Goal: Task Accomplishment & Management: Manage account settings

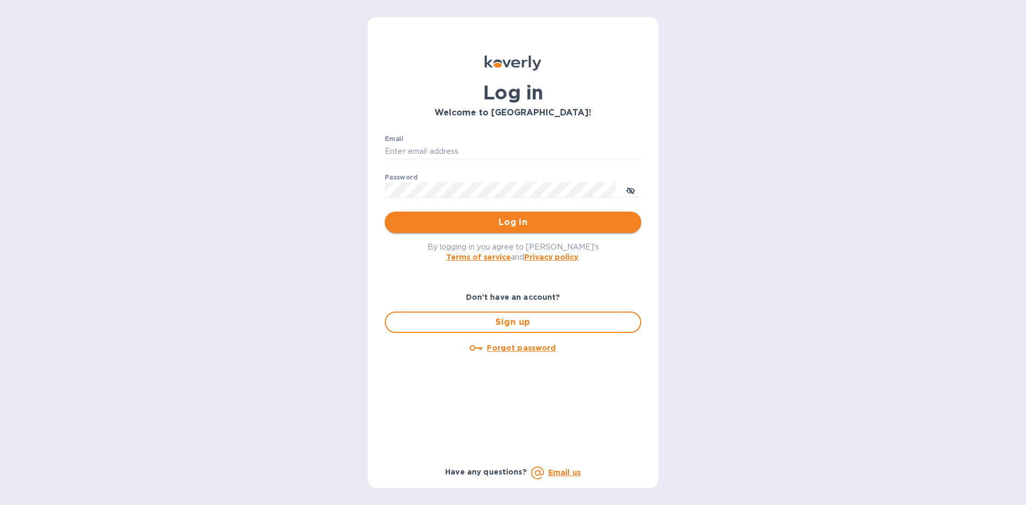
type input "info@yourbooksmanager.com"
click at [470, 228] on span "Log in" at bounding box center [513, 222] width 240 height 13
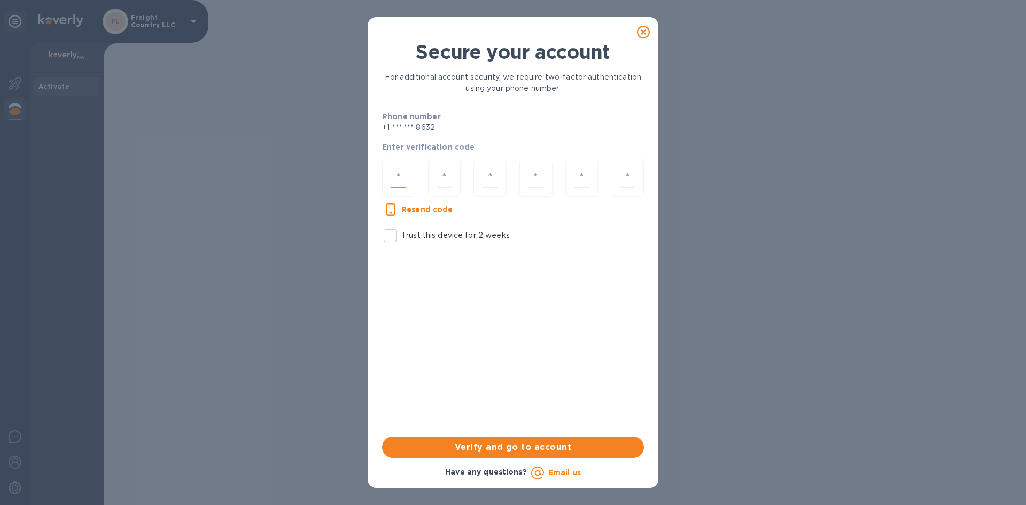
click at [398, 176] on input "number" at bounding box center [398, 178] width 15 height 20
type input "4"
type input "3"
type input "6"
type input "4"
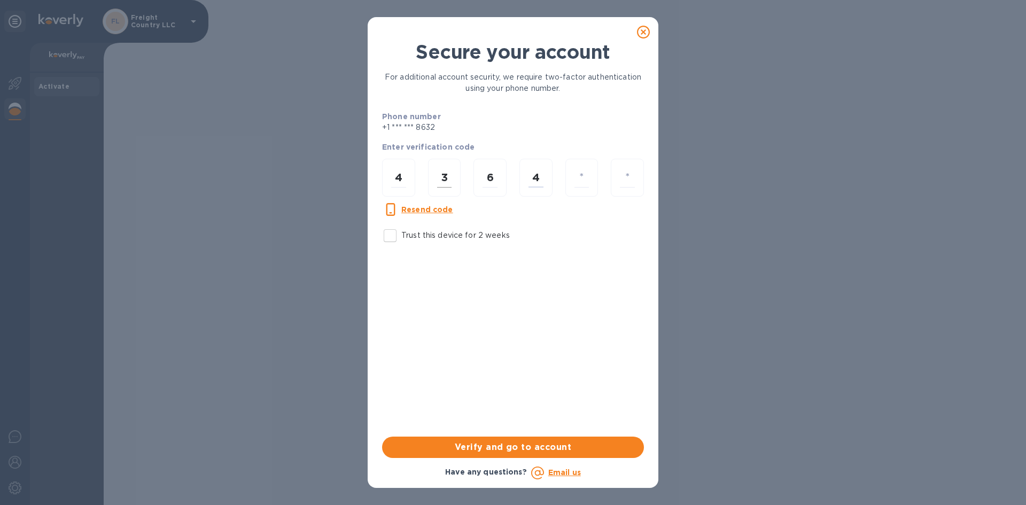
type input "5"
type input "6"
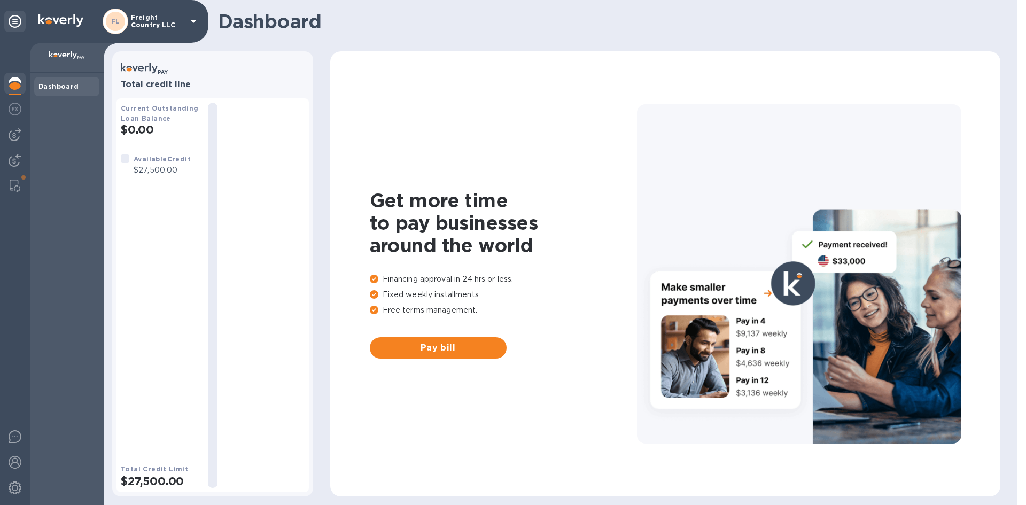
click at [769, 27] on h1 "Dashboard" at bounding box center [606, 21] width 777 height 22
click at [10, 133] on img at bounding box center [15, 134] width 13 height 13
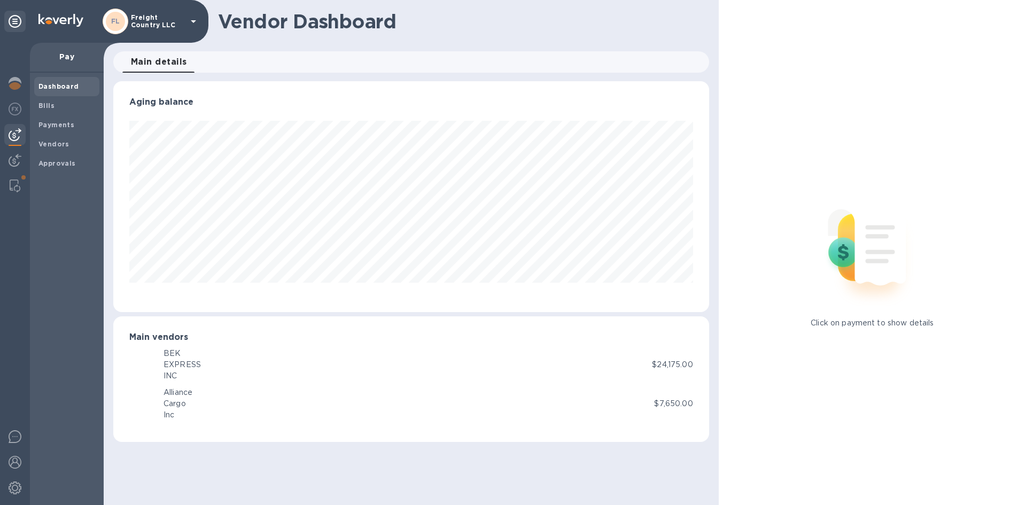
scroll to position [231, 596]
click at [50, 144] on b "Vendors" at bounding box center [53, 144] width 31 height 8
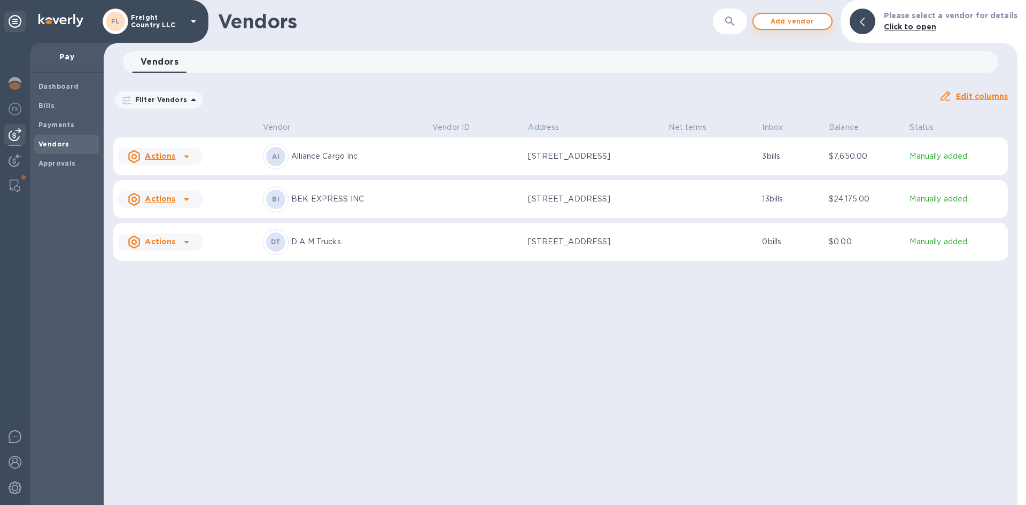
click at [799, 23] on span "Add vendor" at bounding box center [792, 21] width 61 height 13
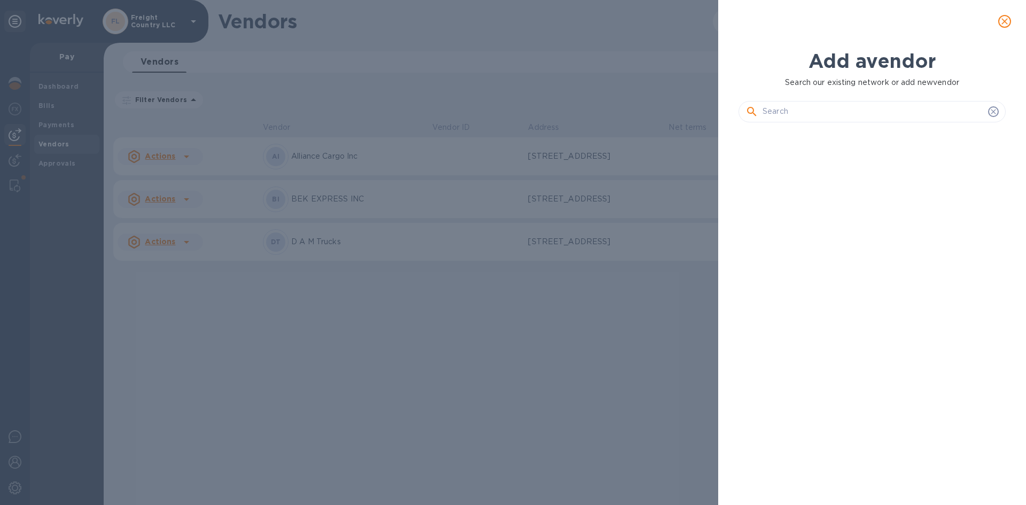
scroll to position [338, 272]
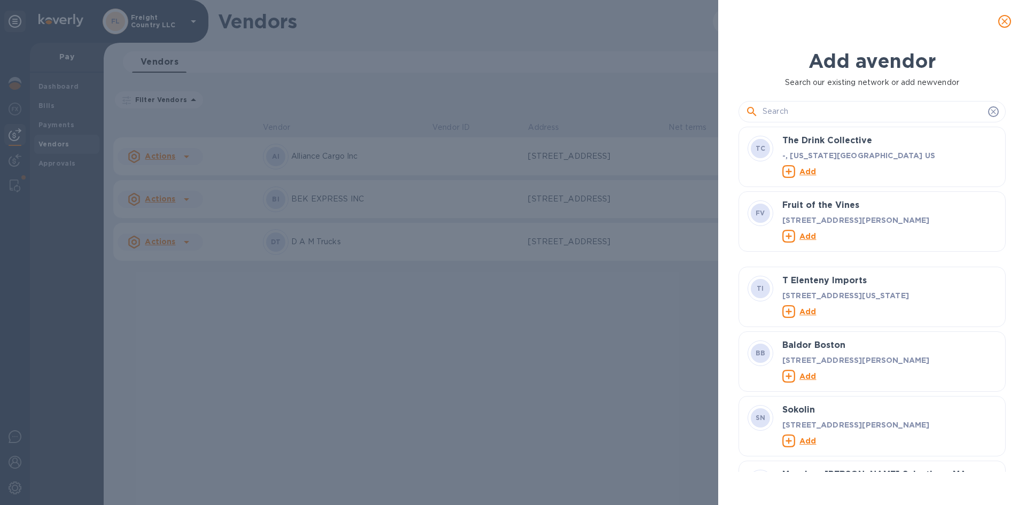
click at [820, 113] on input "text" at bounding box center [873, 112] width 221 height 16
type input "d"
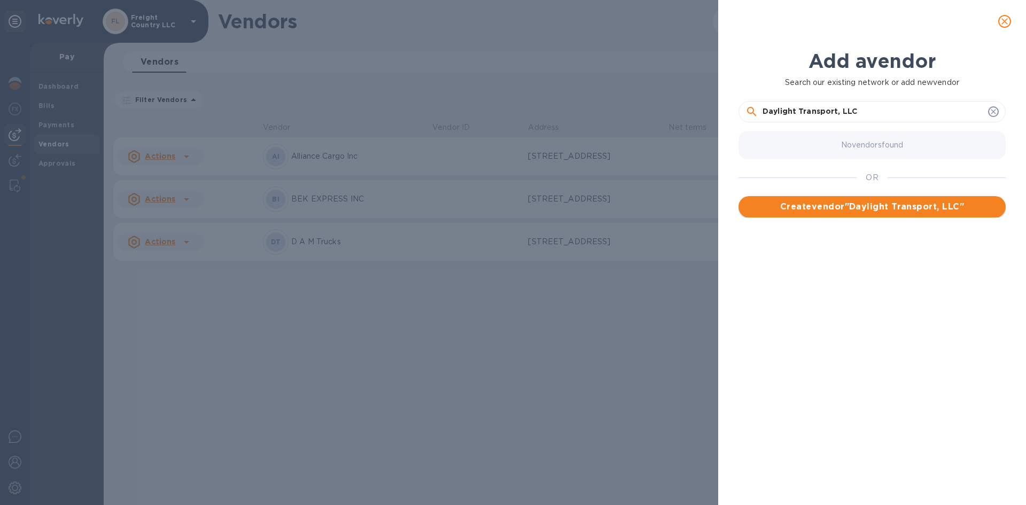
type input "Daylight Transport, LLC"
click at [842, 205] on span "Create vendor " Daylight Transport, LLC "" at bounding box center [872, 206] width 250 height 13
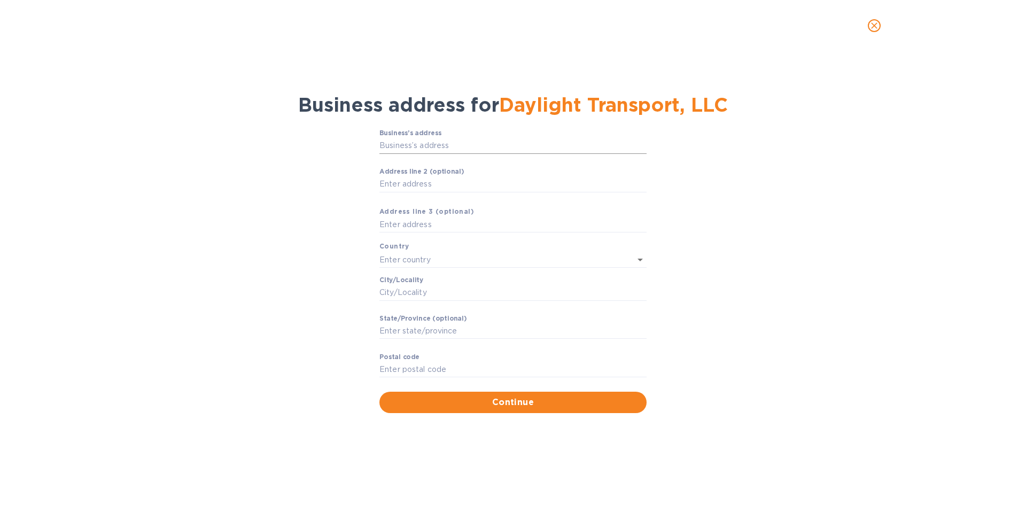
click at [424, 146] on input "Business’s аddress" at bounding box center [513, 146] width 267 height 16
type input "[STREET_ADDRESS]"
type input "[GEOGRAPHIC_DATA]"
type input "Cypress"
type input "CA"
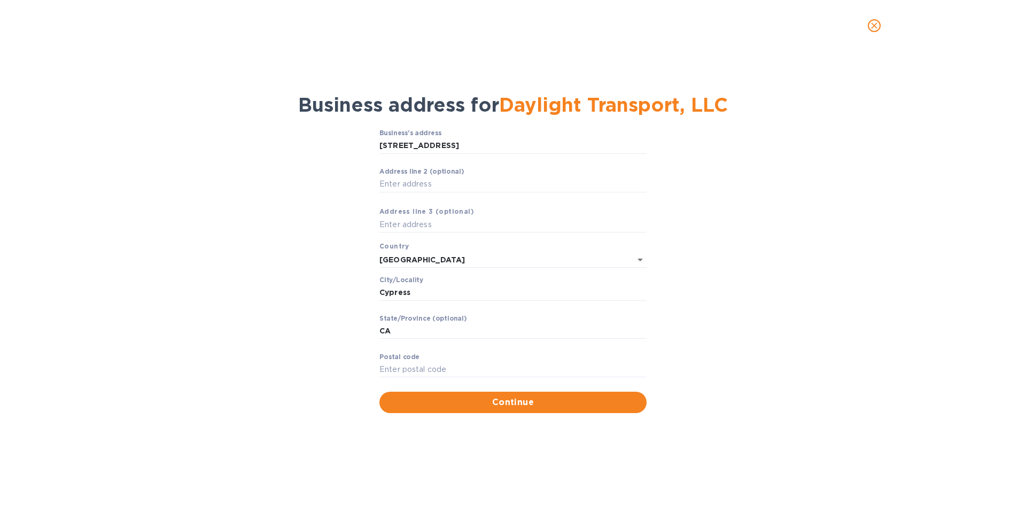
type input "90630"
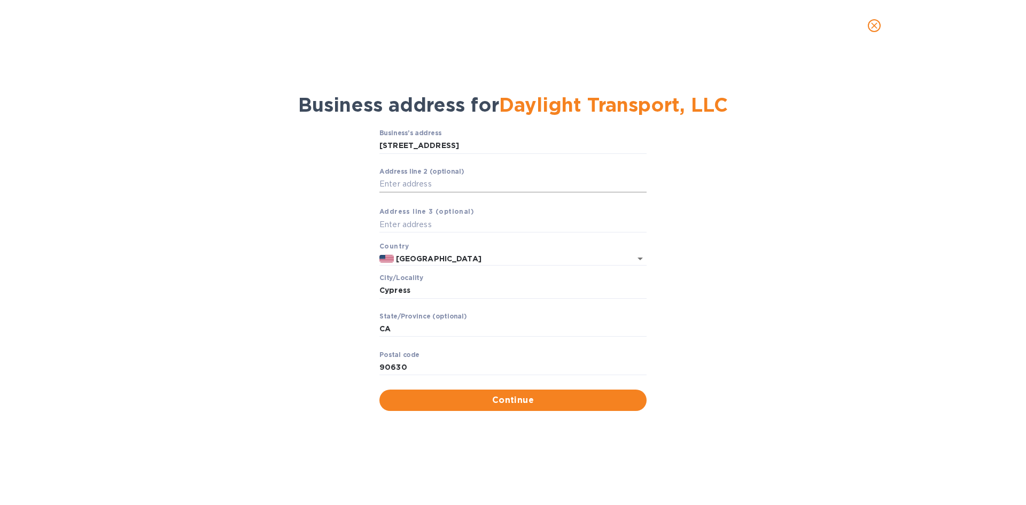
click at [415, 187] on input "Аddress line 2 (optional)" at bounding box center [513, 184] width 267 height 16
type input "Siote 250"
click at [462, 402] on span "Continue" at bounding box center [513, 400] width 250 height 13
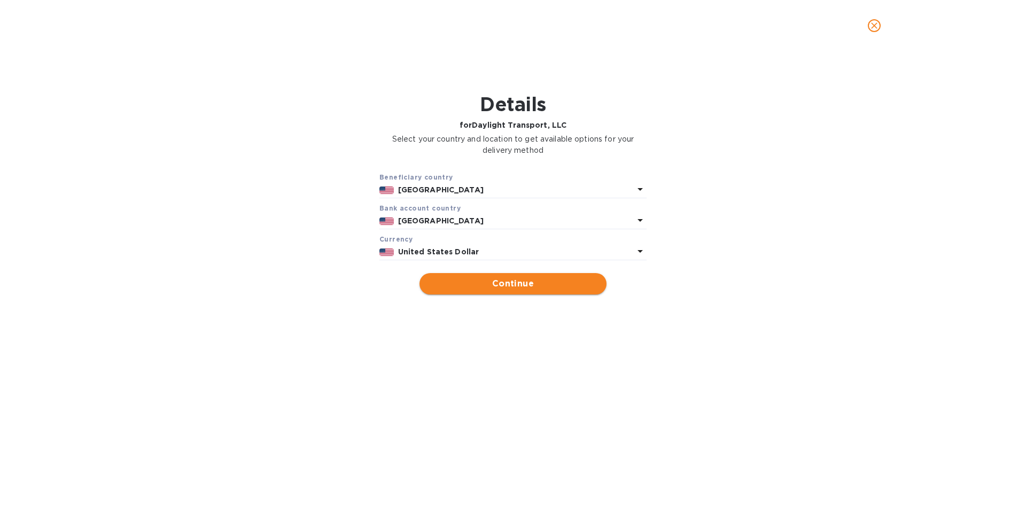
click at [506, 284] on span "Continue" at bounding box center [513, 283] width 170 height 13
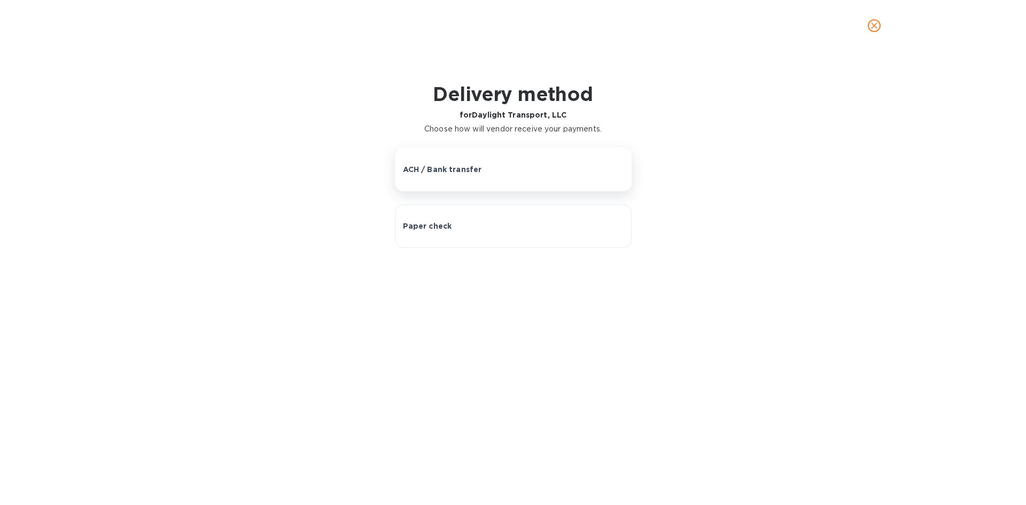
click at [467, 169] on p "ACH / Bank transfer" at bounding box center [442, 169] width 79 height 11
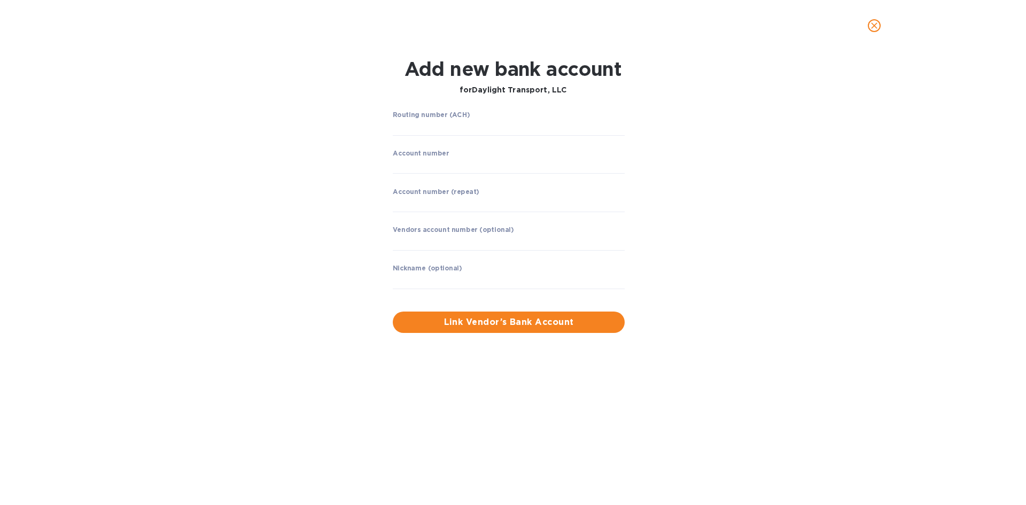
click at [423, 116] on label "Routing number (ACH)" at bounding box center [431, 115] width 77 height 6
click at [421, 127] on input "string" at bounding box center [509, 128] width 232 height 16
click at [463, 129] on input "string" at bounding box center [509, 128] width 232 height 16
type input "021052053"
click at [438, 166] on input "string" at bounding box center [509, 166] width 232 height 16
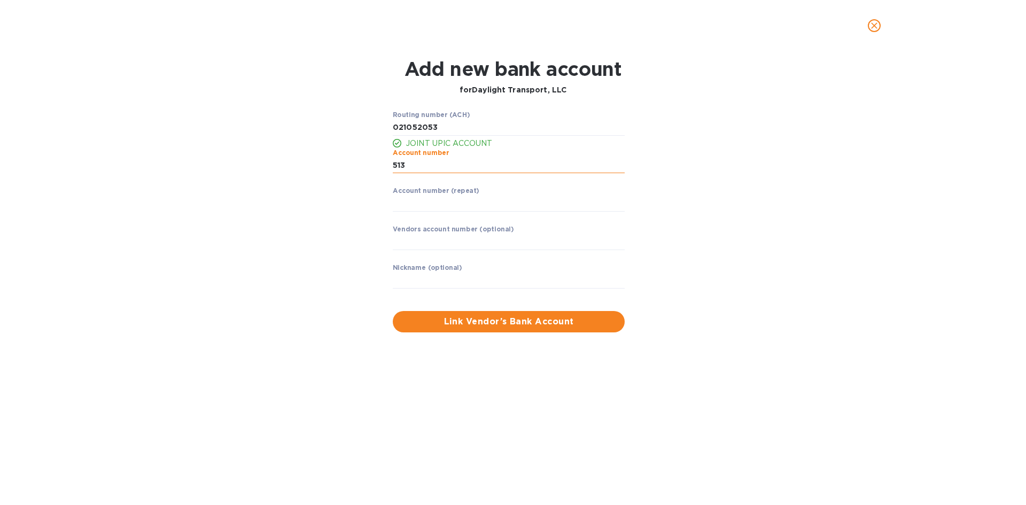
click at [426, 169] on input "string" at bounding box center [509, 166] width 232 height 16
type input "51362883"
click at [455, 199] on input "string" at bounding box center [509, 204] width 232 height 16
type input "51362883"
click at [441, 238] on input "text" at bounding box center [509, 242] width 232 height 16
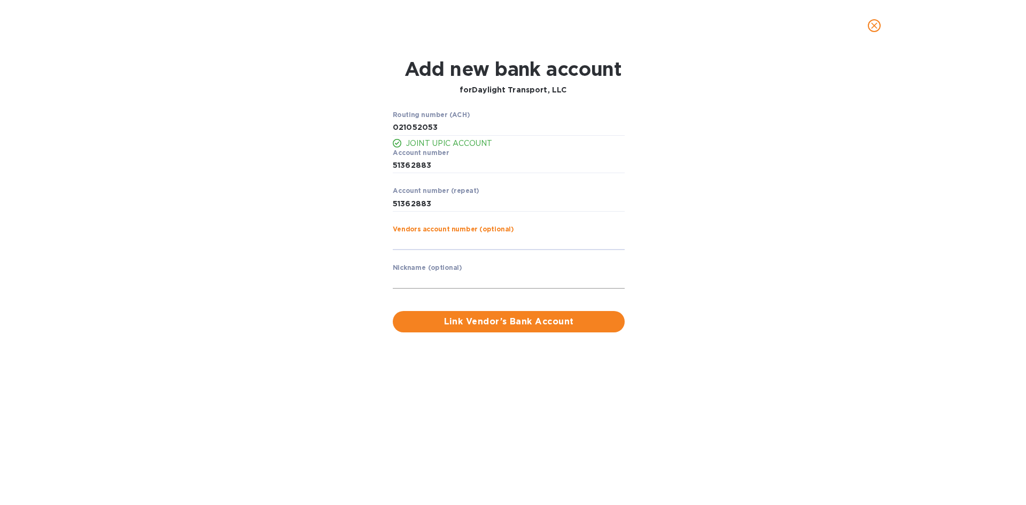
click at [435, 277] on input "text" at bounding box center [509, 281] width 232 height 16
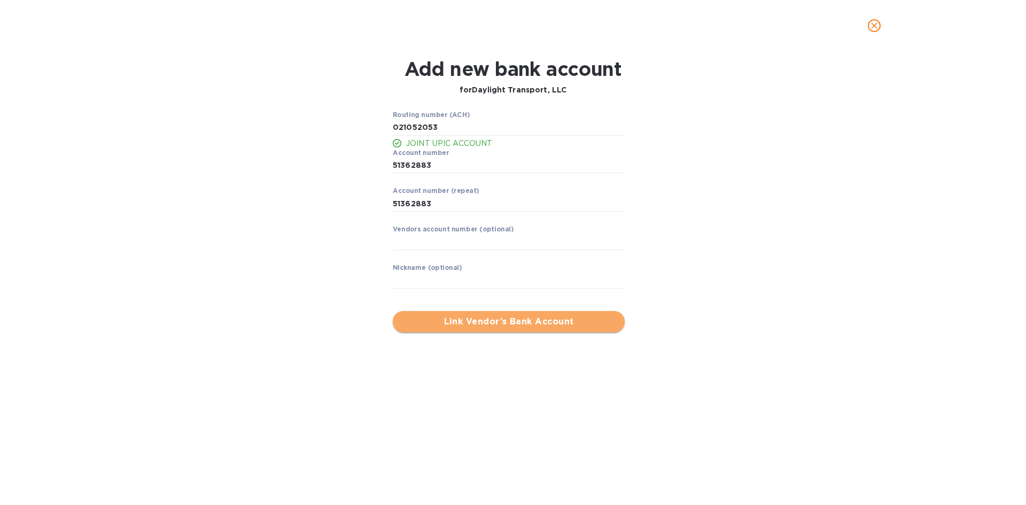
click at [422, 326] on span "Link Vendor’s Bank Account" at bounding box center [508, 321] width 215 height 13
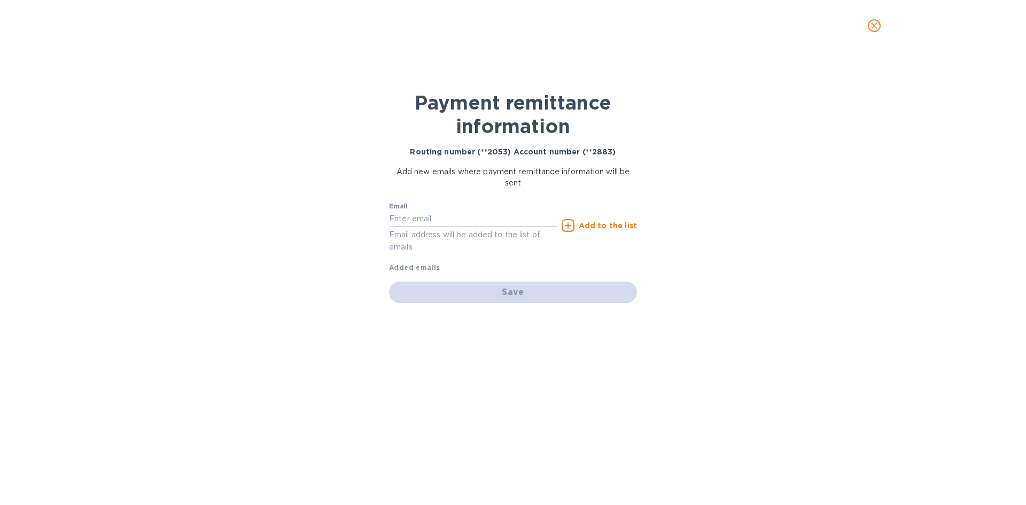
click at [421, 218] on input "text" at bounding box center [473, 219] width 168 height 16
click at [398, 220] on input "text" at bounding box center [473, 219] width 168 height 16
paste input "nfazzolare@dylt.com"
type input "nfazzolare@dylt.com"
click at [611, 226] on u "Add to the list" at bounding box center [608, 225] width 58 height 9
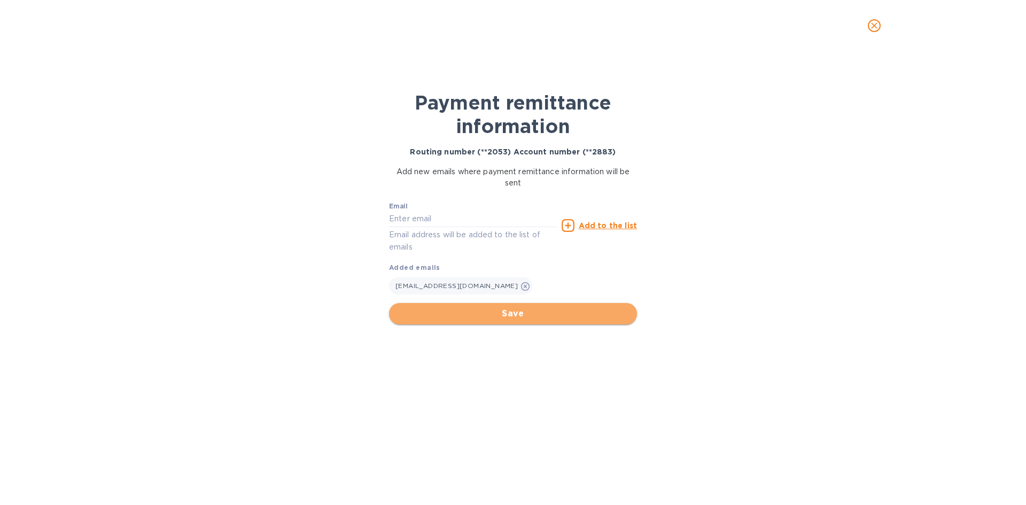
click at [509, 314] on span "Save" at bounding box center [513, 313] width 231 height 13
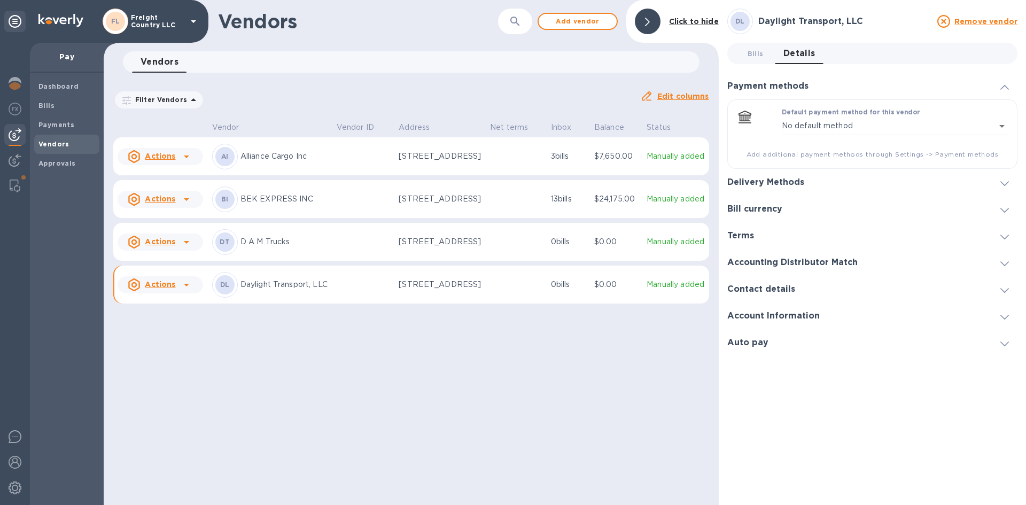
click at [1003, 184] on icon at bounding box center [1005, 183] width 9 height 5
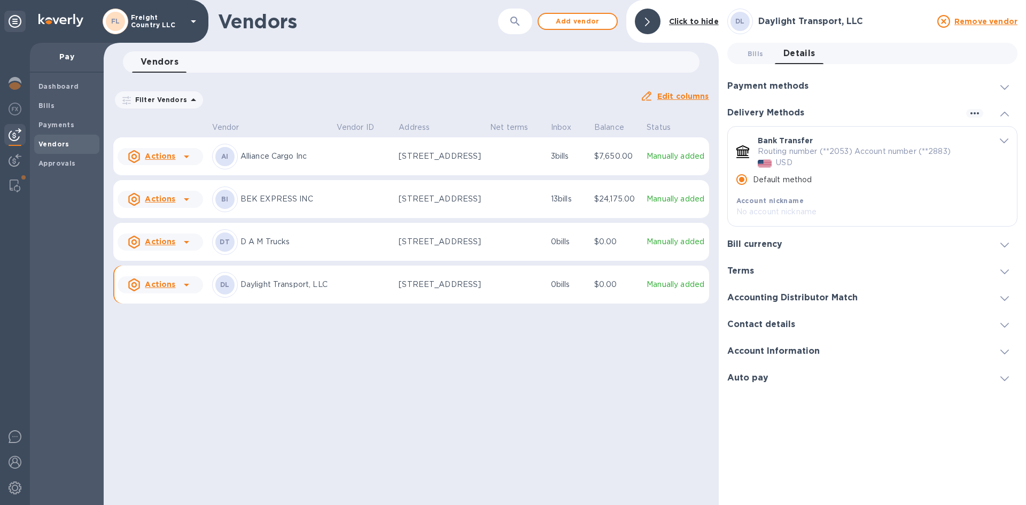
click at [453, 343] on div "Vendors ​ Add vendor Click to hide Vendors 0 Filter Vendors Auto pay: All Edit …" at bounding box center [411, 252] width 615 height 505
click at [1006, 88] on icon at bounding box center [1005, 87] width 9 height 5
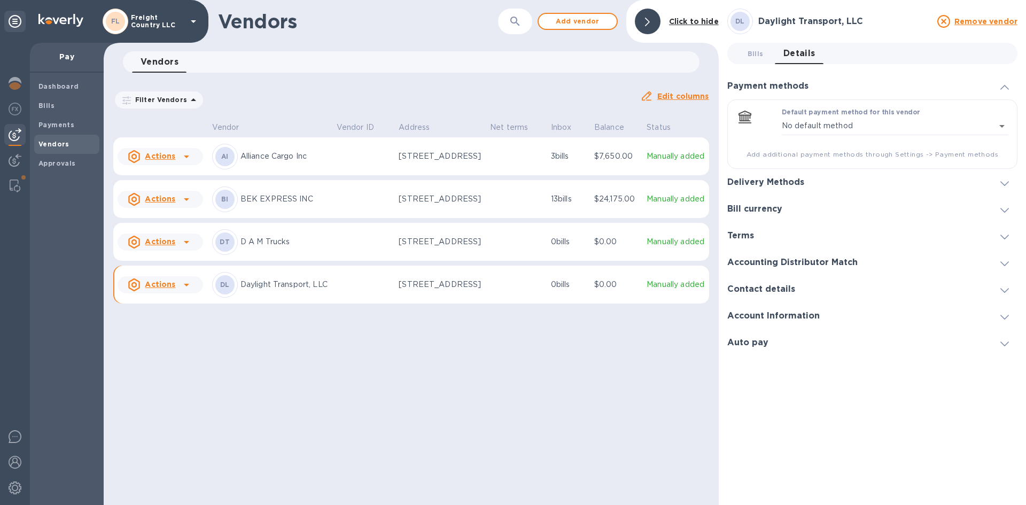
click at [398, 434] on div "Vendors ​ Add vendor Click to hide Vendors 0 Filter Vendors Auto pay: All Edit …" at bounding box center [411, 252] width 615 height 505
click at [53, 143] on b "Vendors" at bounding box center [53, 144] width 31 height 8
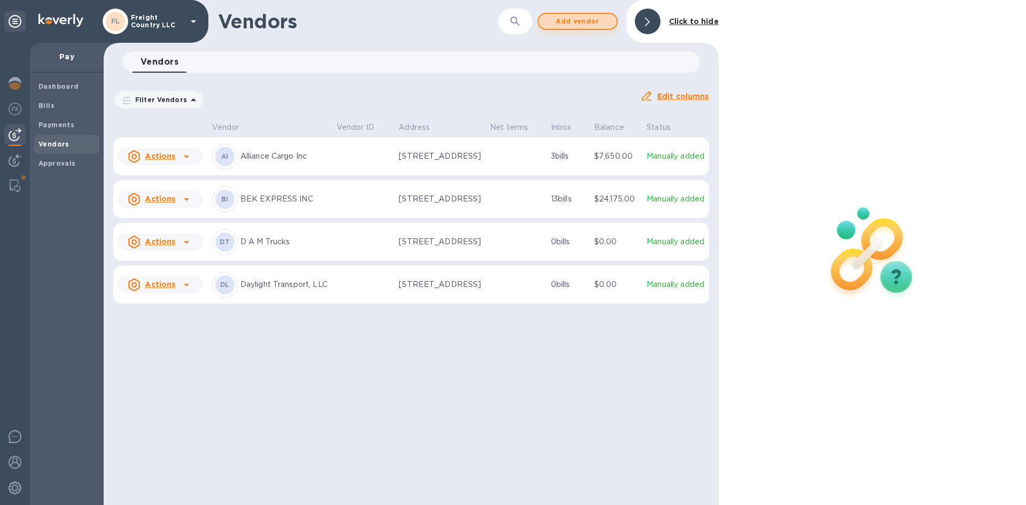
click at [567, 20] on span "Add vendor" at bounding box center [577, 21] width 61 height 13
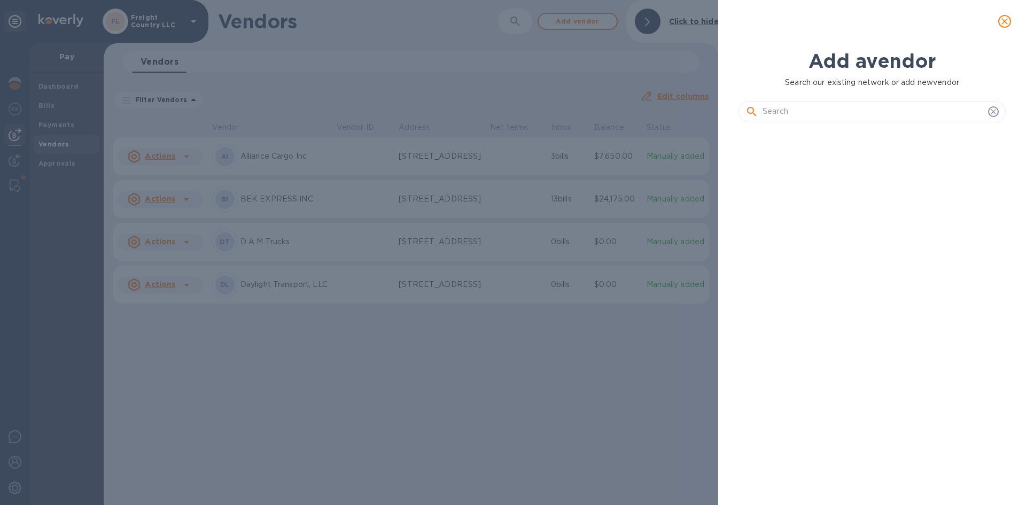
scroll to position [338, 272]
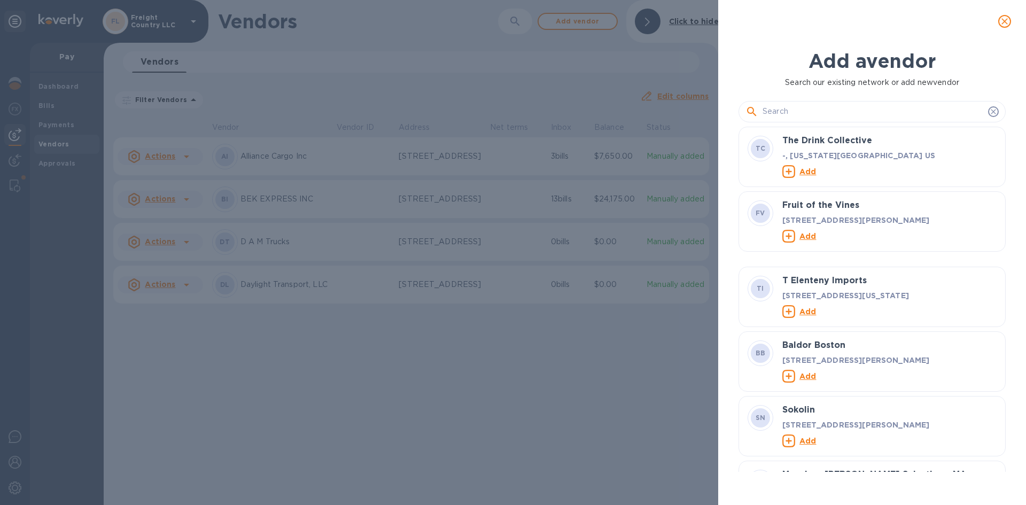
click at [820, 111] on input "text" at bounding box center [873, 112] width 221 height 16
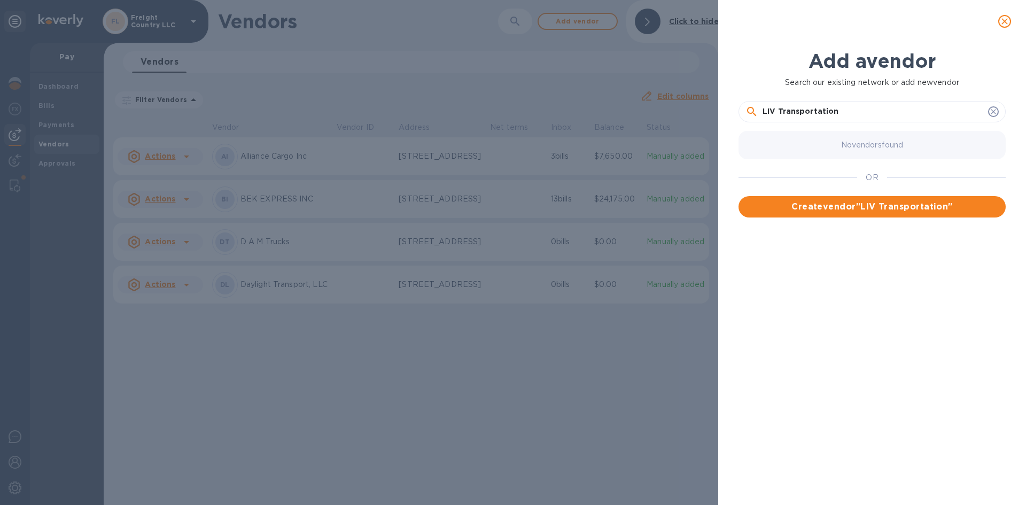
click at [844, 110] on input "LIV Transportation" at bounding box center [873, 112] width 221 height 16
type input "LIV Transportation Inc"
click at [864, 209] on span "Create vendor " LIV Transportation Inc "" at bounding box center [872, 206] width 250 height 13
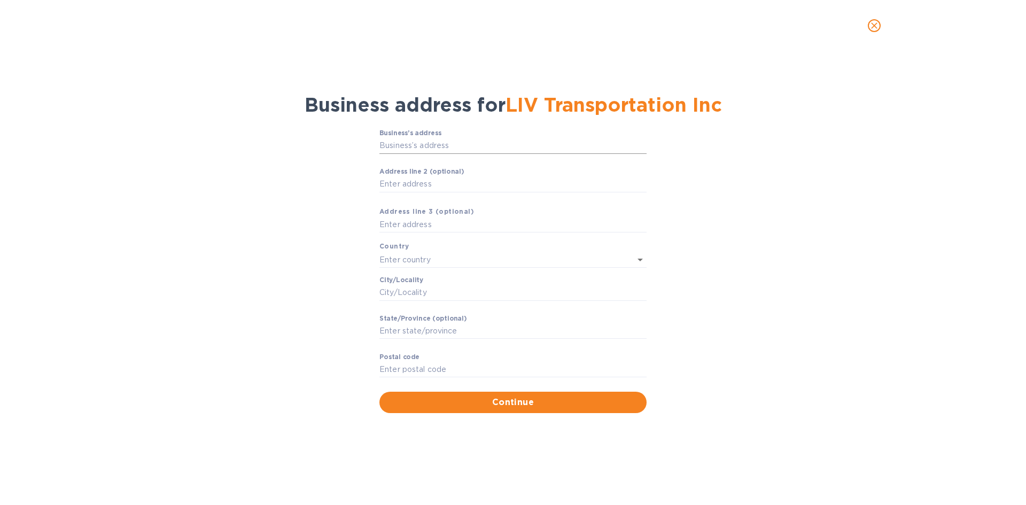
click at [415, 140] on input "Business’s аddress" at bounding box center [513, 146] width 267 height 16
type input "9809 Industrial Drive"
type input "United States"
type input "Bridgeview"
type input "IL"
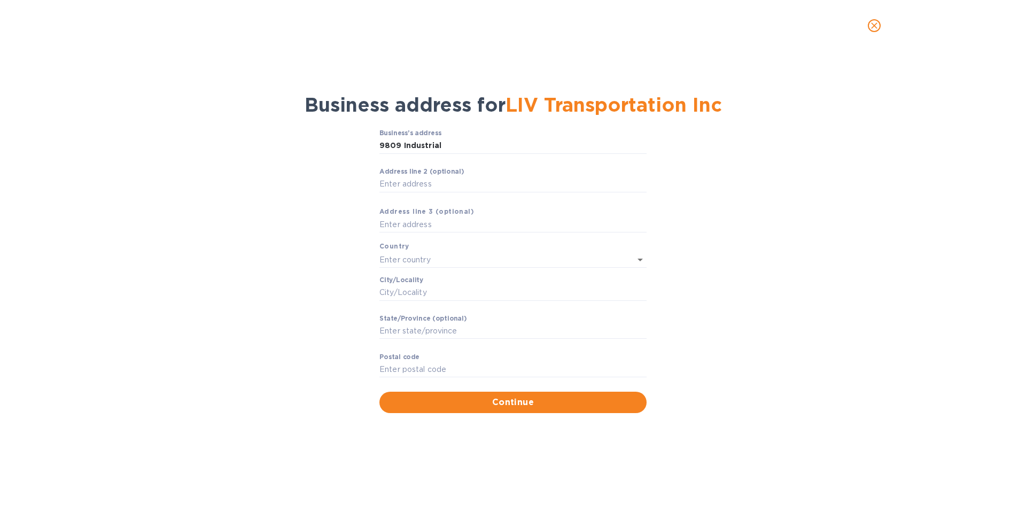
type input "60455"
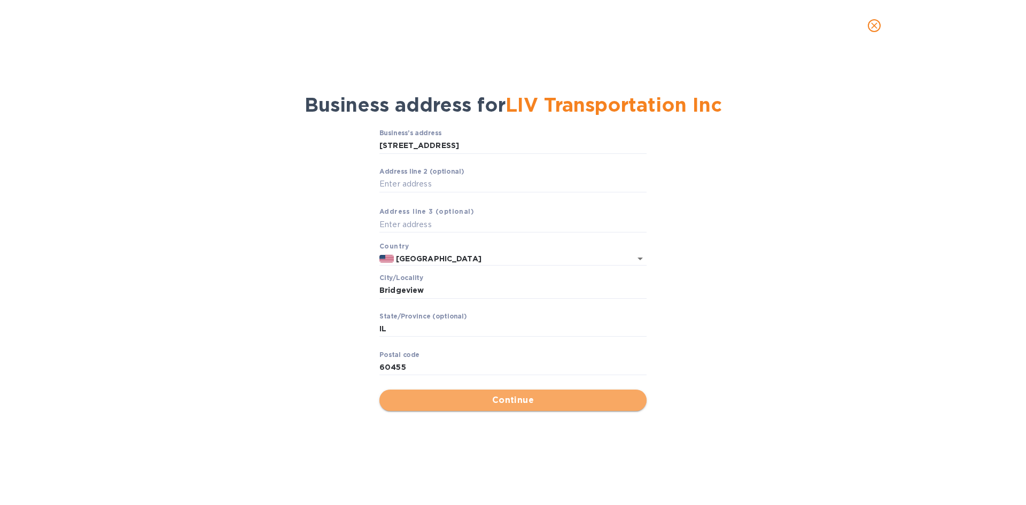
click at [472, 401] on span "Continue" at bounding box center [513, 400] width 250 height 13
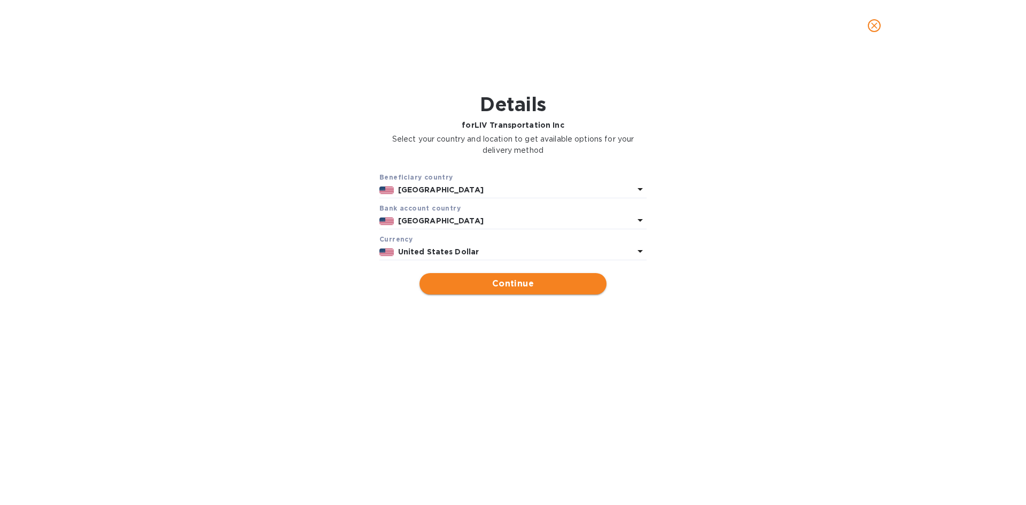
click at [517, 287] on span "Continue" at bounding box center [513, 283] width 170 height 13
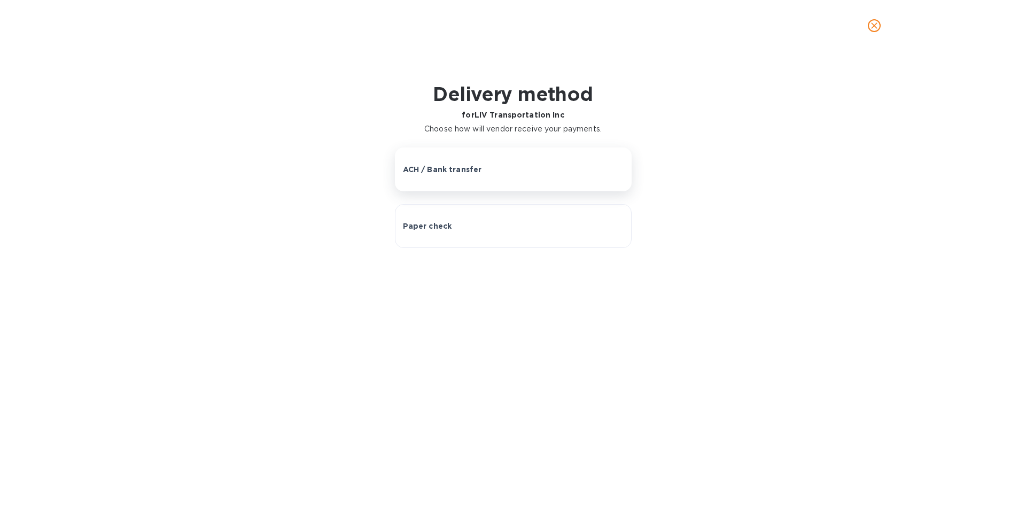
click at [483, 175] on div "ACH / Bank transfer" at bounding box center [513, 169] width 221 height 11
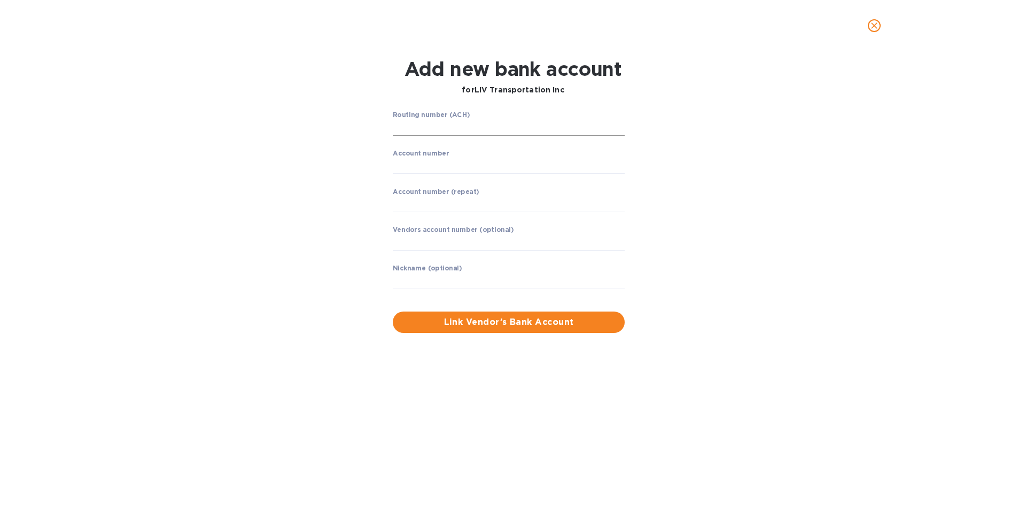
click at [436, 127] on input "string" at bounding box center [509, 128] width 232 height 16
click at [431, 128] on input "string" at bounding box center [509, 128] width 232 height 16
type input "071926155"
click at [416, 169] on input "string" at bounding box center [509, 166] width 232 height 16
type input "01605047"
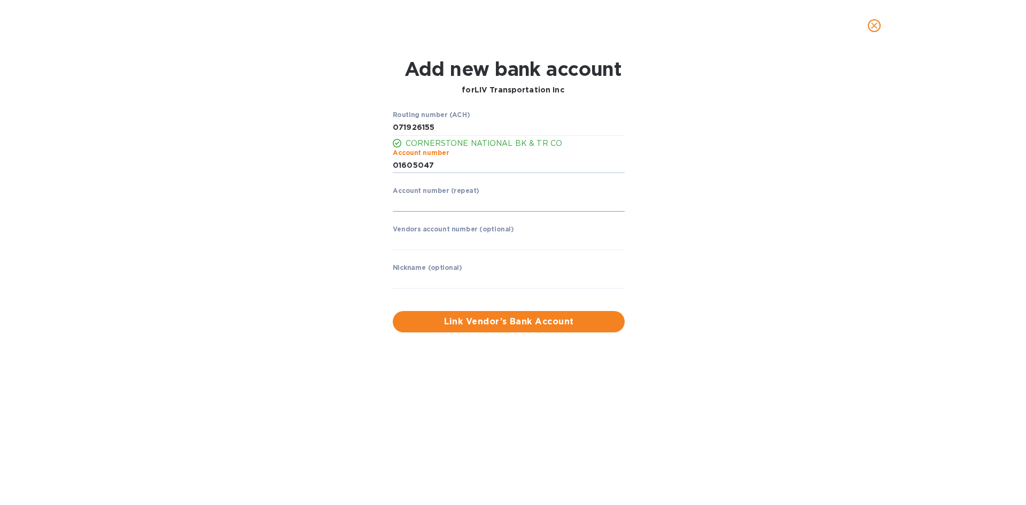
drag, startPoint x: 426, startPoint y: 201, endPoint x: 433, endPoint y: 199, distance: 7.1
click at [426, 201] on input "string" at bounding box center [509, 204] width 232 height 16
type input "01605047"
click at [493, 320] on span "Link Vendor’s Bank Account" at bounding box center [508, 321] width 215 height 13
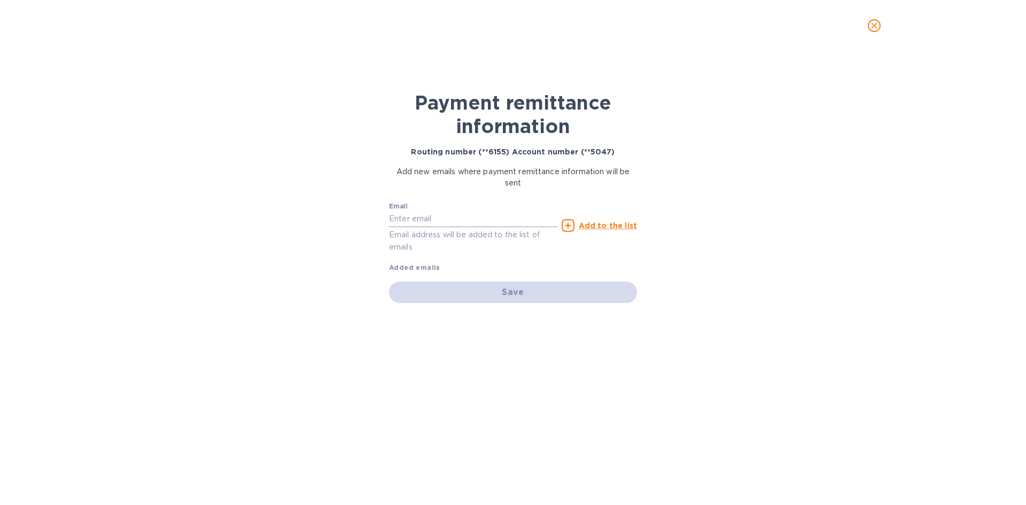
click at [460, 221] on input "text" at bounding box center [473, 219] width 168 height 16
click at [432, 215] on input "text" at bounding box center [473, 219] width 168 height 16
paste input "martin@livtransportation.com"
type input "martin@livtransportation.com"
click at [615, 226] on u "Add to the list" at bounding box center [608, 225] width 58 height 9
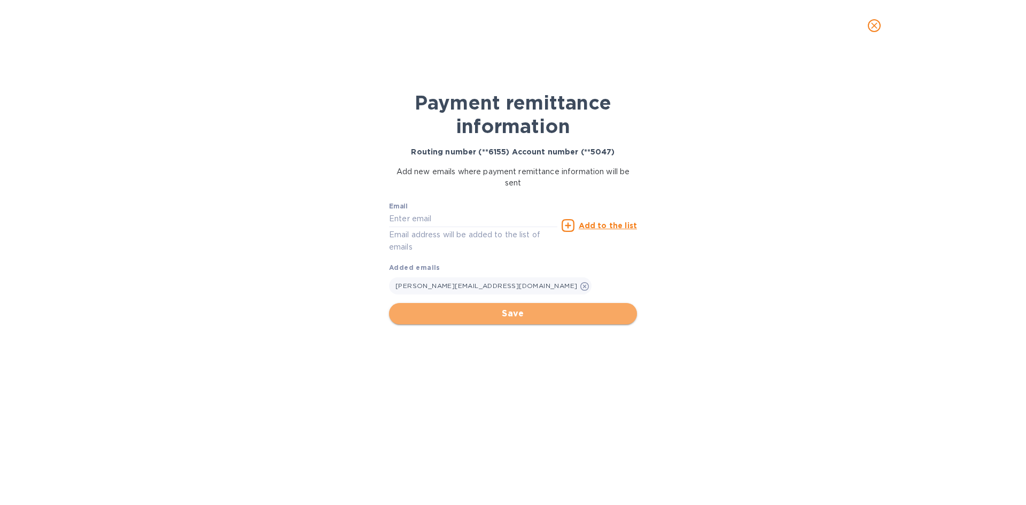
click at [493, 313] on span "Save" at bounding box center [513, 313] width 231 height 13
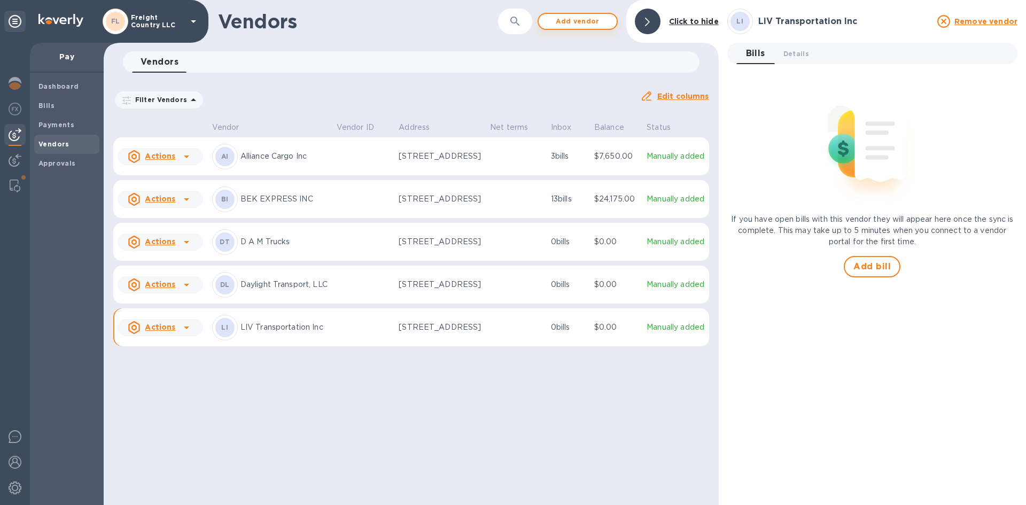
click at [564, 22] on span "Add vendor" at bounding box center [577, 21] width 61 height 13
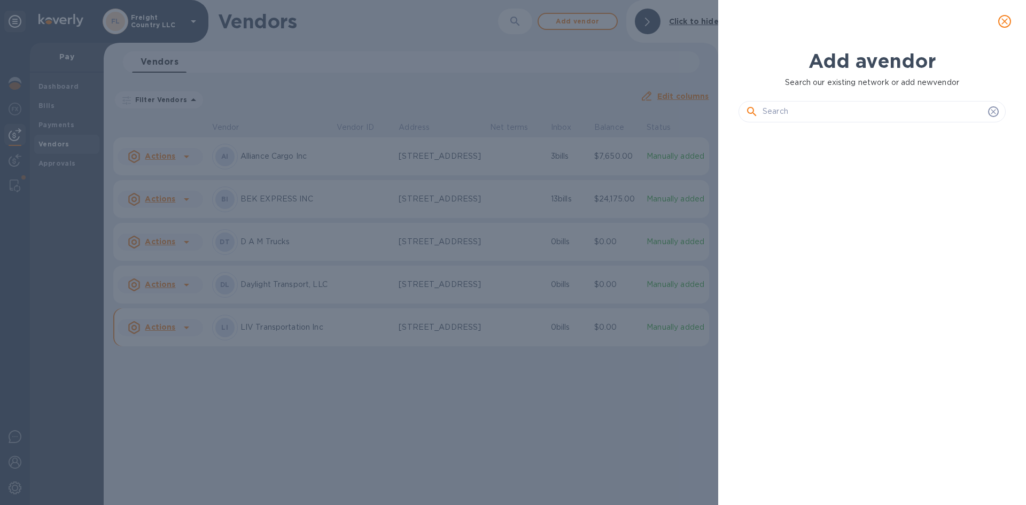
scroll to position [338, 272]
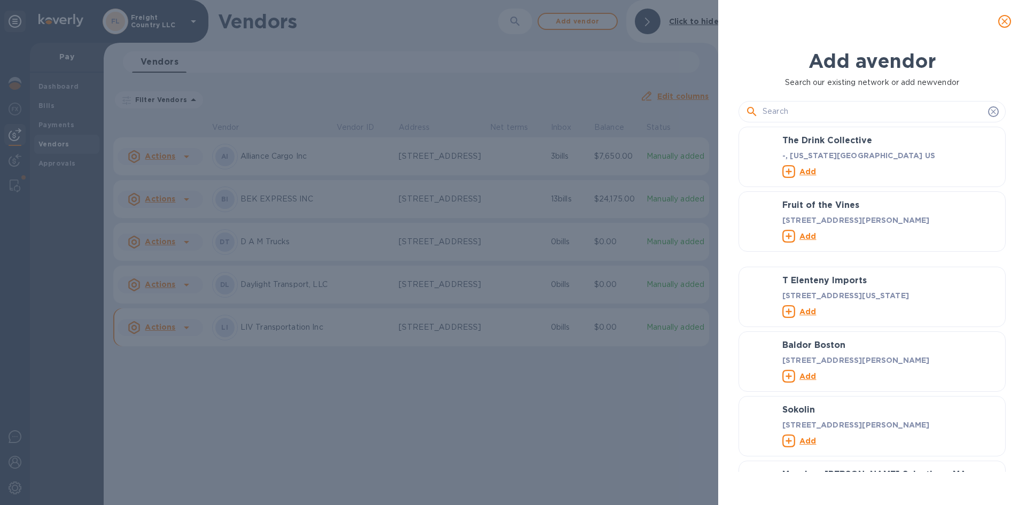
click at [814, 113] on input "text" at bounding box center [873, 112] width 221 height 16
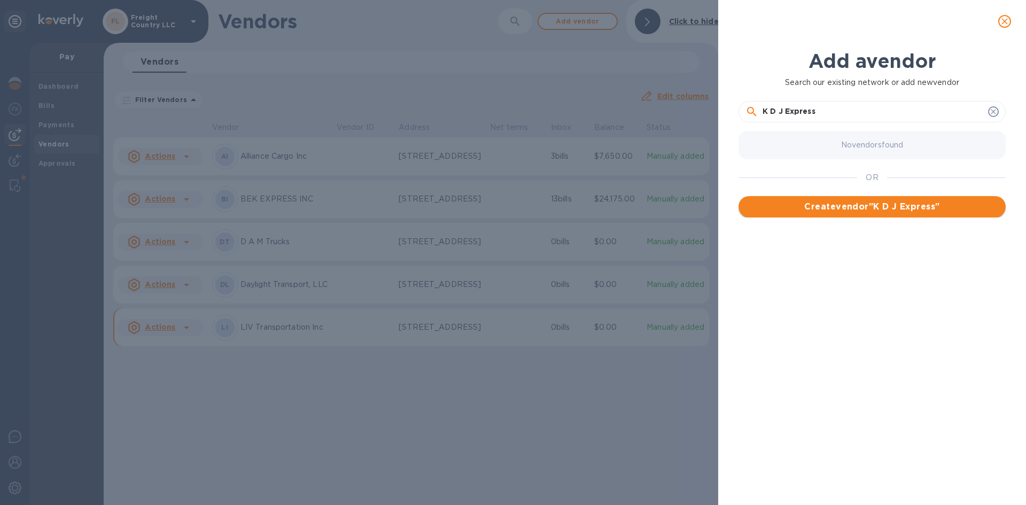
type input "K D J Express"
click at [879, 207] on span "Create vendor " K D J Express "" at bounding box center [872, 206] width 250 height 13
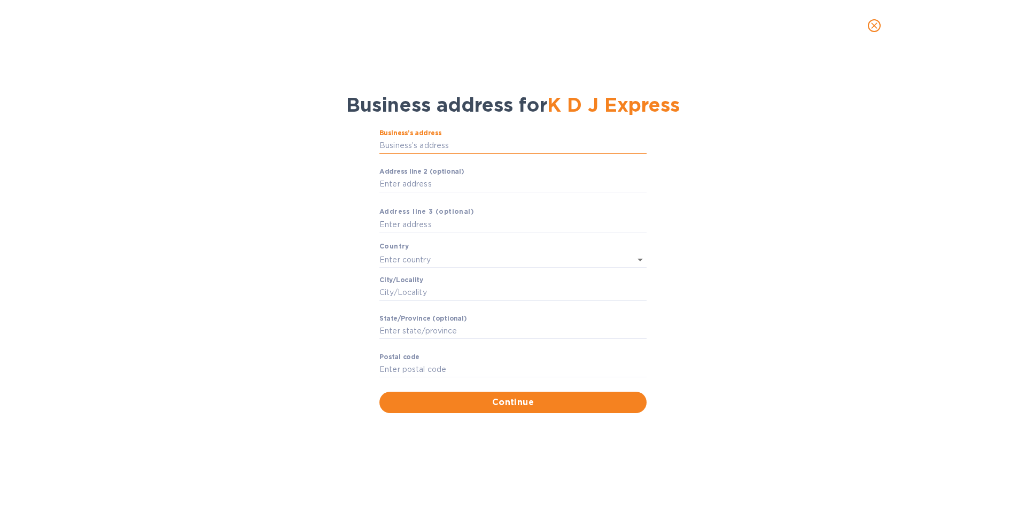
click at [419, 143] on input "Business’s аddress" at bounding box center [513, 146] width 267 height 16
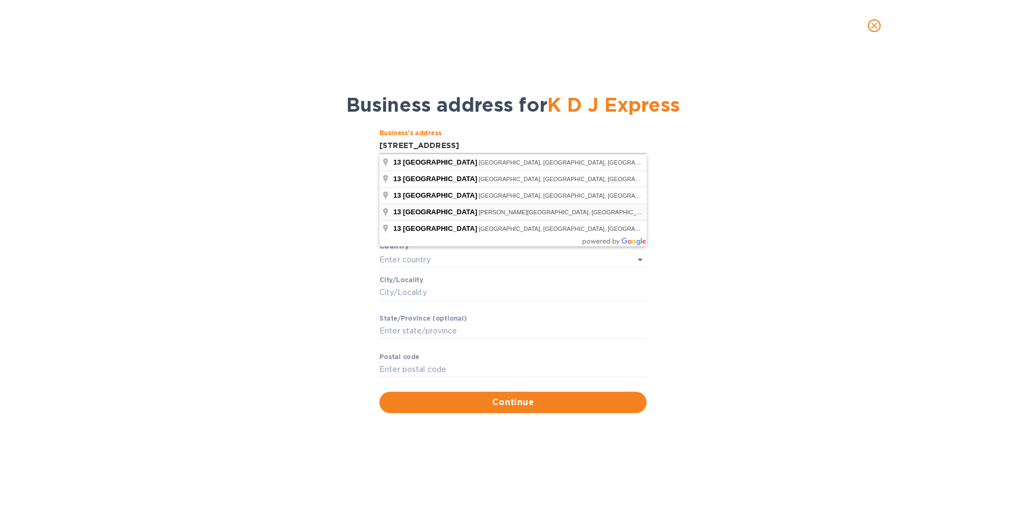
type input "13 Rolling Hills Drive"
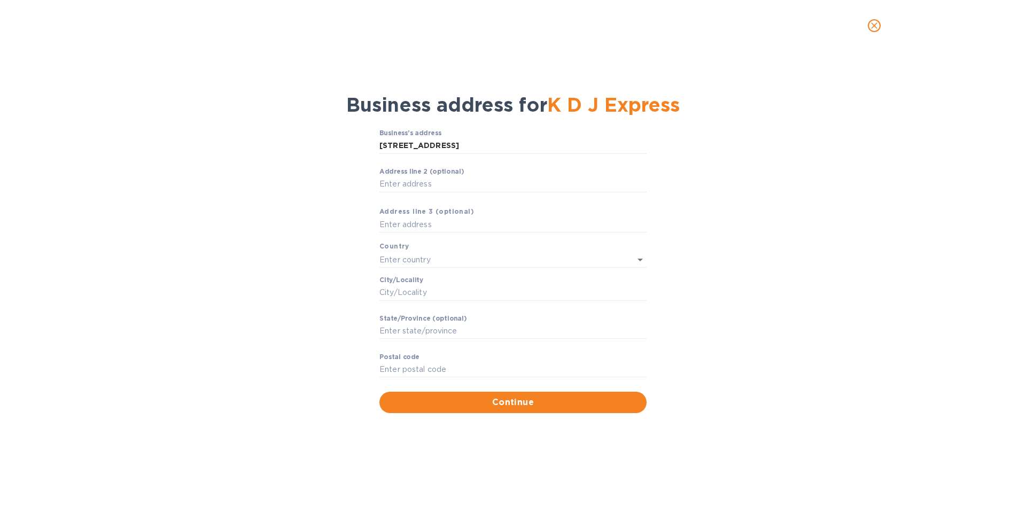
type input "United States"
type input "Mount Olive"
type input "NJ"
type input "07828"
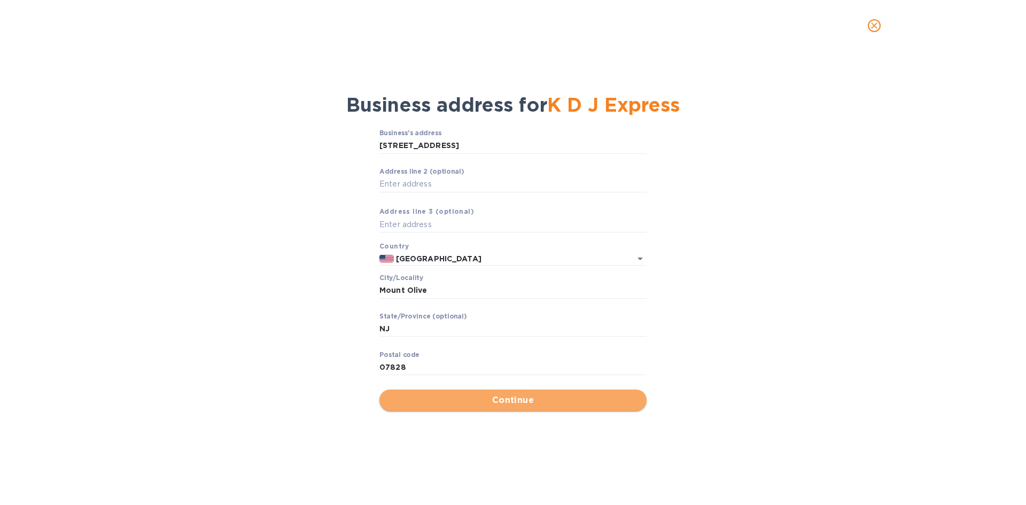
click at [466, 398] on span "Continue" at bounding box center [513, 400] width 250 height 13
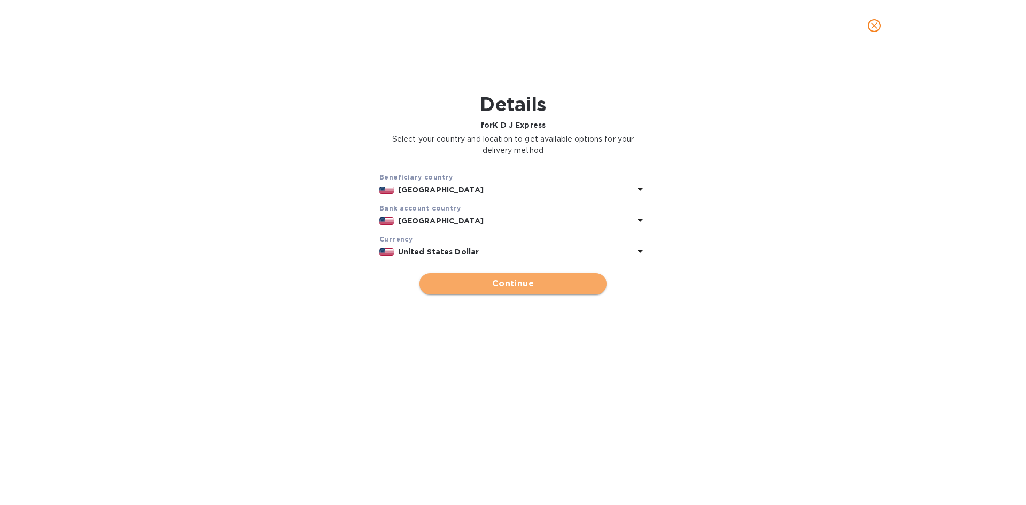
click at [499, 284] on span "Continue" at bounding box center [513, 283] width 170 height 13
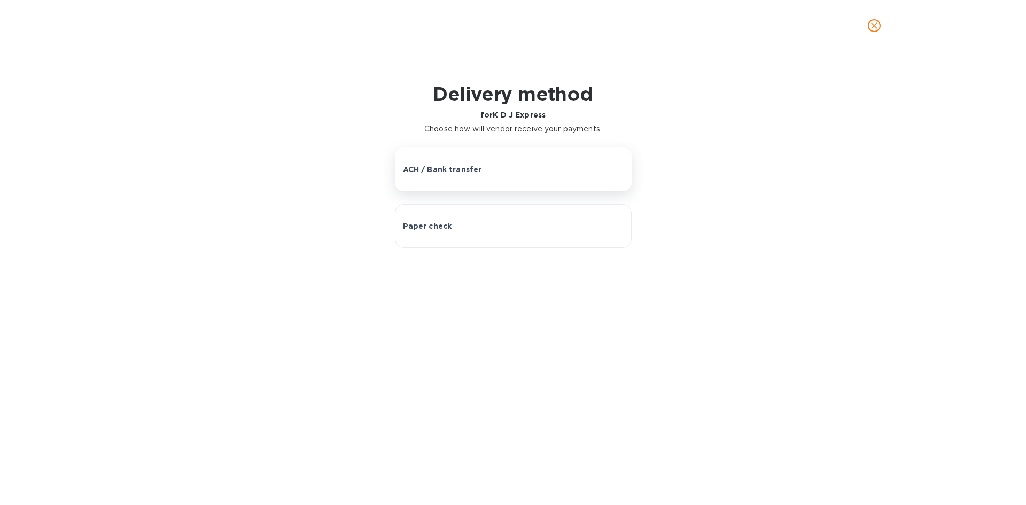
click at [467, 166] on p "ACH / Bank transfer" at bounding box center [442, 169] width 79 height 11
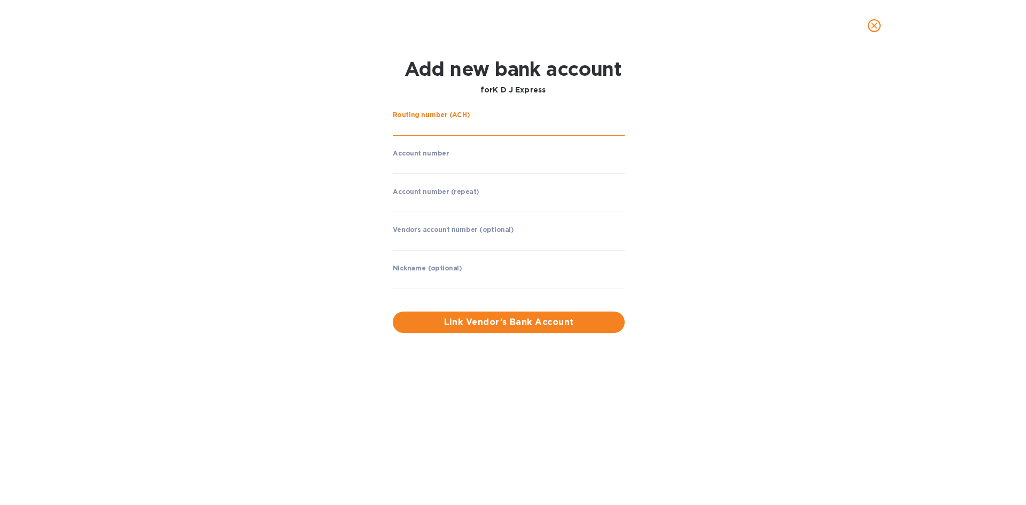
click at [421, 127] on input "string" at bounding box center [509, 128] width 232 height 16
click at [436, 168] on input "string" at bounding box center [509, 166] width 232 height 16
click at [452, 128] on input "string" at bounding box center [509, 128] width 232 height 16
type input "021272655"
click at [407, 163] on input "string" at bounding box center [509, 166] width 232 height 16
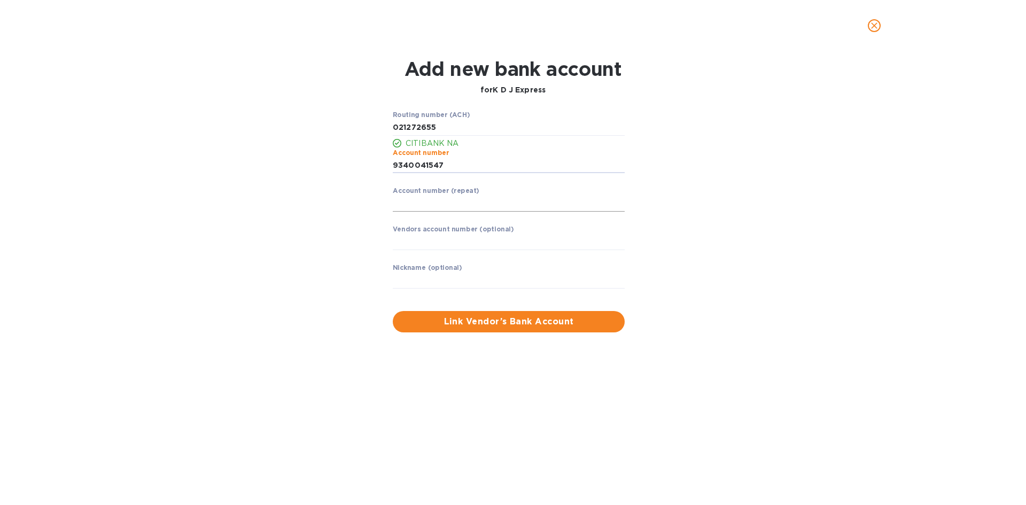
type input "9340041547"
click at [427, 205] on input "string" at bounding box center [509, 204] width 232 height 16
type input "9340041547"
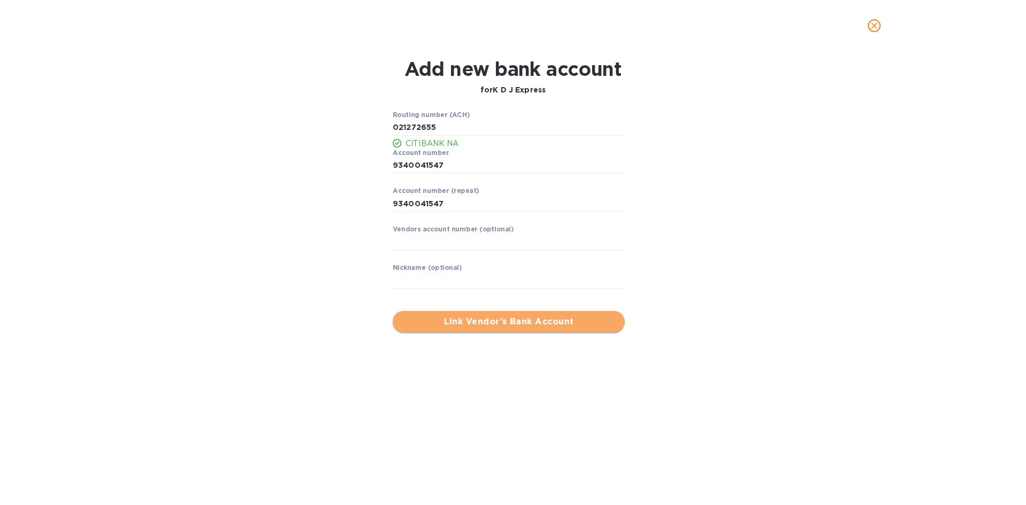
click at [483, 313] on button "Link Vendor’s Bank Account" at bounding box center [509, 321] width 232 height 21
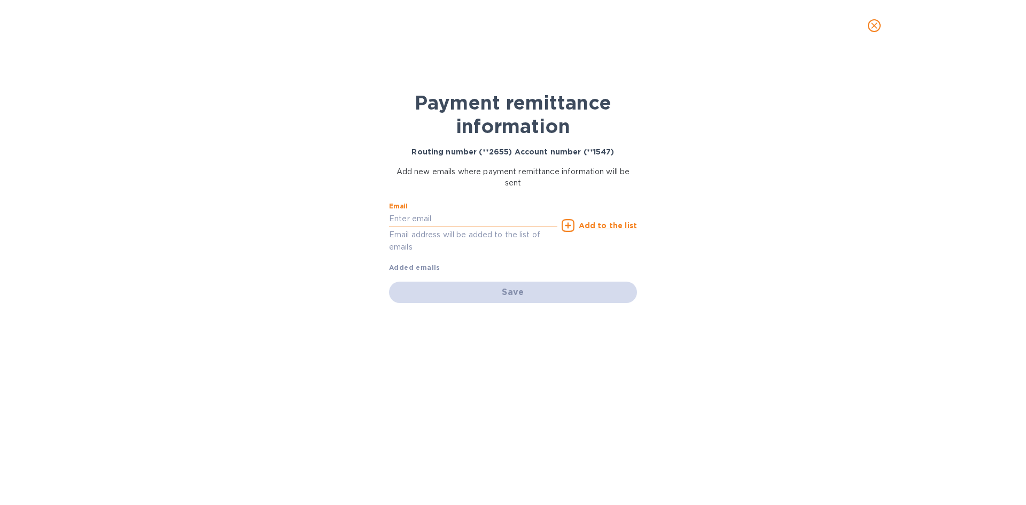
click at [445, 222] on input "text" at bounding box center [473, 219] width 168 height 16
click at [422, 221] on input "text" at bounding box center [473, 219] width 168 height 16
paste input "[EMAIL_ADDRESS][DOMAIN_NAME]"
type input "[EMAIL_ADDRESS][DOMAIN_NAME]"
click at [600, 227] on u "Add to the list" at bounding box center [608, 225] width 58 height 9
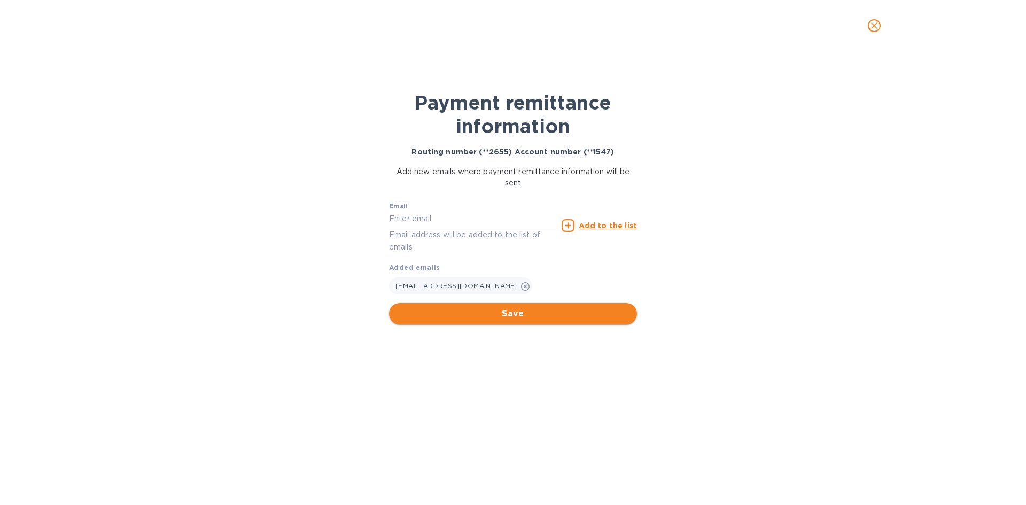
click at [467, 314] on span "Save" at bounding box center [513, 313] width 231 height 13
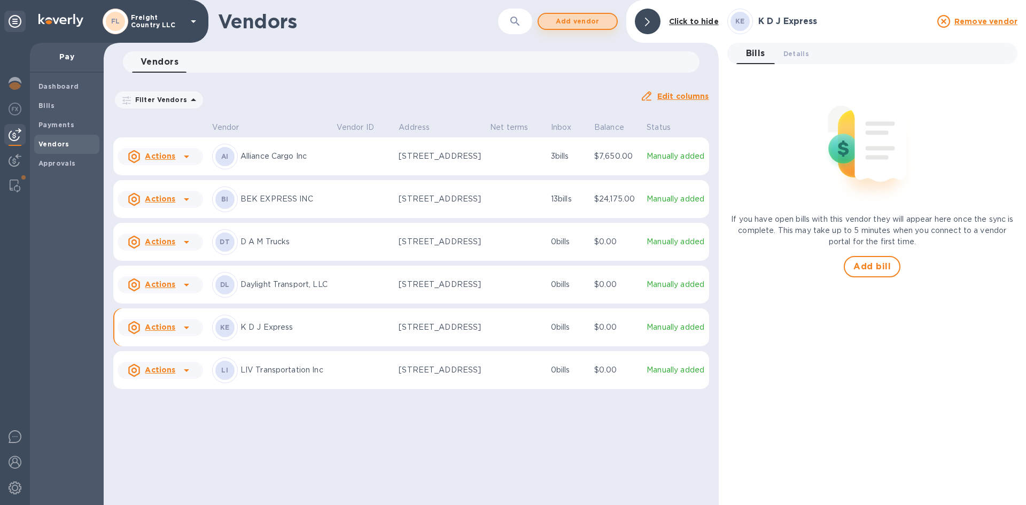
click at [572, 22] on span "Add vendor" at bounding box center [577, 21] width 61 height 13
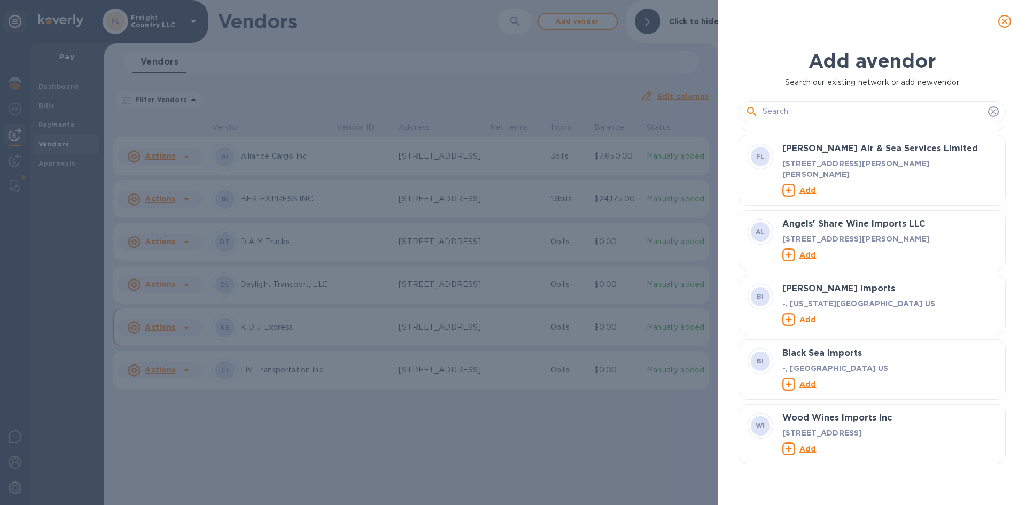
scroll to position [748, 0]
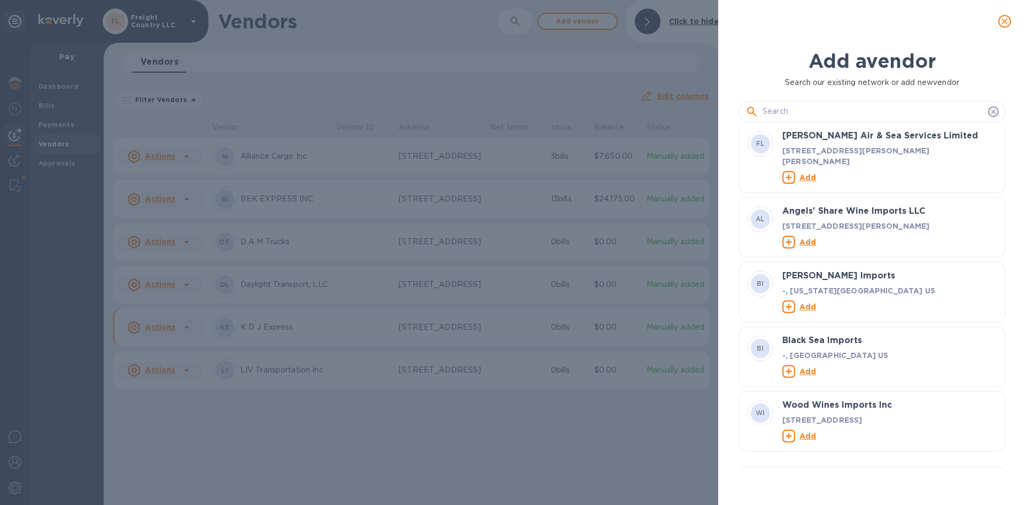
click at [795, 112] on input "text" at bounding box center [873, 112] width 221 height 16
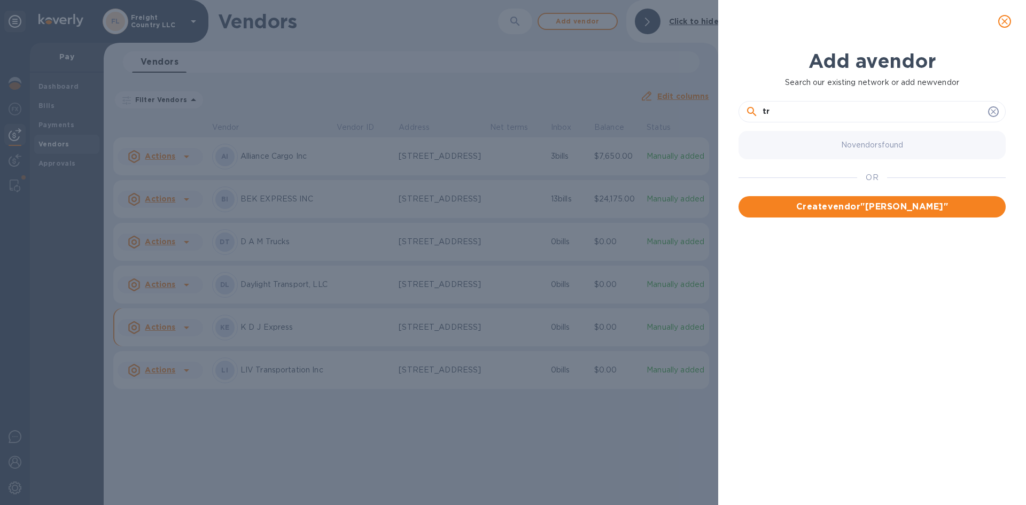
type input "t"
type input "Trans Edison Corp"
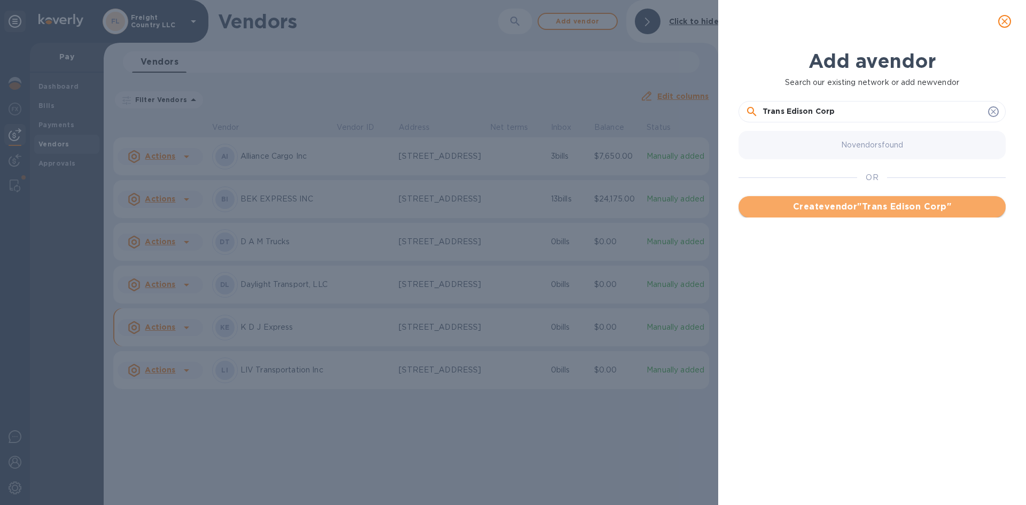
click at [844, 207] on span "Create vendor " Trans Edison Corp "" at bounding box center [872, 206] width 250 height 13
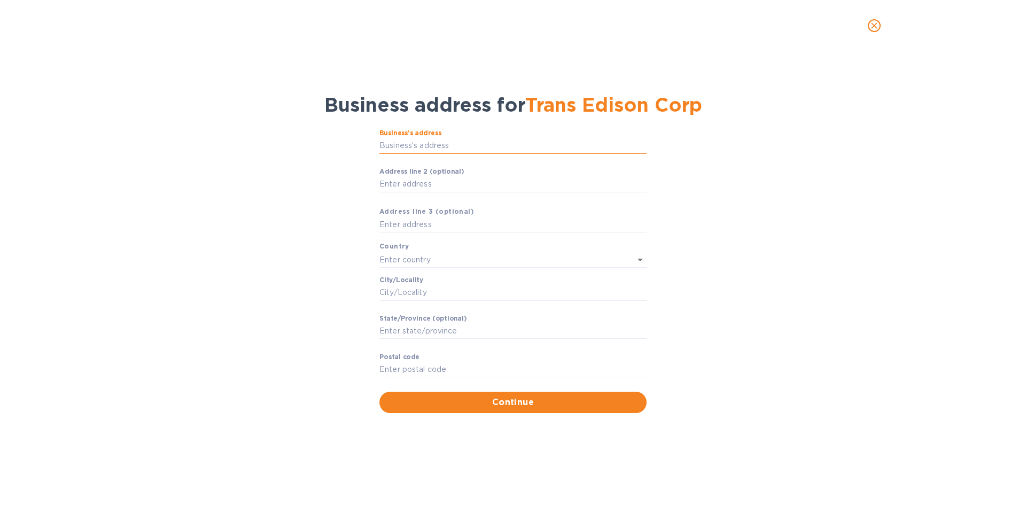
click at [412, 144] on input "Business’s аddress" at bounding box center [513, 146] width 267 height 16
type input "14 Cortland Street"
type input "United States"
type input "Newark"
type input "NJ"
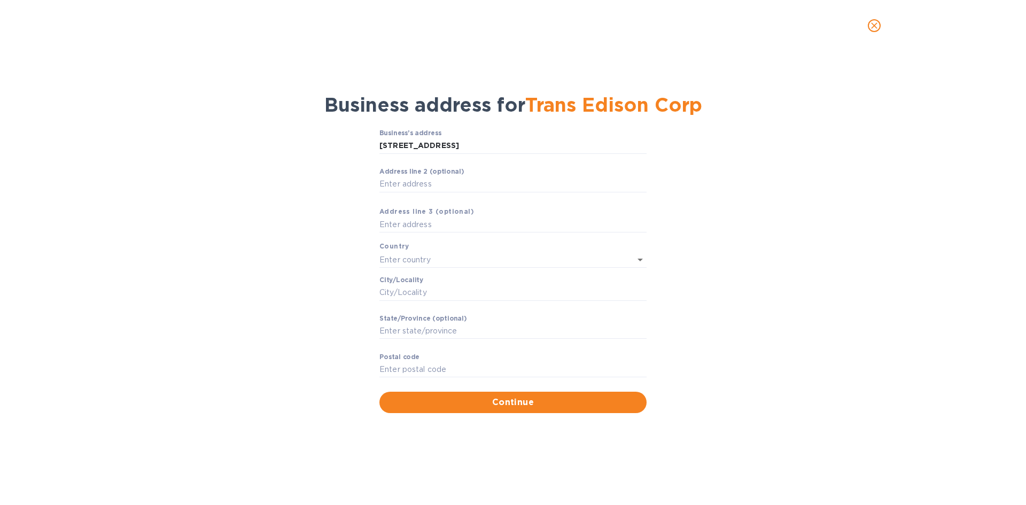
type input "07105"
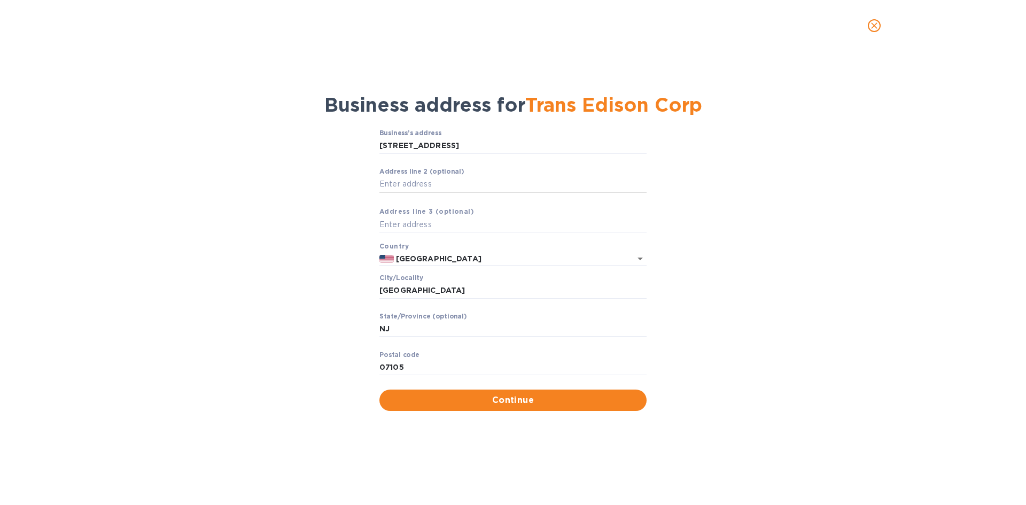
click at [418, 184] on input "Аddress line 2 (optional)" at bounding box center [513, 184] width 267 height 16
type input "Apt 2"
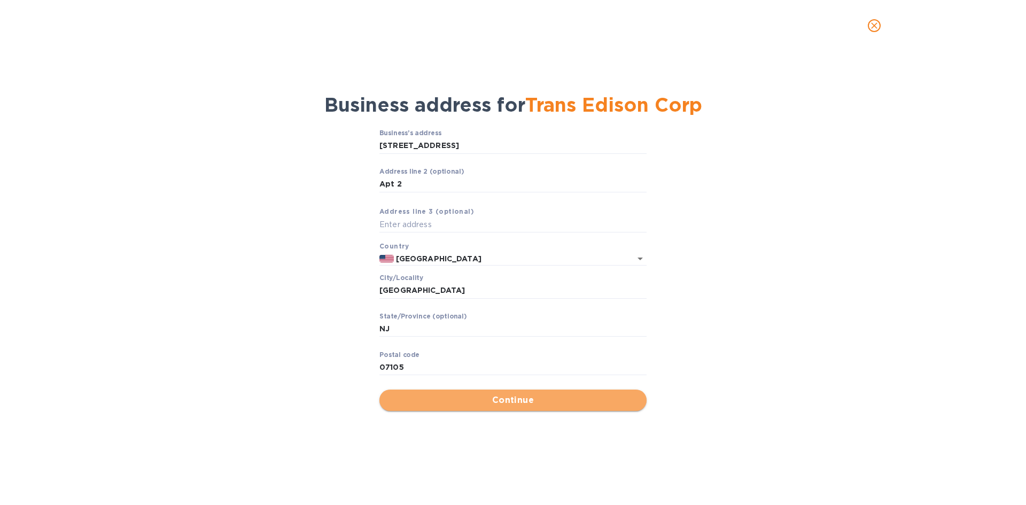
click at [503, 401] on span "Continue" at bounding box center [513, 400] width 250 height 13
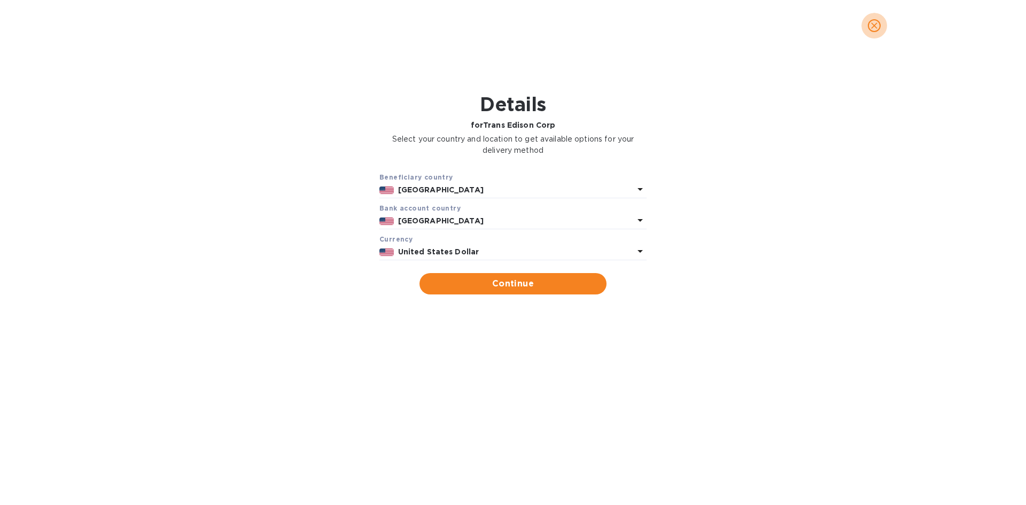
click at [875, 27] on icon "close" at bounding box center [874, 25] width 6 height 6
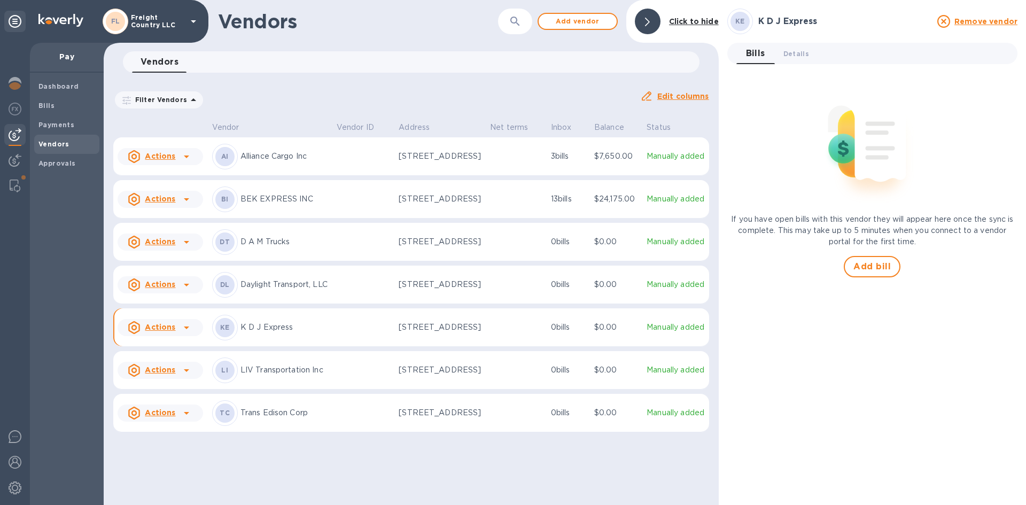
click at [168, 417] on u "Actions" at bounding box center [160, 412] width 30 height 9
click at [259, 441] on div at bounding box center [513, 252] width 1026 height 505
click at [791, 53] on span "Details 0" at bounding box center [797, 53] width 26 height 11
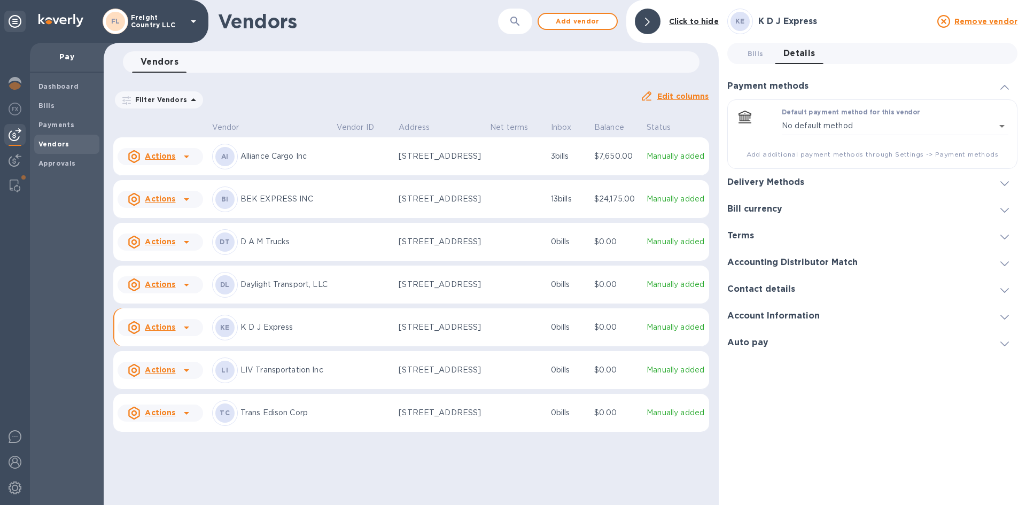
click at [781, 290] on h3 "Contact details" at bounding box center [762, 289] width 68 height 10
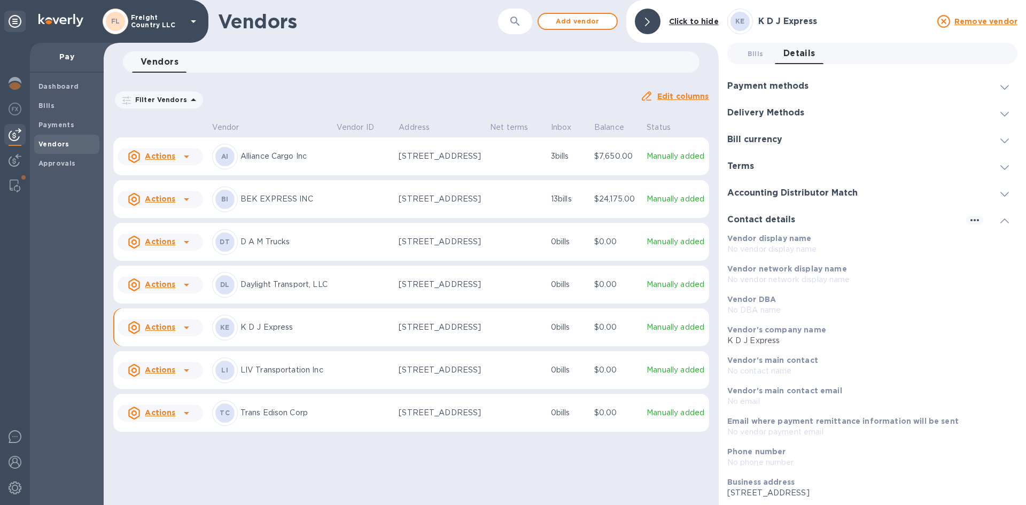
click at [277, 419] on p "Trans Edison Corp" at bounding box center [285, 412] width 88 height 11
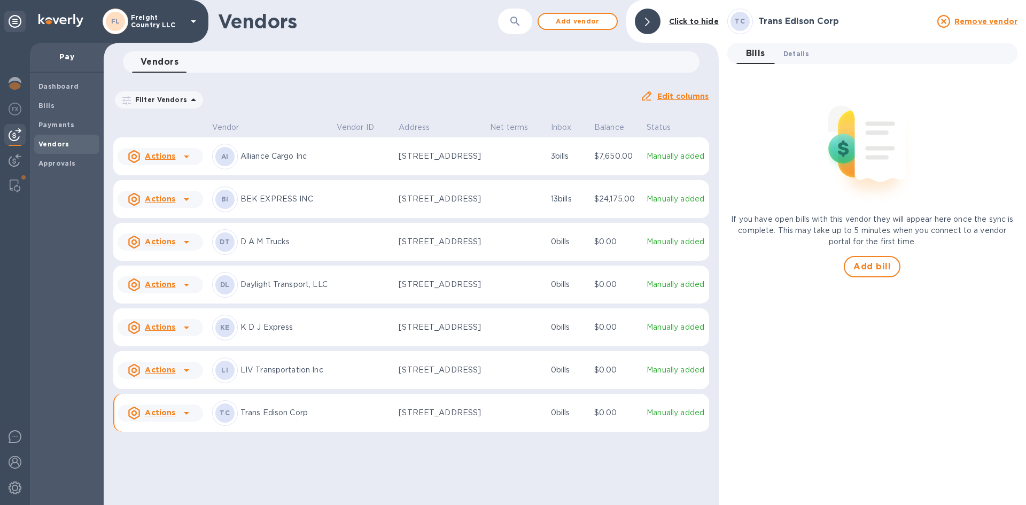
click at [793, 52] on span "Details 0" at bounding box center [797, 53] width 26 height 11
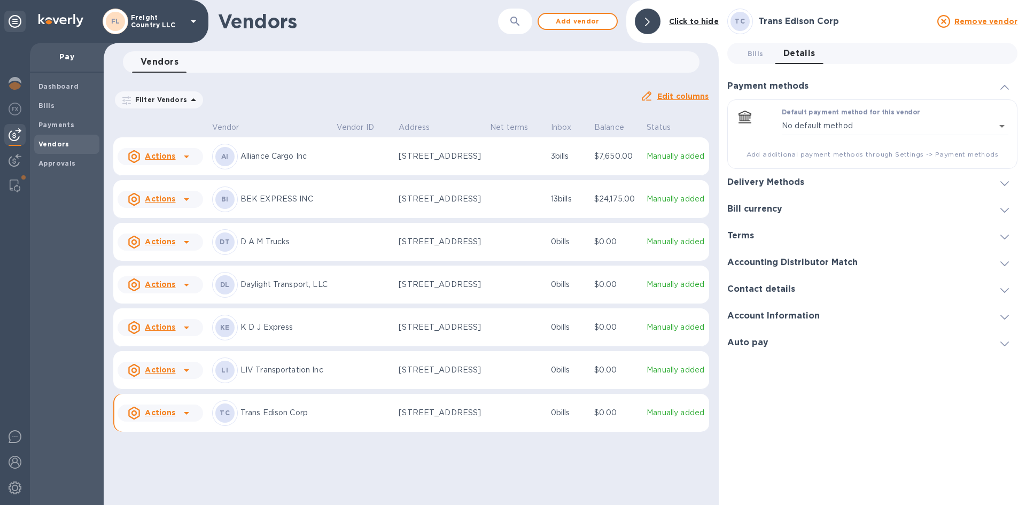
click at [778, 292] on h3 "Contact details" at bounding box center [762, 289] width 68 height 10
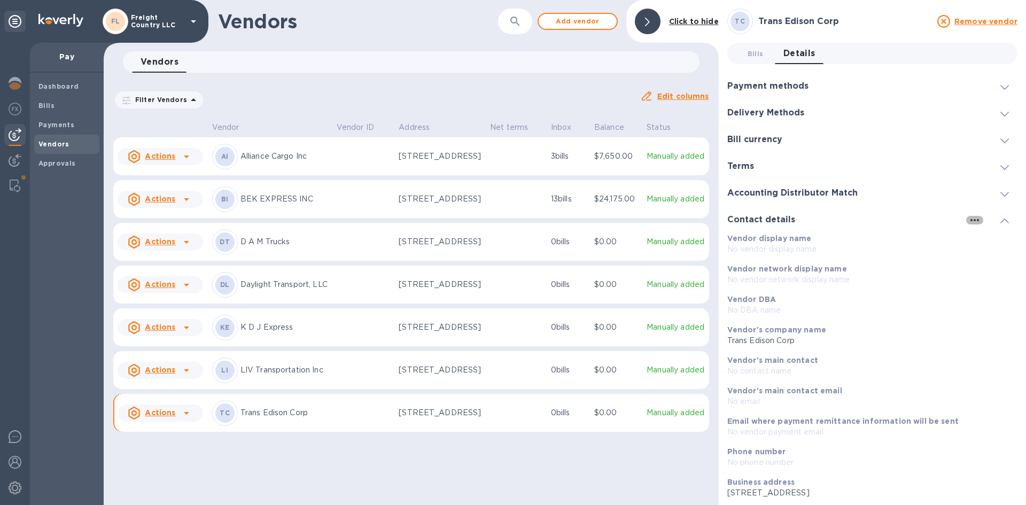
click at [969, 222] on icon "button" at bounding box center [975, 220] width 13 height 13
click at [980, 243] on p "Edit" at bounding box center [983, 242] width 17 height 11
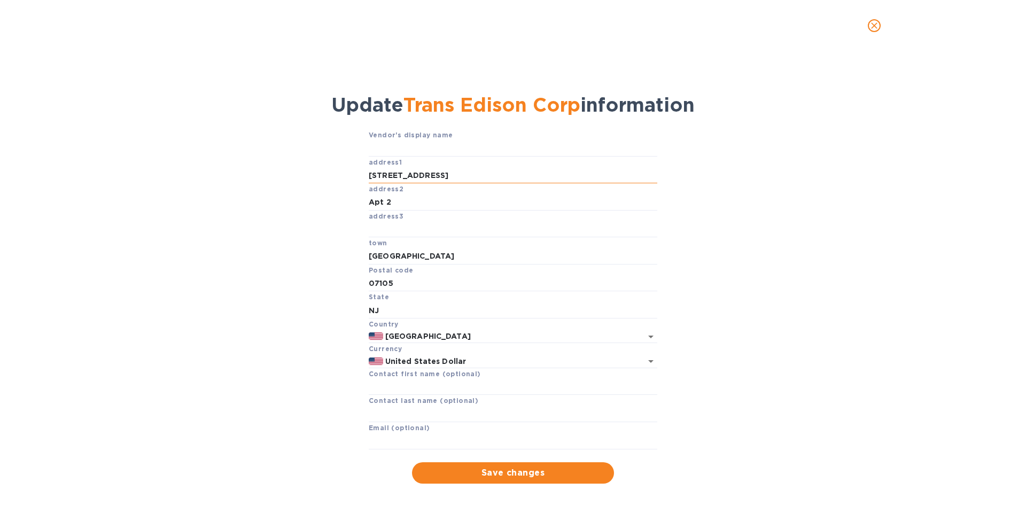
drag, startPoint x: 367, startPoint y: 175, endPoint x: 455, endPoint y: 176, distance: 88.7
click at [455, 176] on input "14 Cortland Street" at bounding box center [513, 176] width 289 height 16
type input "312 Neptune Ave"
drag, startPoint x: 399, startPoint y: 202, endPoint x: 360, endPoint y: 210, distance: 40.4
click at [360, 210] on div "Vendor's display name address1 312 Neptune Ave address2 Apt 2 address3 town New…" at bounding box center [513, 306] width 986 height 354
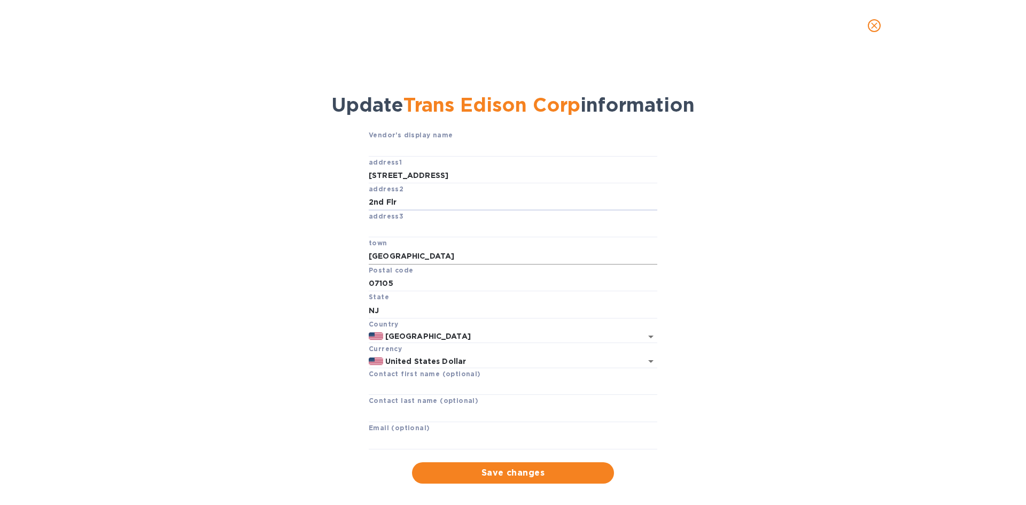
type input "2nd Flr"
click at [402, 258] on input "Newark" at bounding box center [513, 257] width 289 height 16
drag, startPoint x: 402, startPoint y: 258, endPoint x: 369, endPoint y: 260, distance: 33.2
click at [369, 260] on input "Newark" at bounding box center [513, 257] width 289 height 16
type input "Jersey City"
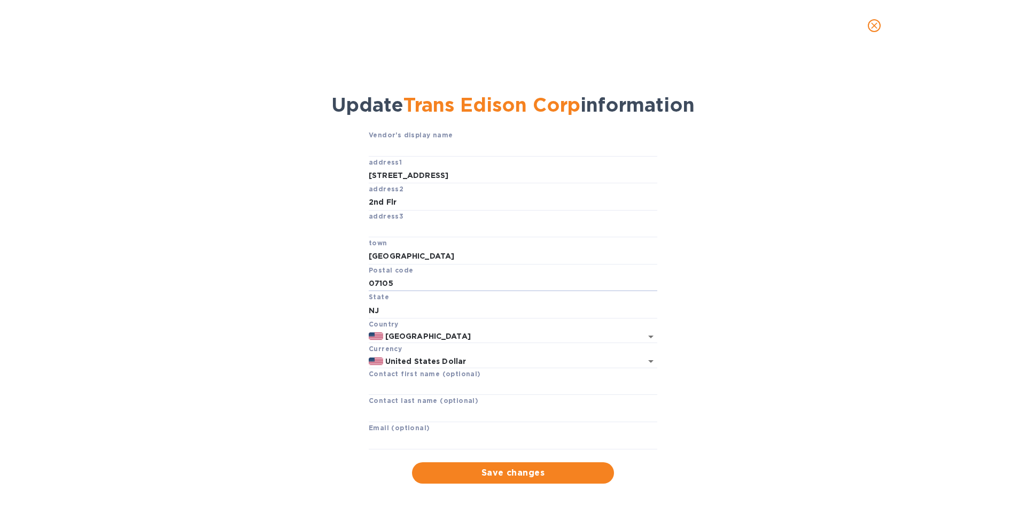
drag, startPoint x: 392, startPoint y: 281, endPoint x: 362, endPoint y: 288, distance: 31.1
click at [362, 288] on div "Vendor's display name address1 312 Neptune Ave address2 2nd Flr address3 town J…" at bounding box center [513, 306] width 986 height 354
type input "07305"
click at [524, 473] on span "Save changes" at bounding box center [513, 473] width 185 height 13
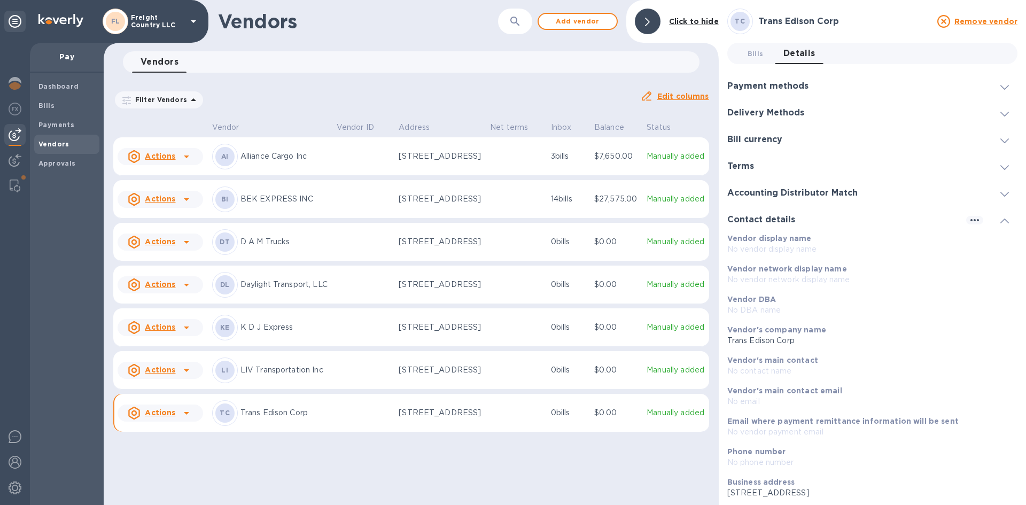
click at [1001, 113] on icon at bounding box center [1005, 114] width 9 height 5
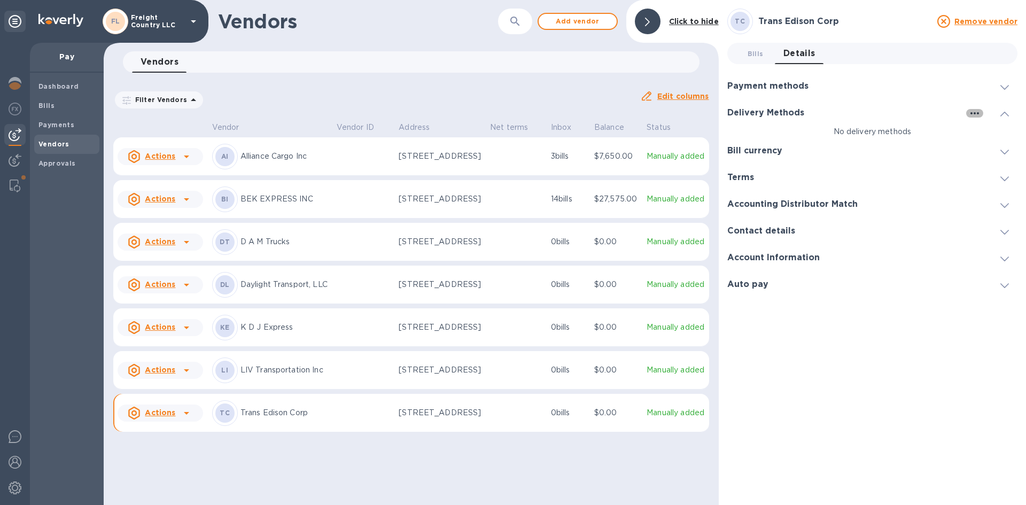
click at [974, 112] on icon "button" at bounding box center [975, 113] width 13 height 13
click at [990, 136] on p "Add new" at bounding box center [988, 135] width 35 height 11
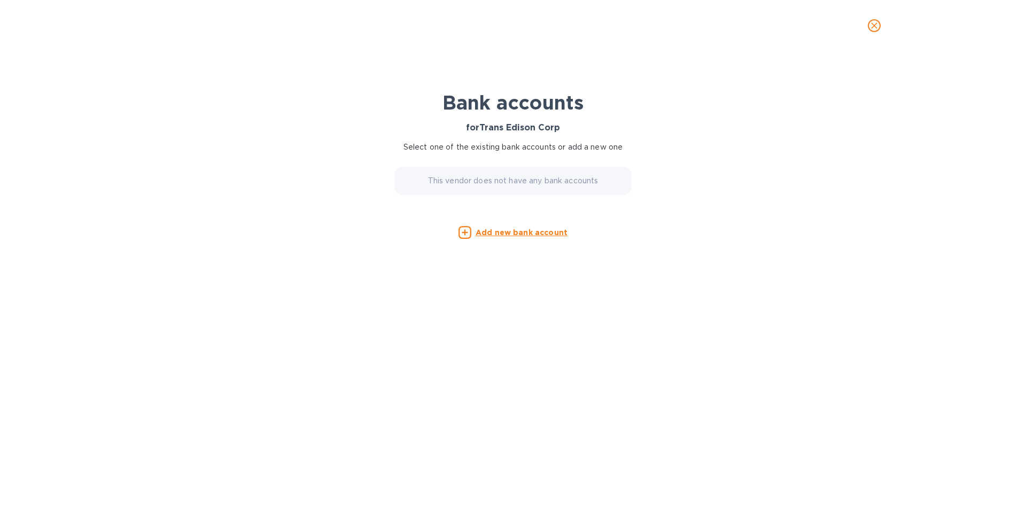
click at [513, 233] on u "Add new bank account" at bounding box center [522, 232] width 92 height 9
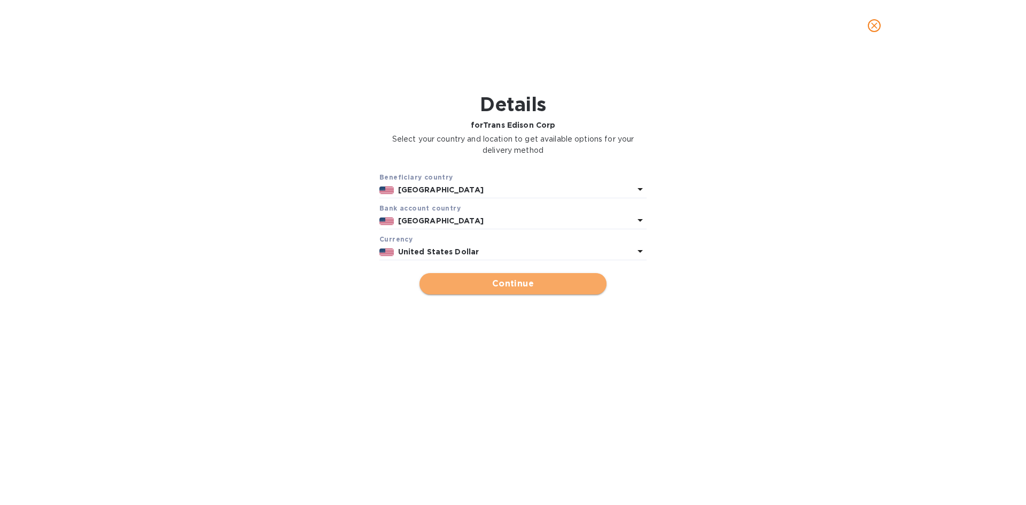
click at [510, 286] on span "Continue" at bounding box center [513, 283] width 170 height 13
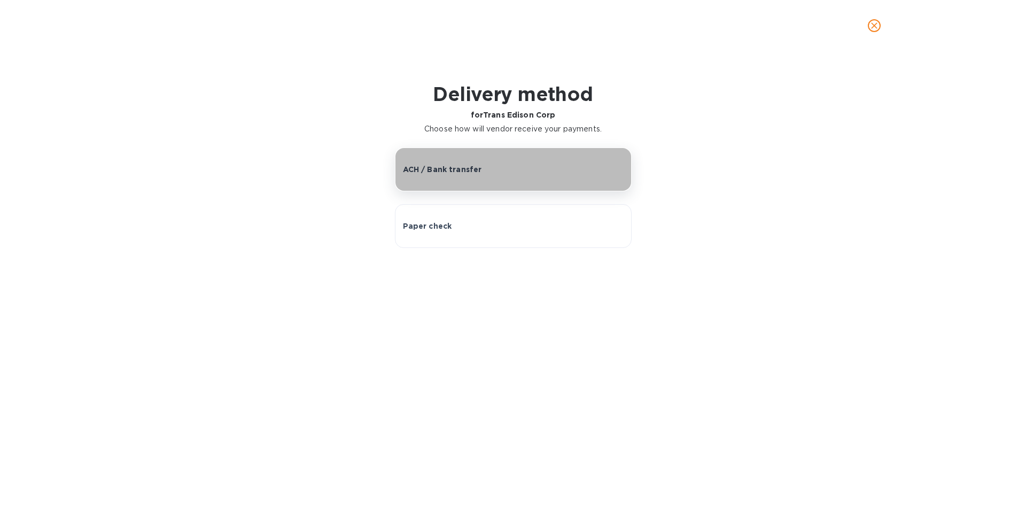
click at [468, 167] on p "ACH / Bank transfer" at bounding box center [442, 169] width 79 height 11
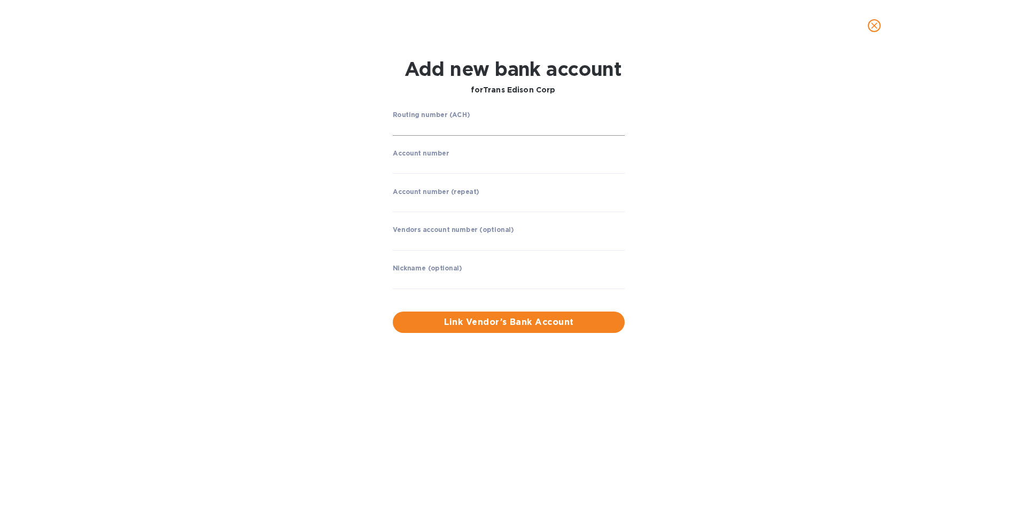
click at [421, 127] on input "string" at bounding box center [509, 128] width 232 height 16
drag, startPoint x: 435, startPoint y: 129, endPoint x: 392, endPoint y: 134, distance: 43.0
click at [393, 134] on input "string" at bounding box center [509, 128] width 232 height 16
type input "021202337"
click at [409, 170] on input "string" at bounding box center [509, 166] width 232 height 16
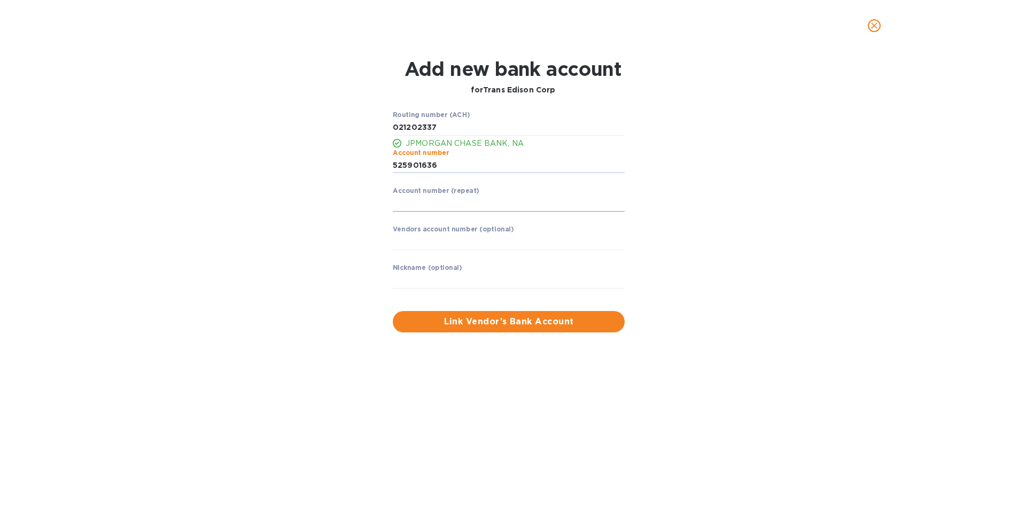
type input "525901636"
click at [401, 206] on input "string" at bounding box center [509, 204] width 232 height 16
type input "525901636"
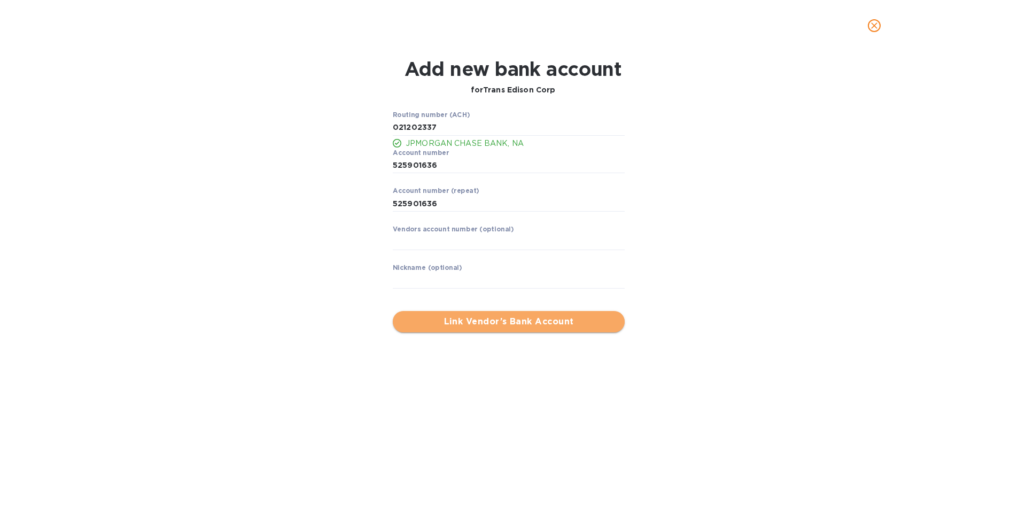
click at [485, 322] on span "Link Vendor’s Bank Account" at bounding box center [508, 321] width 215 height 13
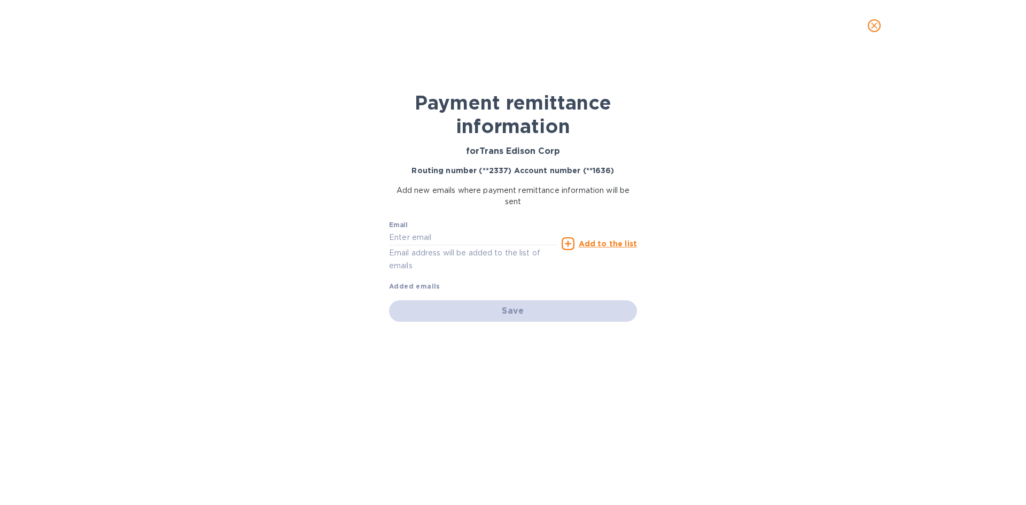
click at [609, 245] on u "Add to the list" at bounding box center [608, 244] width 58 height 9
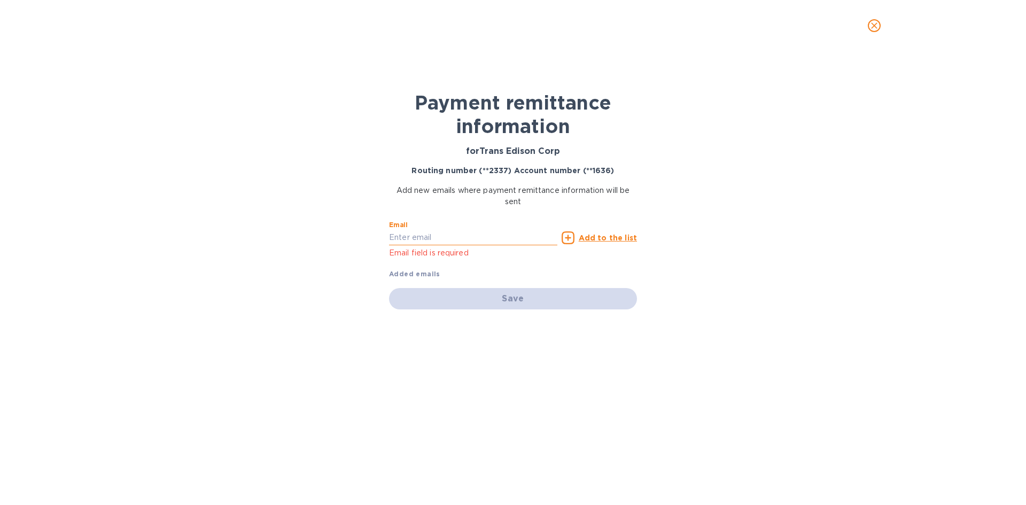
paste input "moralesedison767@gmail.com"
type input "moralesedison767@gmail.com"
click at [603, 237] on u "Add to the list" at bounding box center [608, 238] width 58 height 9
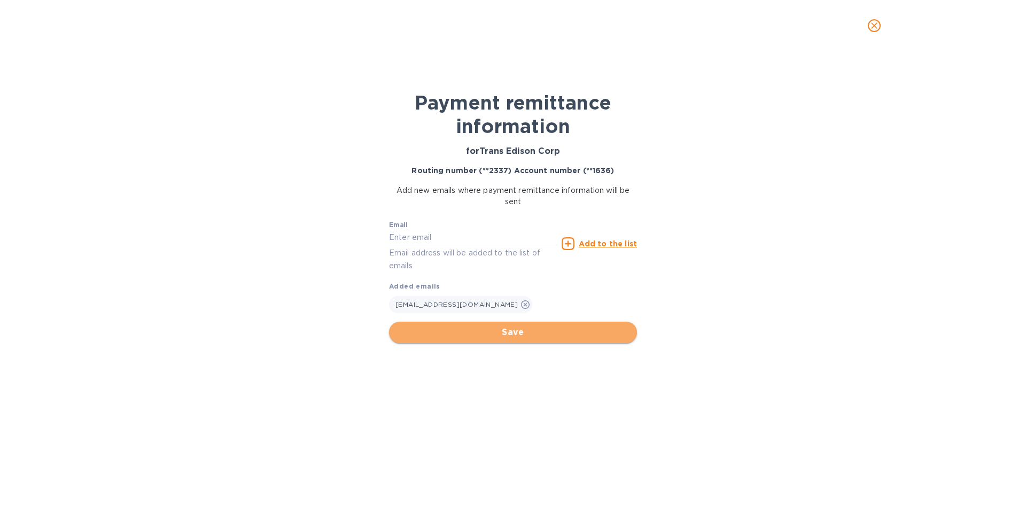
click at [492, 331] on span "Save" at bounding box center [513, 332] width 231 height 13
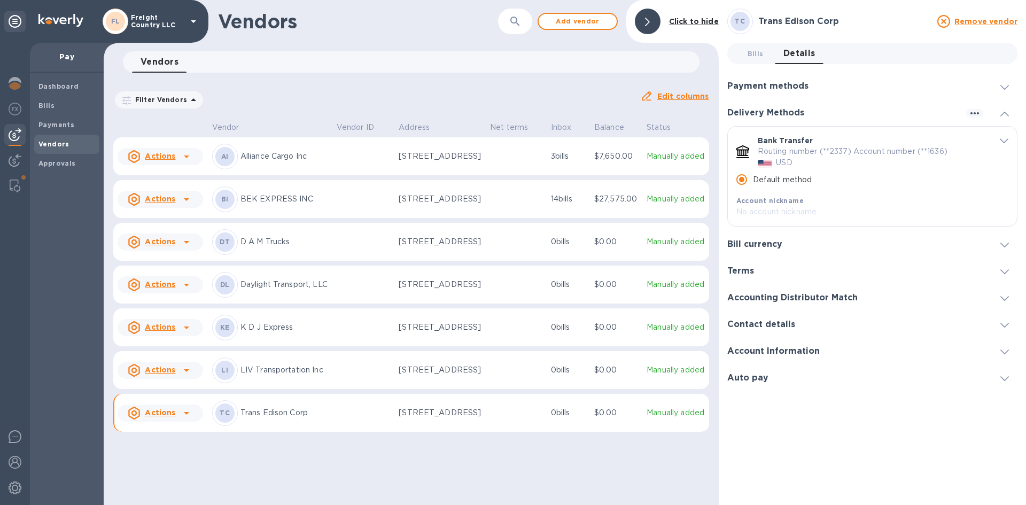
click at [48, 142] on b "Vendors" at bounding box center [53, 144] width 31 height 8
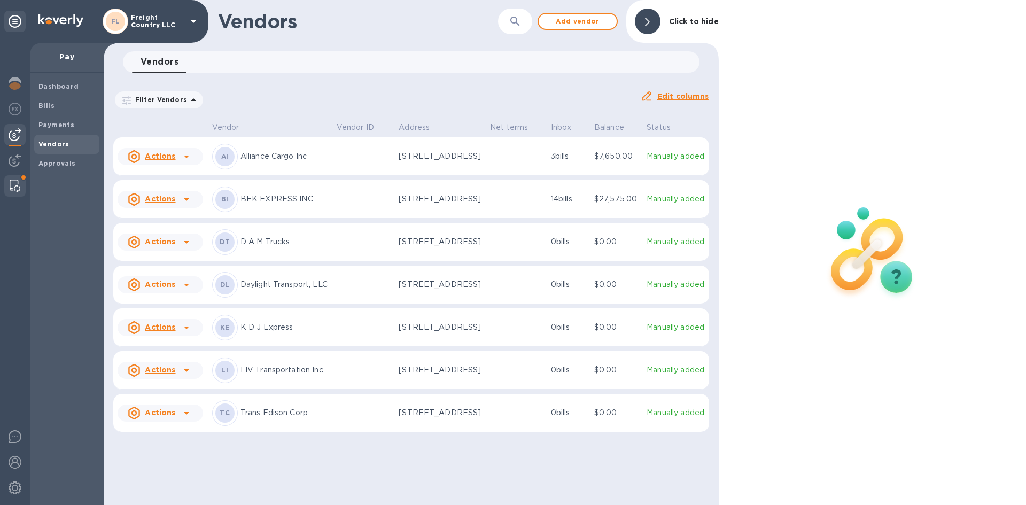
click at [14, 183] on img at bounding box center [15, 186] width 11 height 13
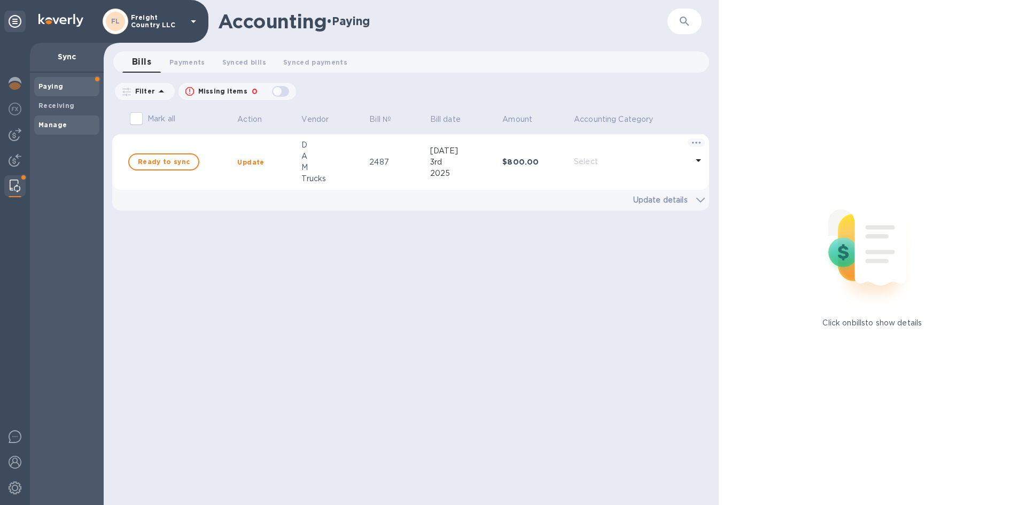
click at [53, 123] on b "Manage" at bounding box center [52, 125] width 28 height 8
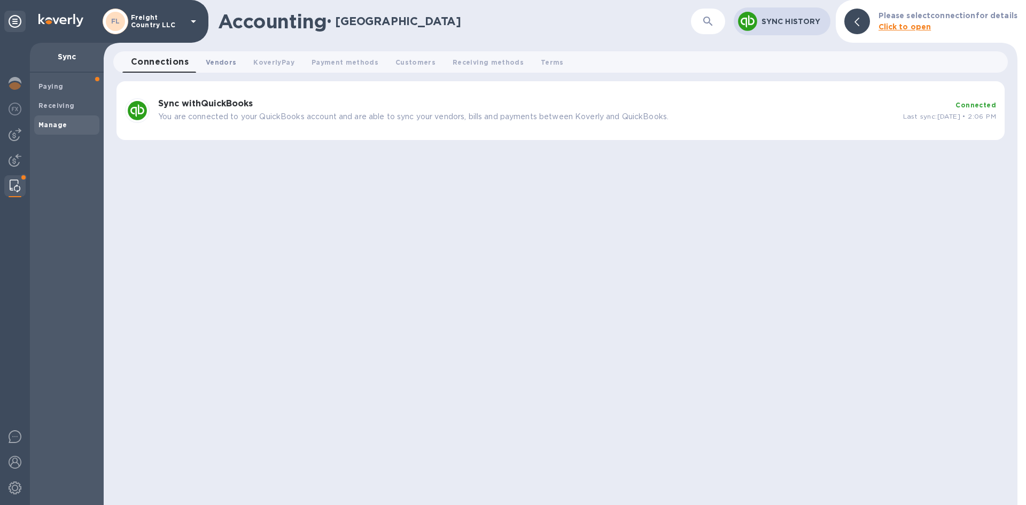
click at [220, 62] on span "Vendors 0" at bounding box center [221, 62] width 30 height 11
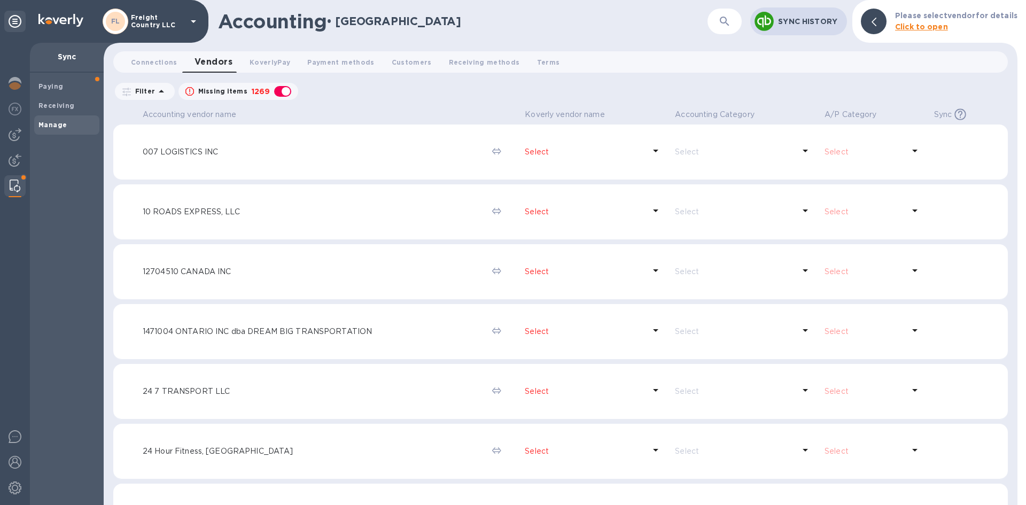
click at [805, 22] on p "Sync History" at bounding box center [808, 21] width 60 height 11
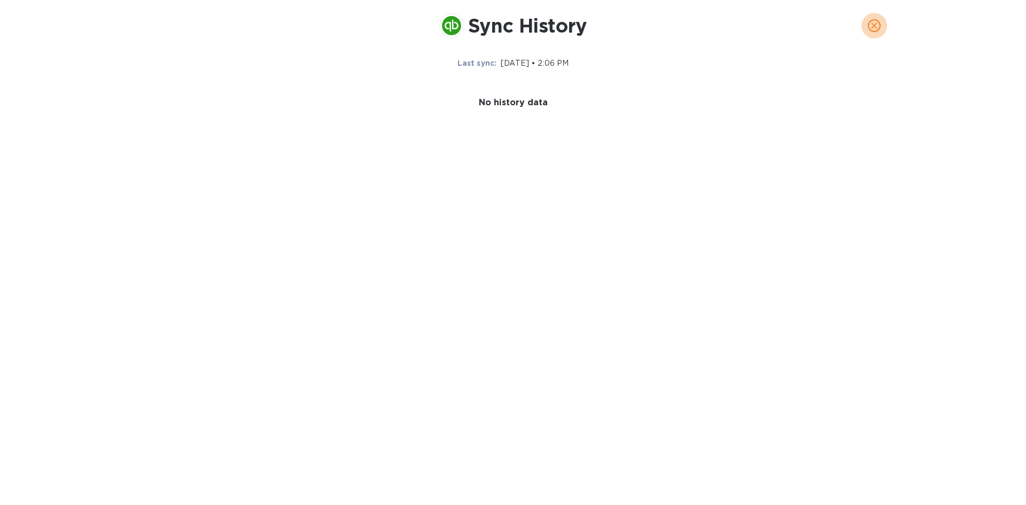
click at [877, 22] on icon "close" at bounding box center [874, 25] width 11 height 11
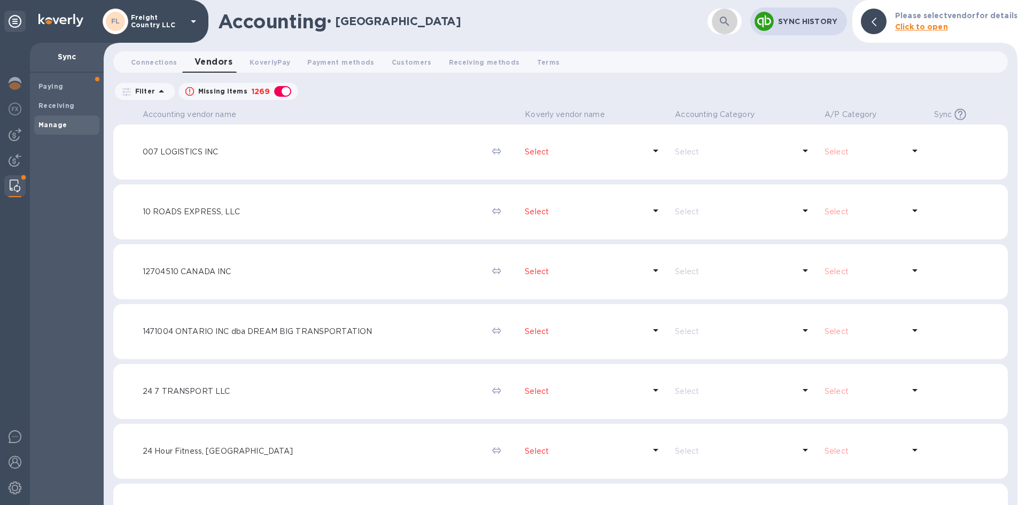
click at [724, 21] on icon "button" at bounding box center [725, 21] width 13 height 13
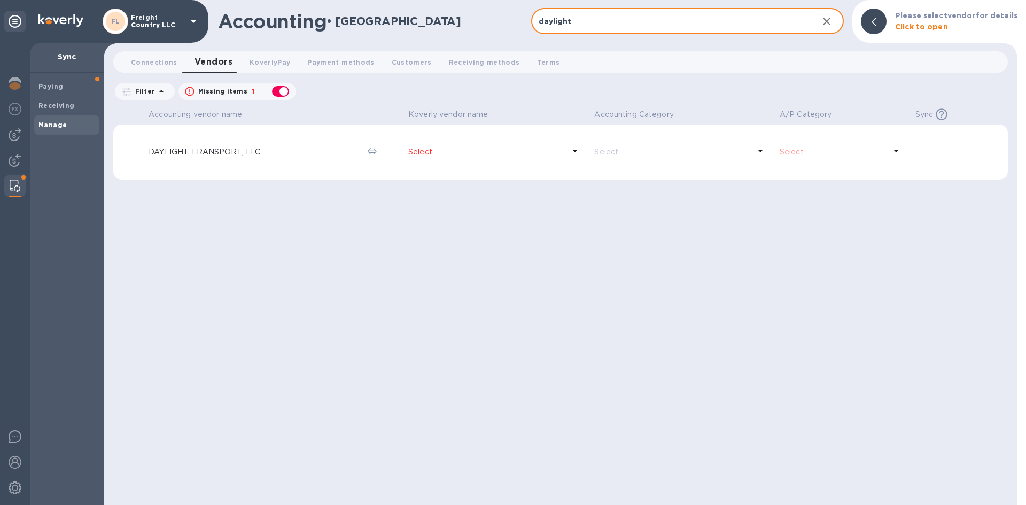
type input "daylight"
click at [415, 152] on p "Select" at bounding box center [486, 151] width 156 height 11
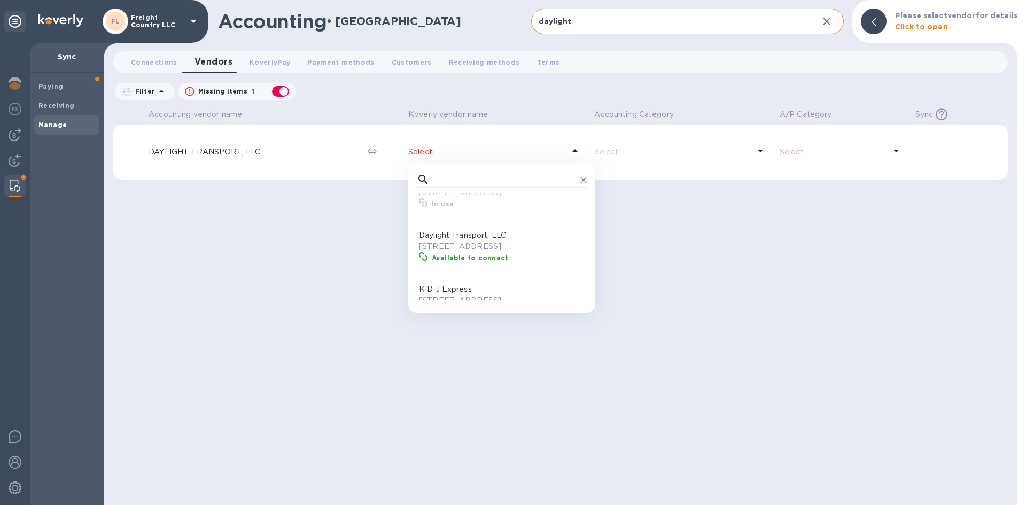
scroll to position [133, 0]
click at [452, 249] on p "[STREET_ADDRESS]" at bounding box center [504, 243] width 170 height 11
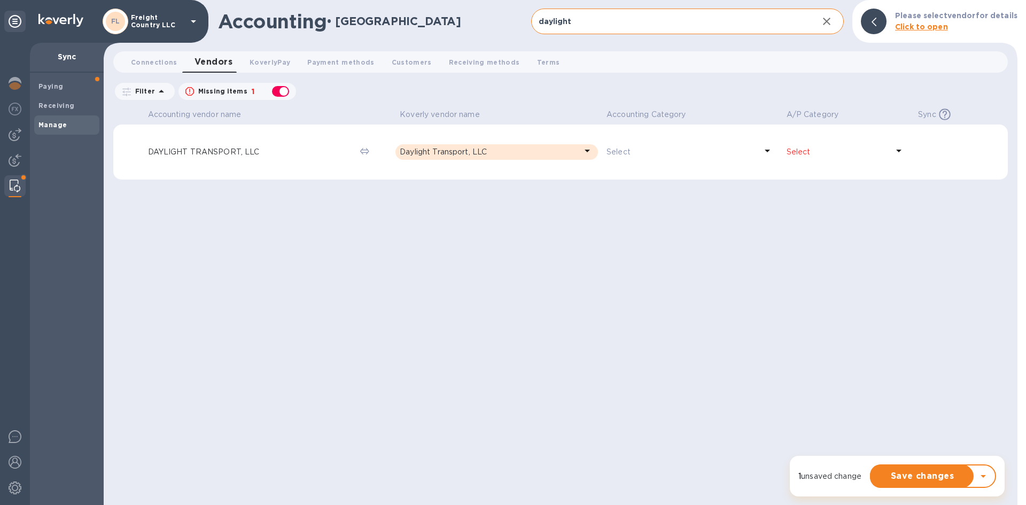
click at [802, 153] on p "Select" at bounding box center [838, 151] width 102 height 11
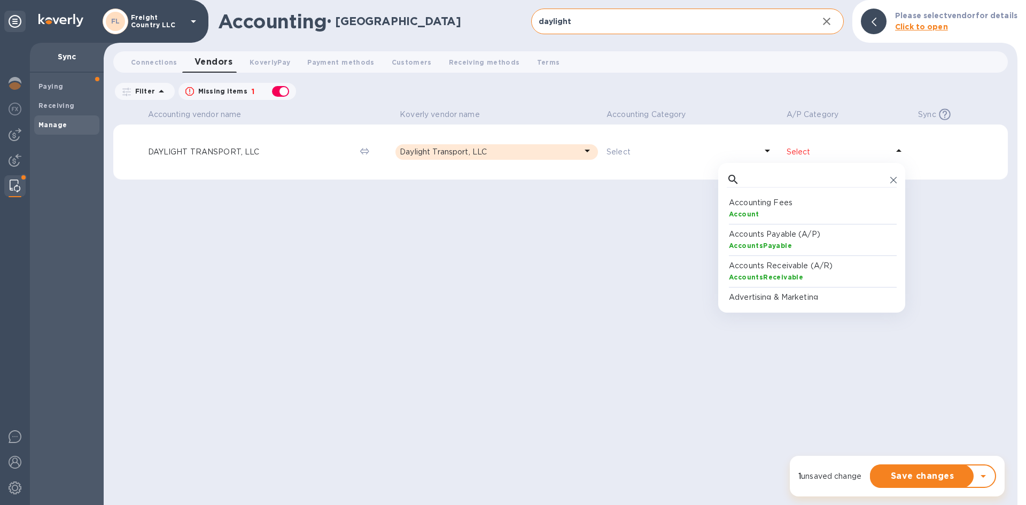
scroll to position [99, 166]
click at [760, 235] on p "Accounts Payable (A/P)" at bounding box center [814, 234] width 170 height 11
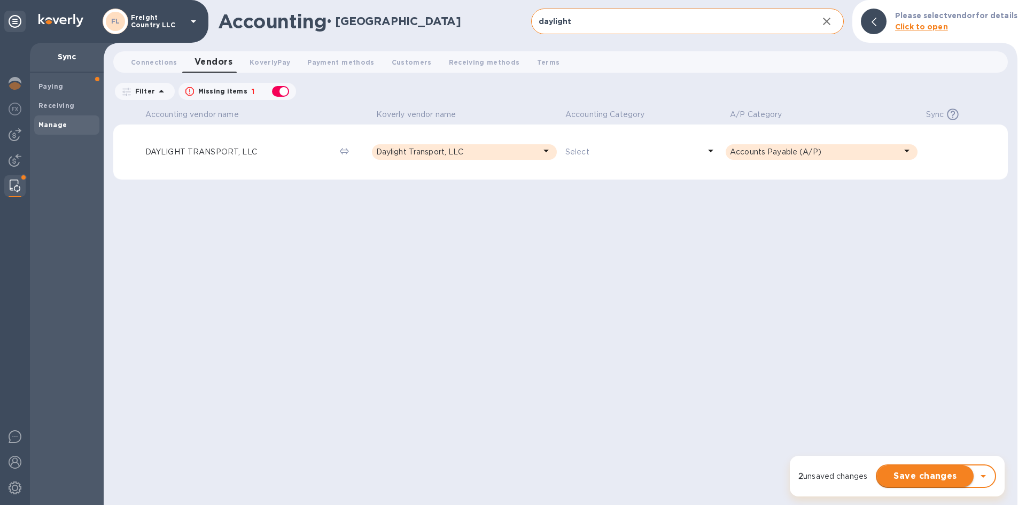
click at [913, 475] on span "Save changes" at bounding box center [926, 476] width 80 height 13
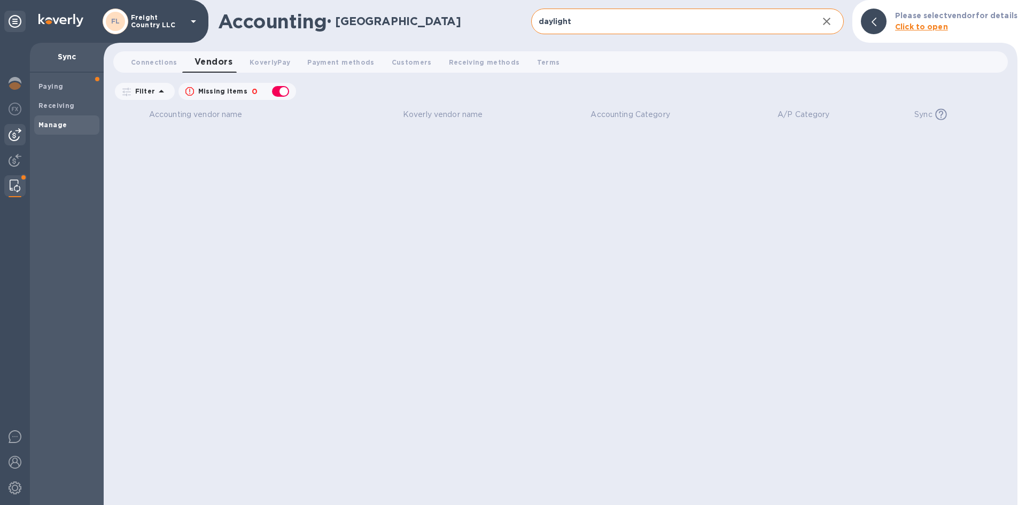
click at [15, 132] on img at bounding box center [15, 134] width 13 height 13
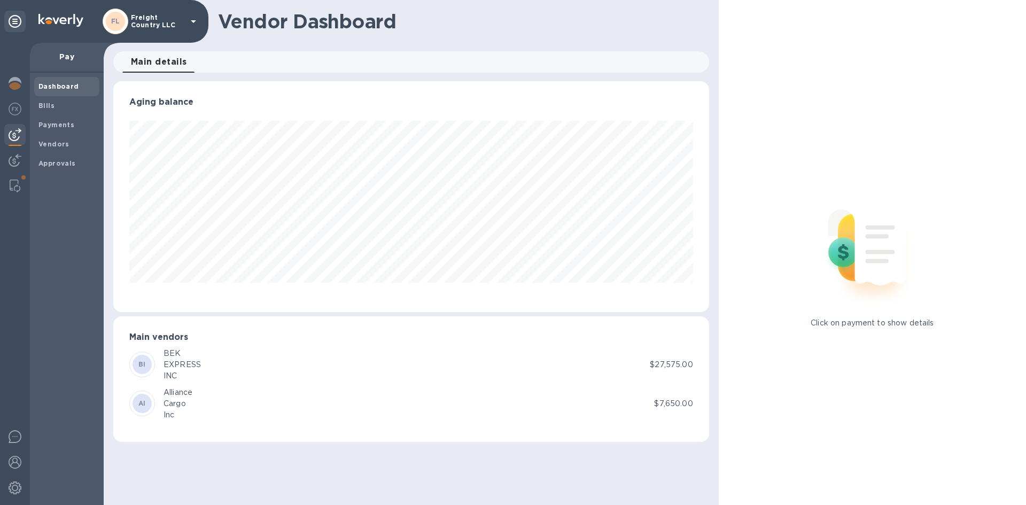
scroll to position [231, 596]
click at [50, 145] on b "Vendors" at bounding box center [53, 144] width 31 height 8
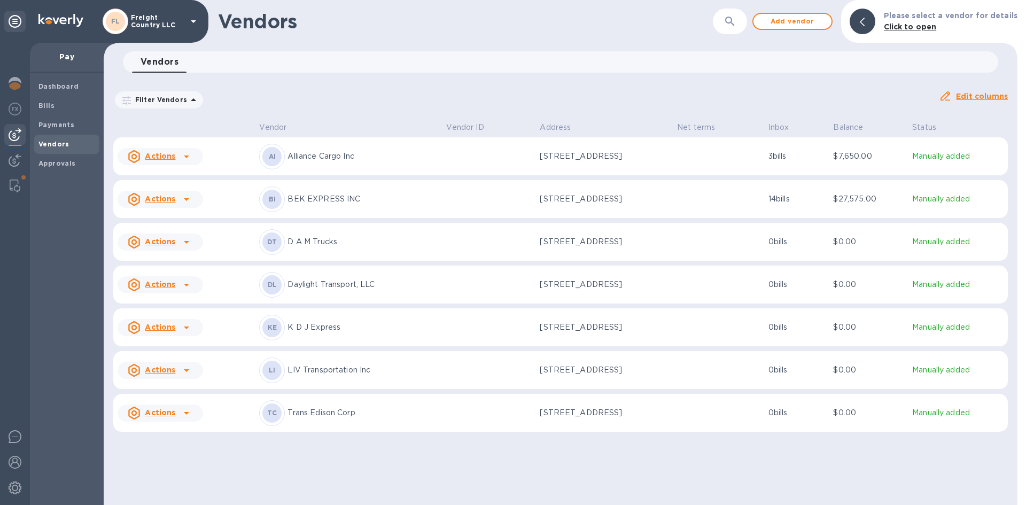
click at [159, 289] on u "Actions" at bounding box center [160, 284] width 30 height 9
click at [159, 294] on div at bounding box center [513, 252] width 1026 height 505
click at [14, 183] on img at bounding box center [15, 186] width 11 height 13
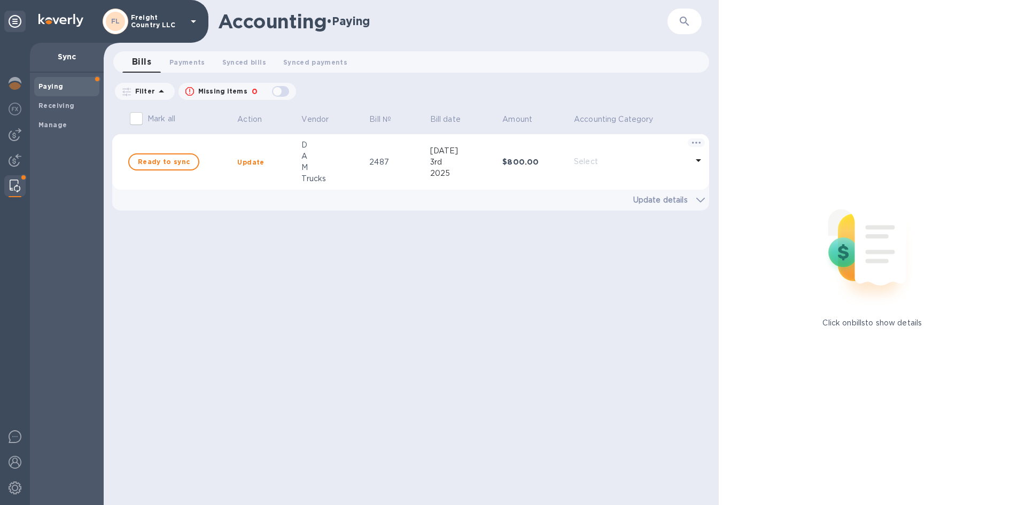
click at [687, 285] on div "Mark all Action Vendor Bill № Bill date Amount Accounting Category Ready to syn…" at bounding box center [412, 305] width 601 height 399
click at [14, 188] on img at bounding box center [15, 186] width 11 height 13
click at [17, 134] on img at bounding box center [15, 134] width 13 height 13
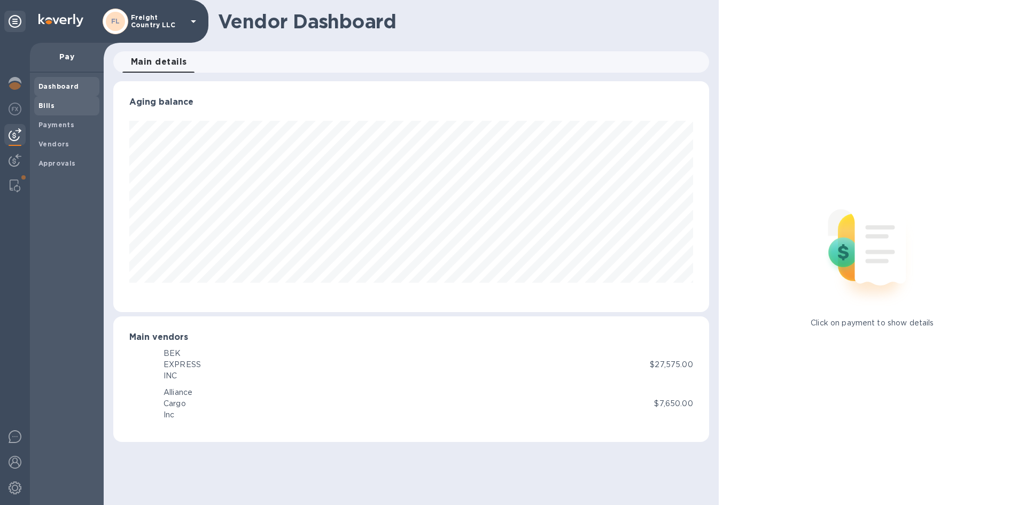
scroll to position [231, 596]
click at [47, 142] on b "Vendors" at bounding box center [53, 144] width 31 height 8
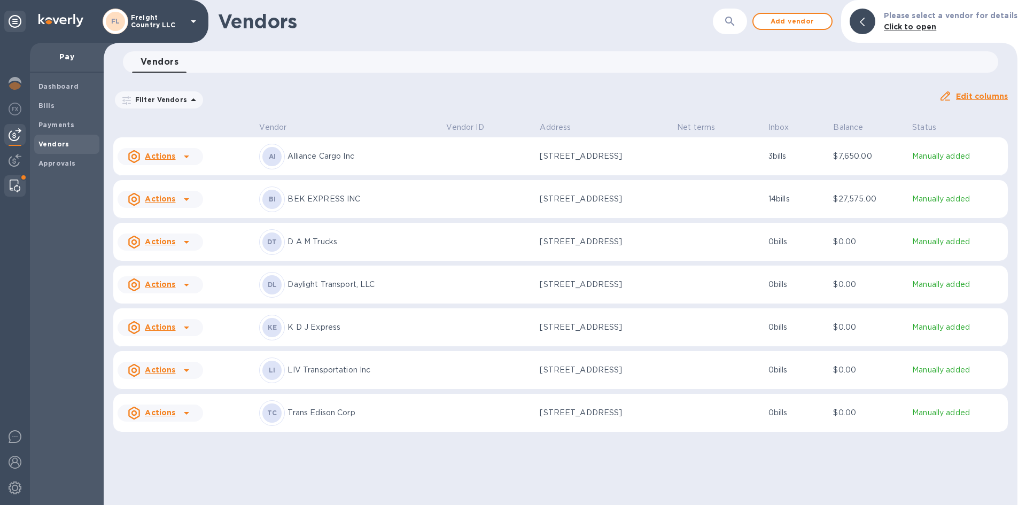
click at [10, 185] on img at bounding box center [15, 186] width 11 height 13
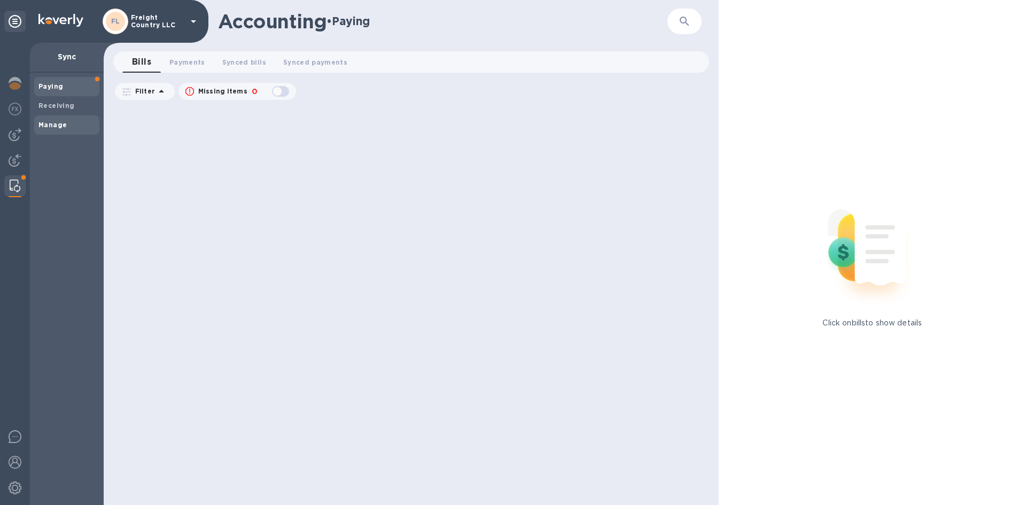
click at [52, 127] on b "Manage" at bounding box center [52, 125] width 28 height 8
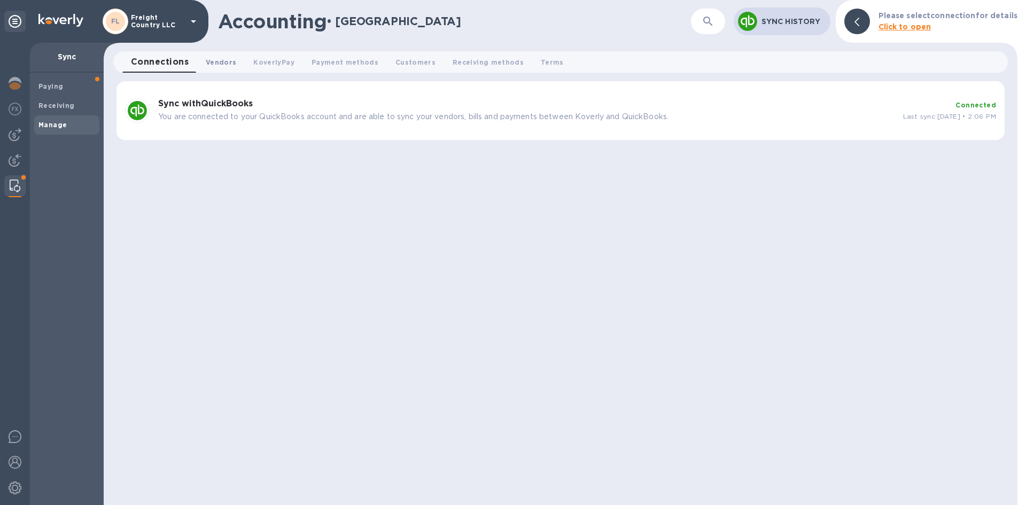
click at [218, 62] on span "Vendors 0" at bounding box center [221, 62] width 30 height 11
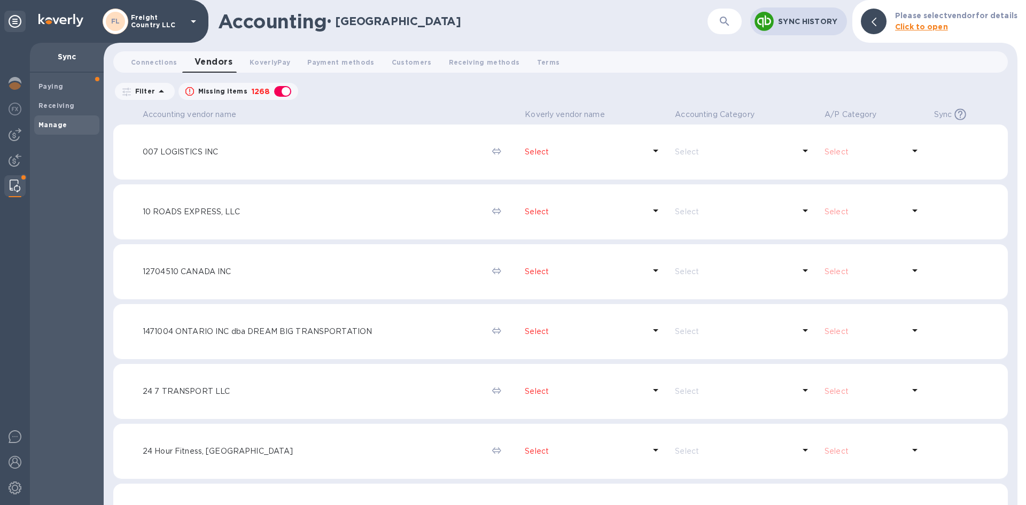
click at [728, 21] on icon "button" at bounding box center [724, 21] width 9 height 9
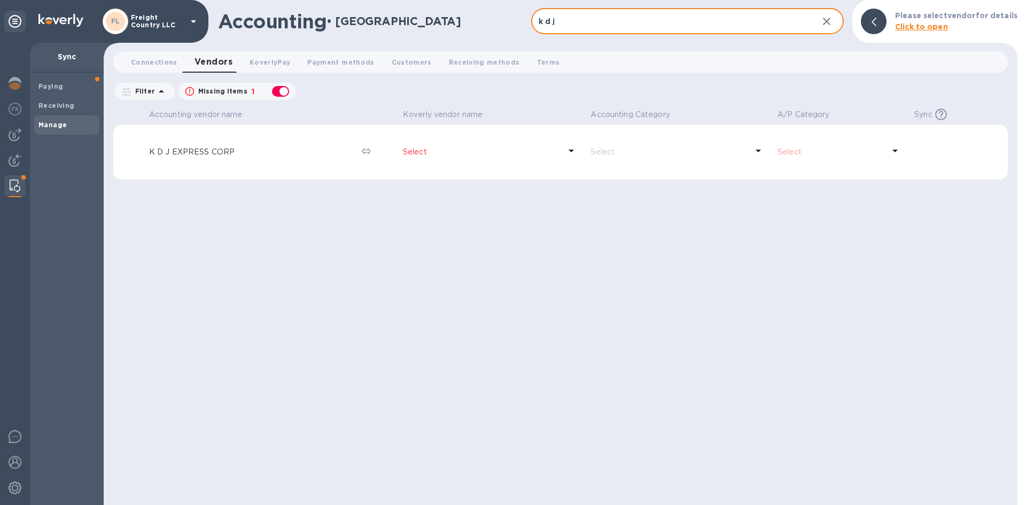
click at [416, 151] on p "Select" at bounding box center [482, 151] width 158 height 11
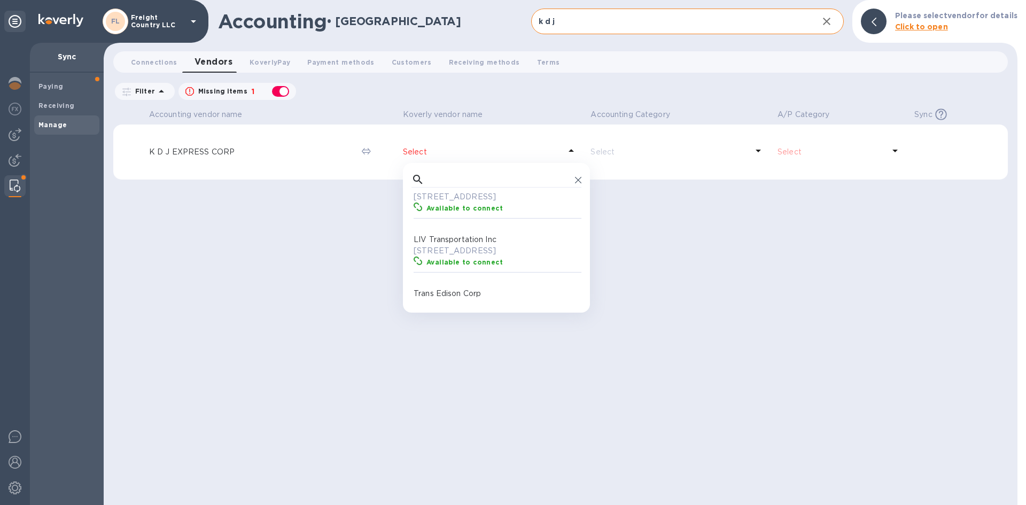
scroll to position [214, 0]
click at [446, 210] on p "K D J Express" at bounding box center [499, 204] width 170 height 11
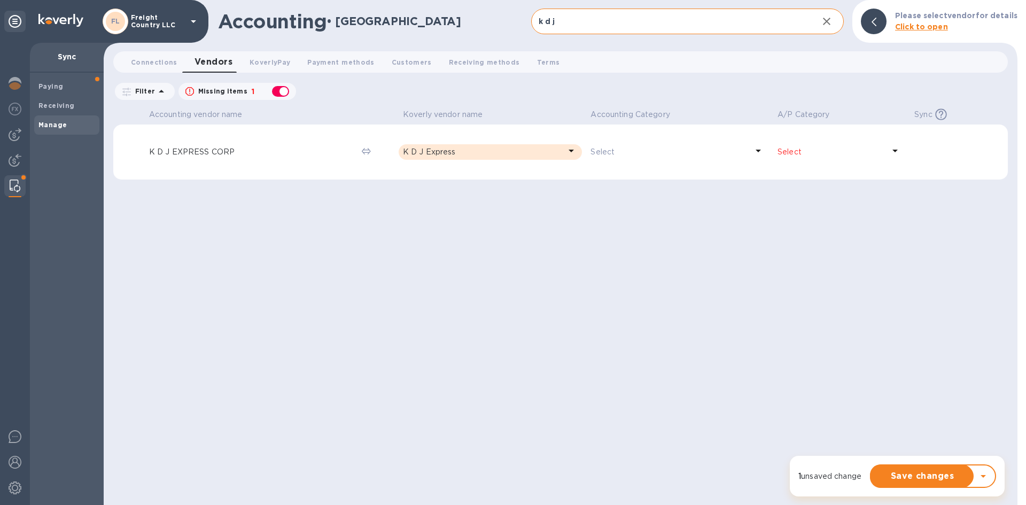
click at [790, 153] on p "Select" at bounding box center [831, 151] width 107 height 11
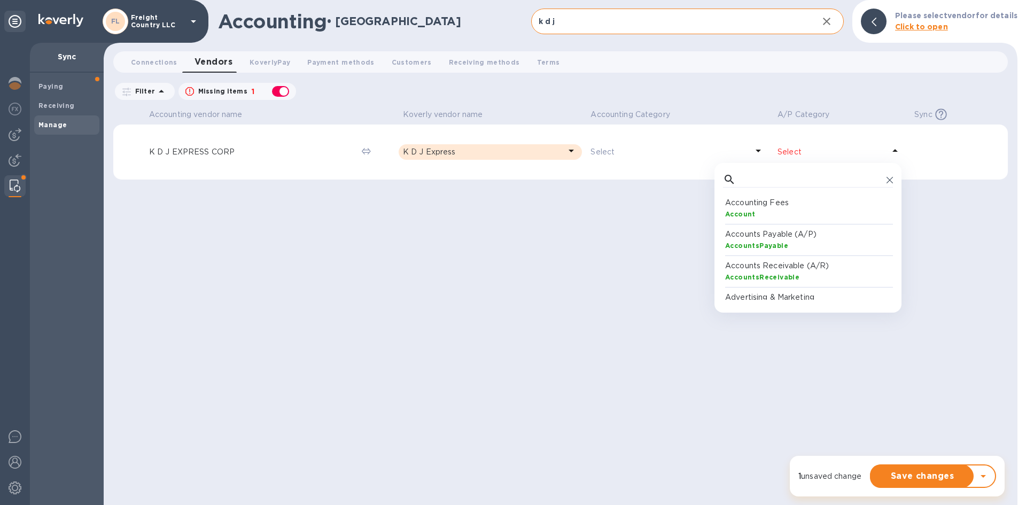
scroll to position [99, 166]
click at [758, 237] on p "Accounts Payable (A/P)" at bounding box center [810, 234] width 170 height 11
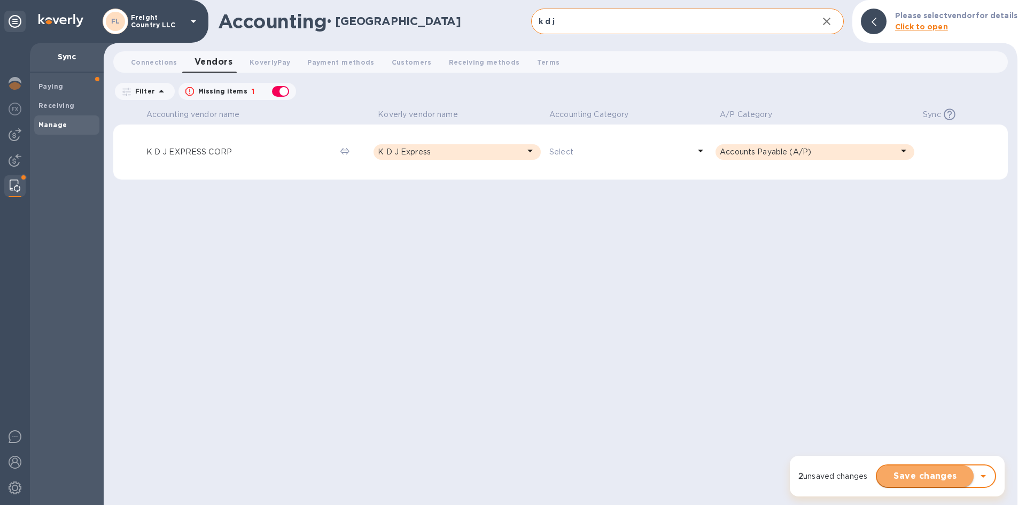
click at [925, 481] on span "Save changes" at bounding box center [926, 476] width 80 height 13
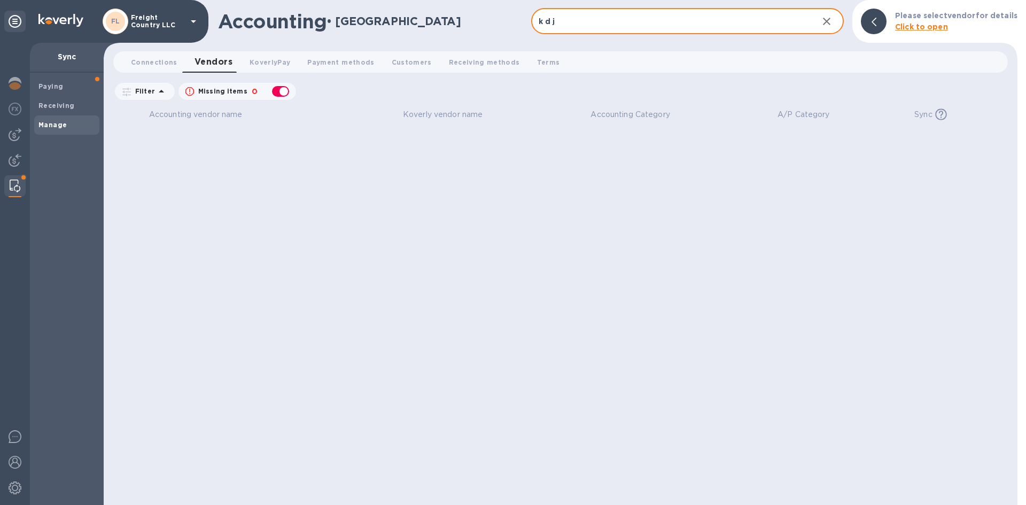
drag, startPoint x: 565, startPoint y: 22, endPoint x: 522, endPoint y: 25, distance: 42.3
click at [522, 25] on div "Accounting • Manage k d j ​ Sync History Please select vendor for details Click…" at bounding box center [561, 21] width 914 height 43
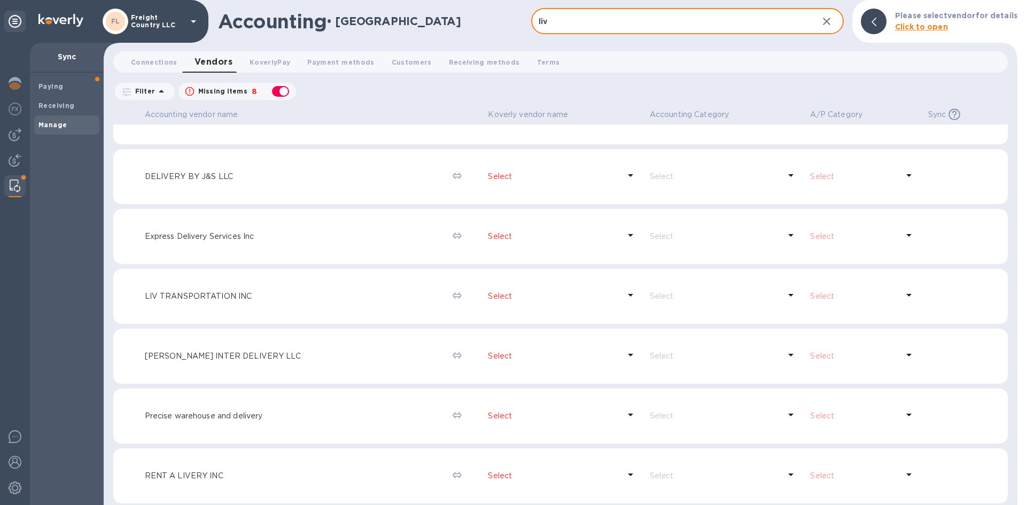
scroll to position [98, 0]
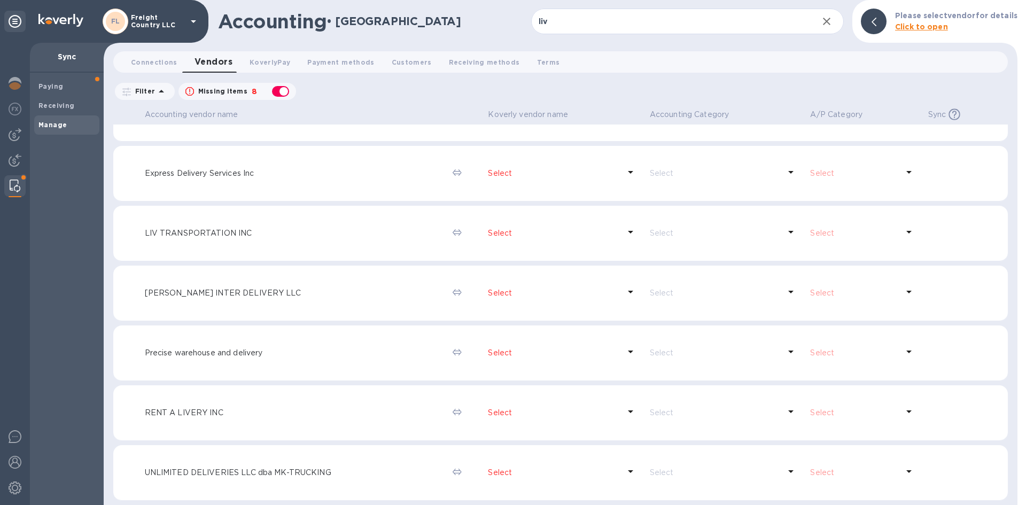
click at [493, 234] on p "Select" at bounding box center [554, 233] width 132 height 11
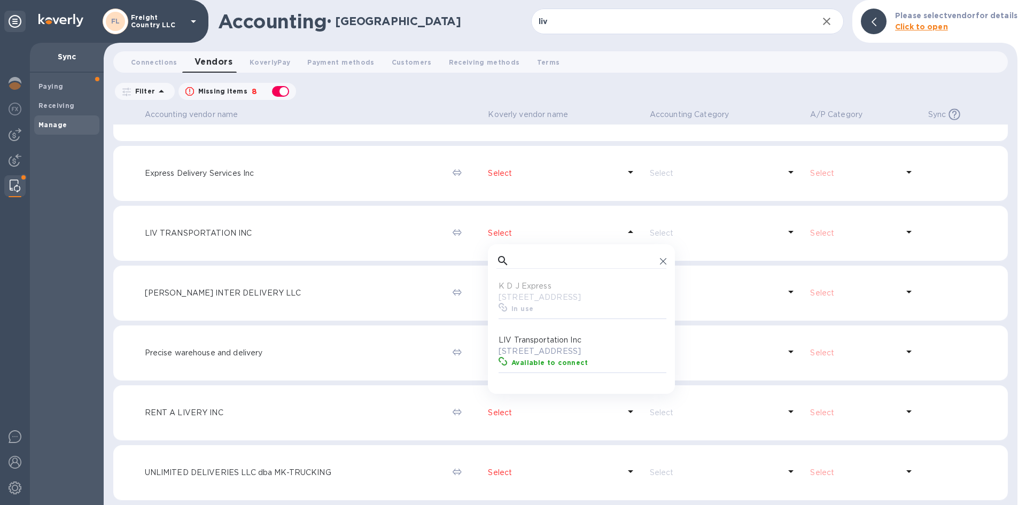
click at [534, 351] on p "[STREET_ADDRESS]" at bounding box center [584, 351] width 170 height 11
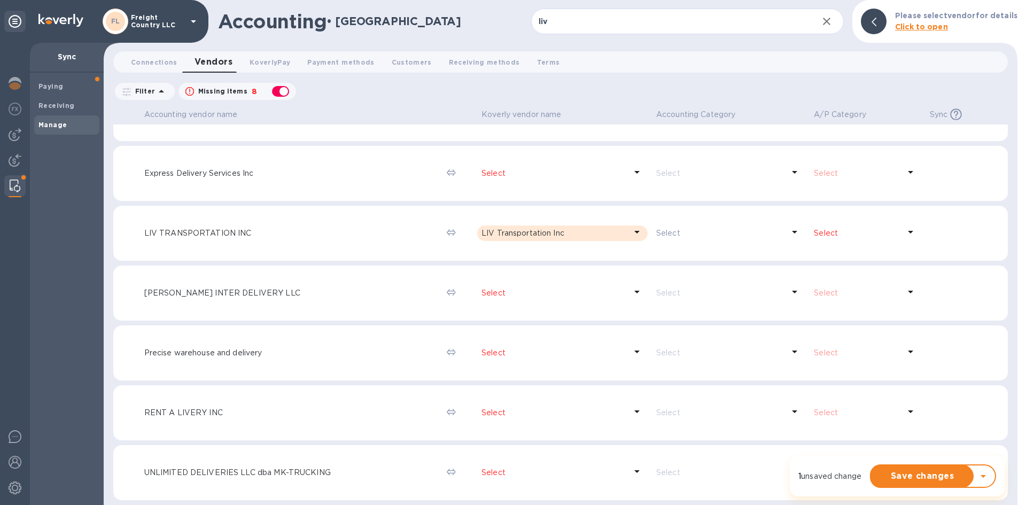
click at [820, 233] on p "Select" at bounding box center [857, 233] width 86 height 11
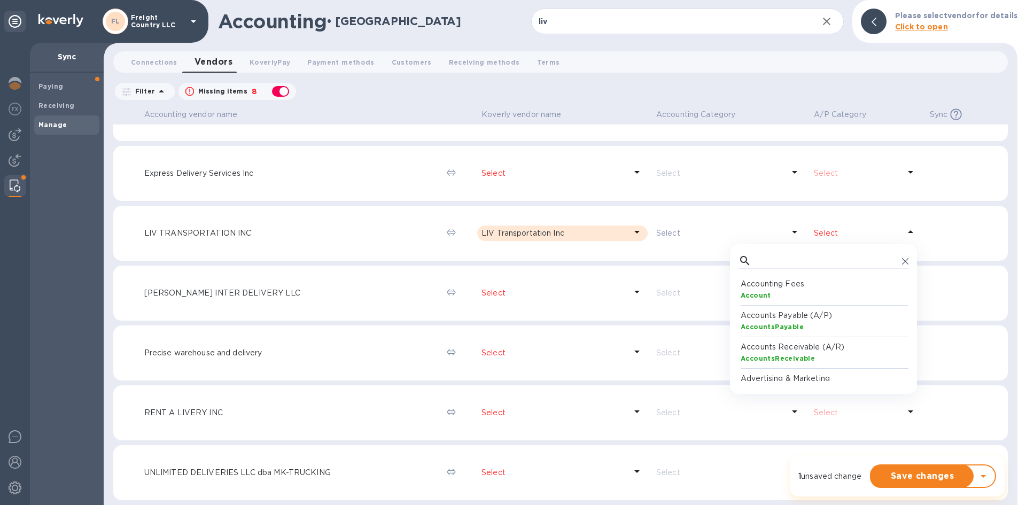
scroll to position [99, 166]
click at [769, 319] on p "Accounts Payable (A/P)" at bounding box center [826, 315] width 170 height 11
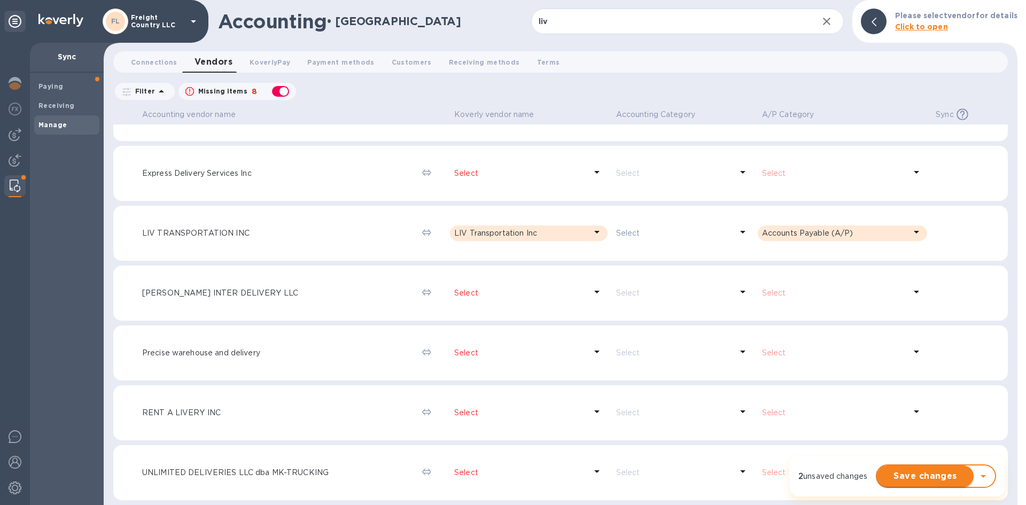
click at [919, 479] on span "Save changes" at bounding box center [926, 476] width 80 height 13
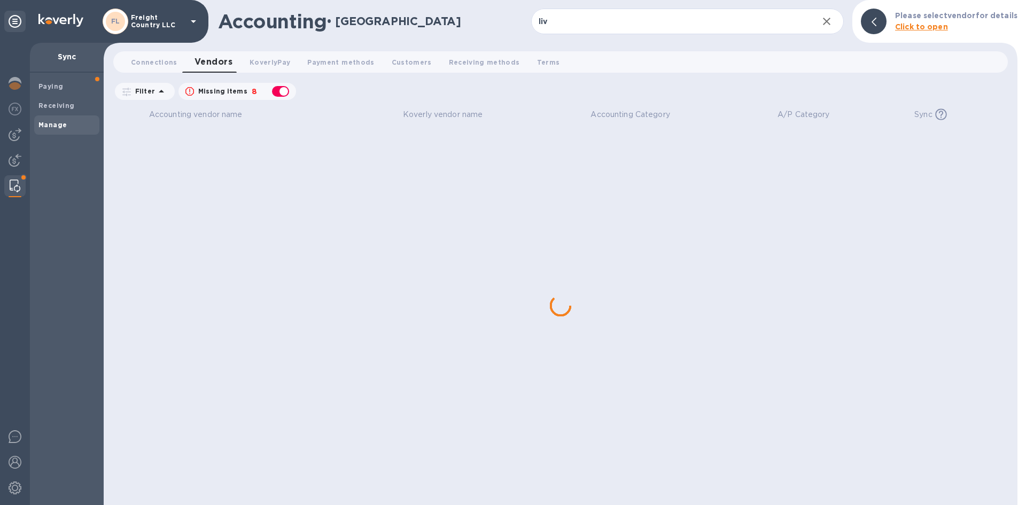
scroll to position [0, 0]
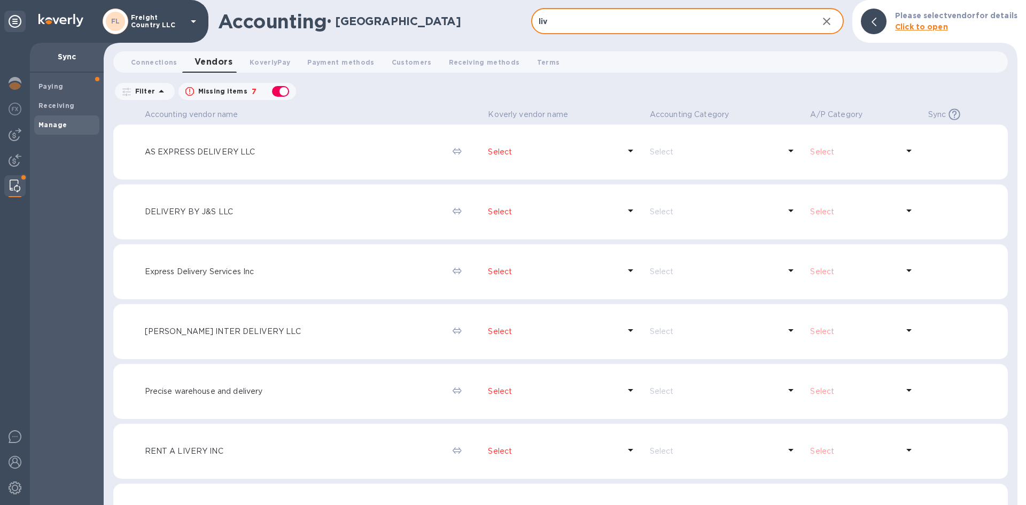
drag, startPoint x: 570, startPoint y: 18, endPoint x: 543, endPoint y: 19, distance: 27.3
click at [543, 19] on input "liv" at bounding box center [670, 22] width 279 height 26
type input "l"
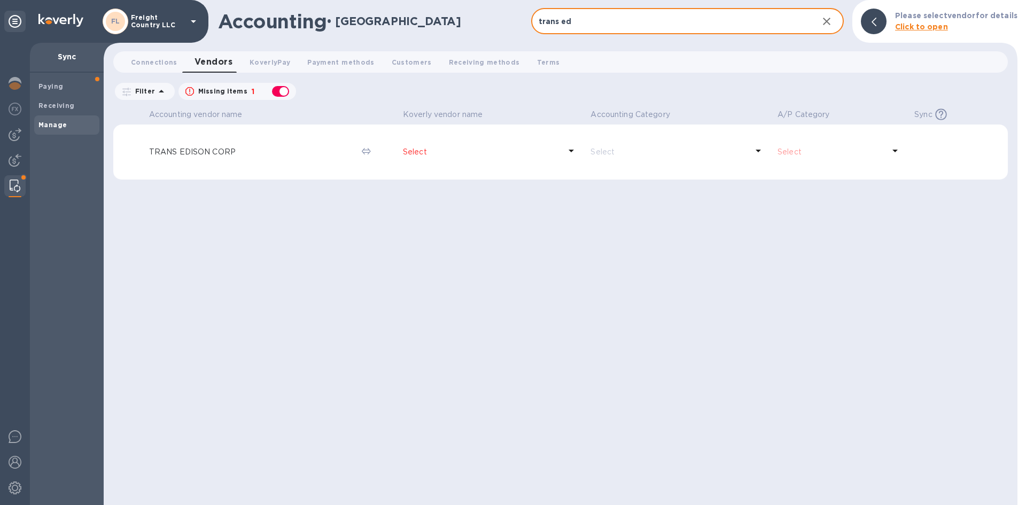
type input "trans ed"
click at [413, 152] on p "Select" at bounding box center [482, 151] width 158 height 11
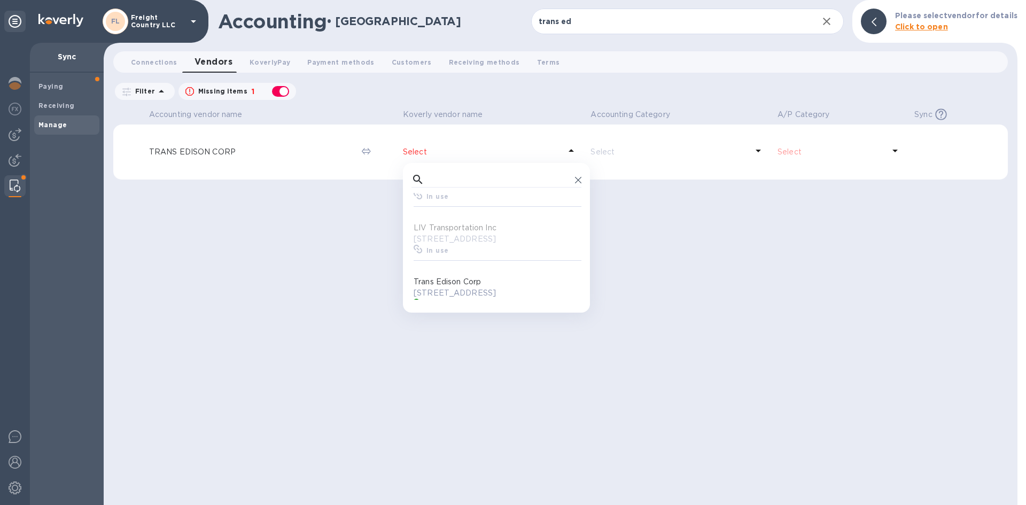
scroll to position [271, 0]
click at [456, 264] on p "[STREET_ADDRESS]" at bounding box center [499, 266] width 170 height 11
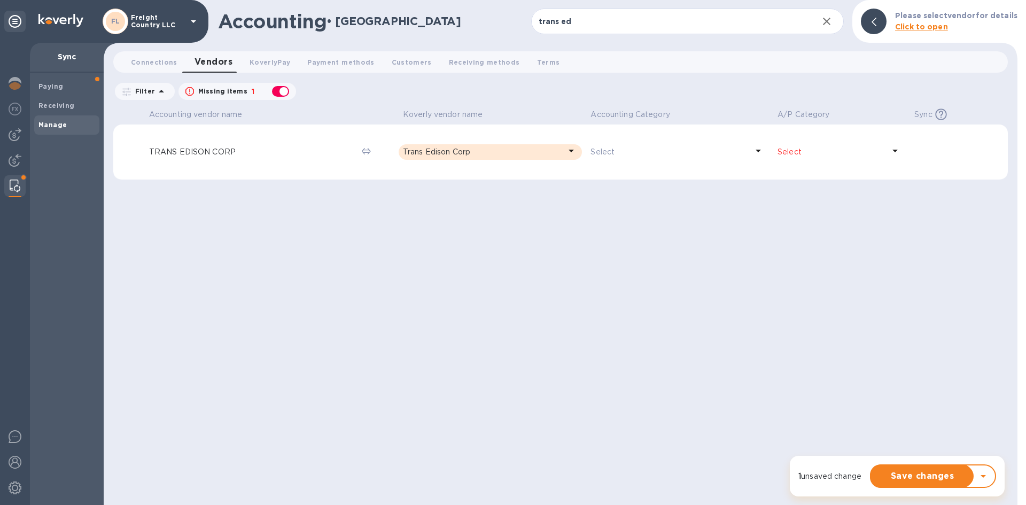
click at [794, 151] on p "Select" at bounding box center [831, 151] width 107 height 11
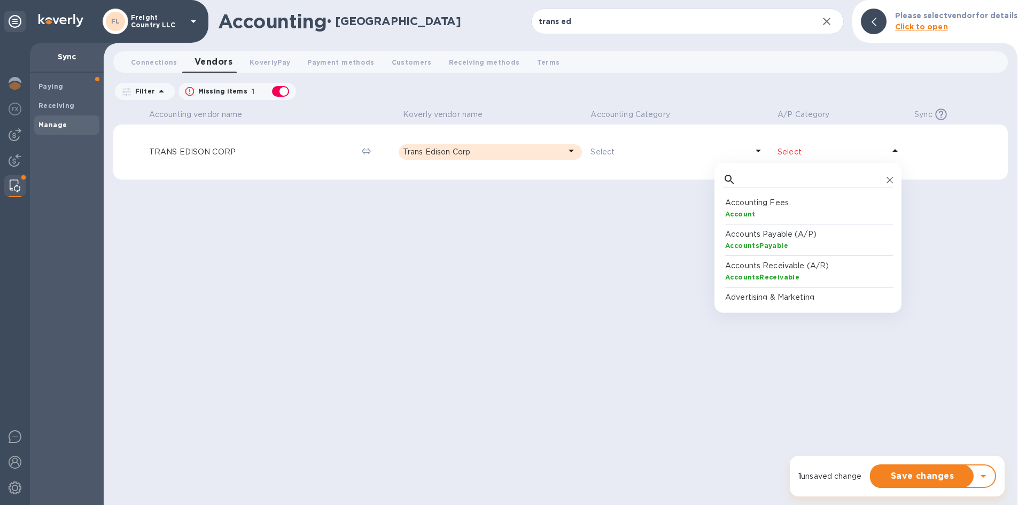
scroll to position [99, 166]
click at [755, 237] on p "Accounts Payable (A/P)" at bounding box center [810, 234] width 170 height 11
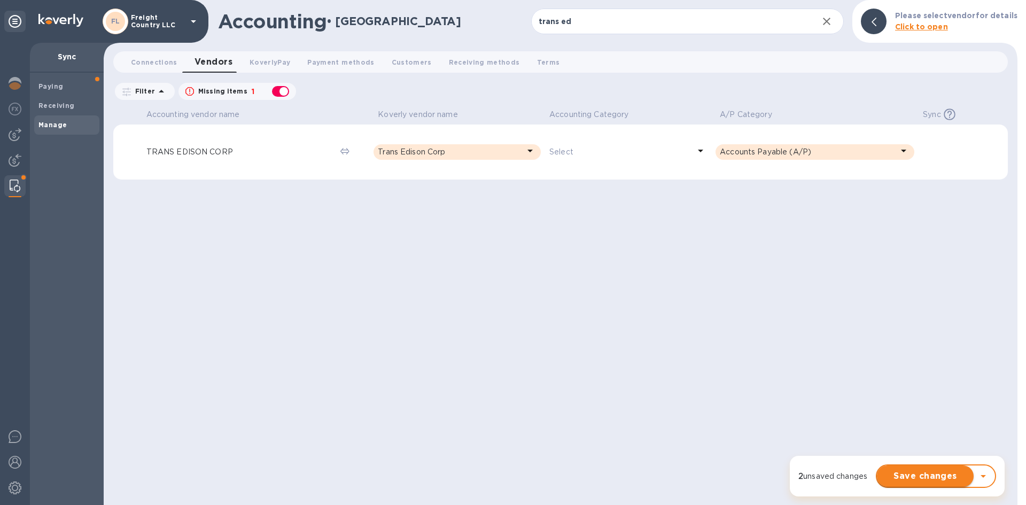
click at [921, 476] on span "Save changes" at bounding box center [926, 476] width 80 height 13
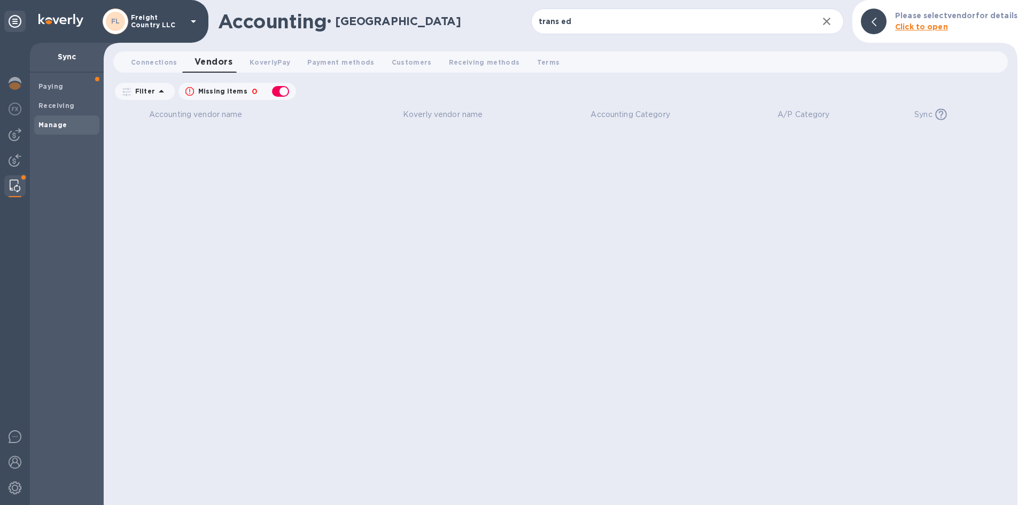
click at [63, 56] on p "Sync" at bounding box center [66, 56] width 57 height 11
click at [16, 136] on img at bounding box center [15, 134] width 13 height 13
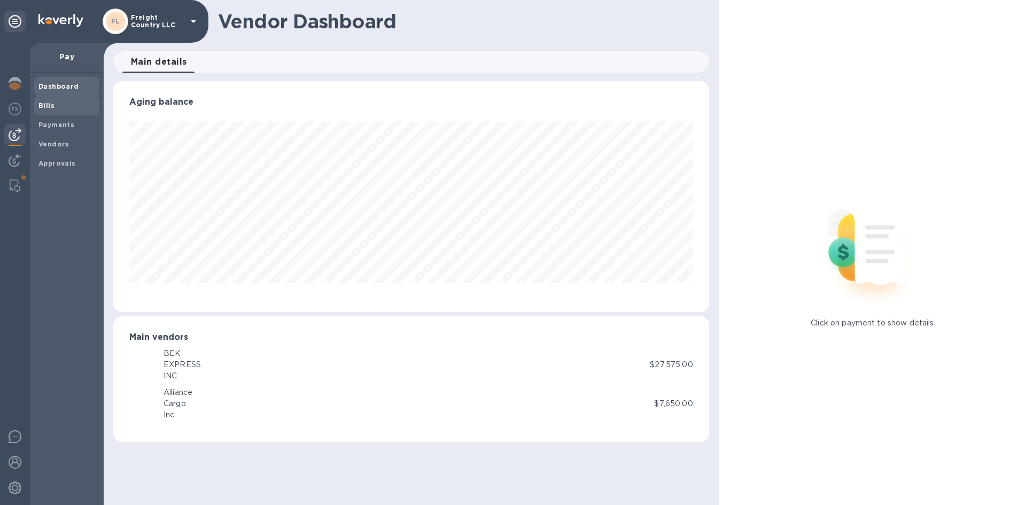
scroll to position [231, 596]
click at [49, 104] on b "Bills" at bounding box center [46, 106] width 16 height 8
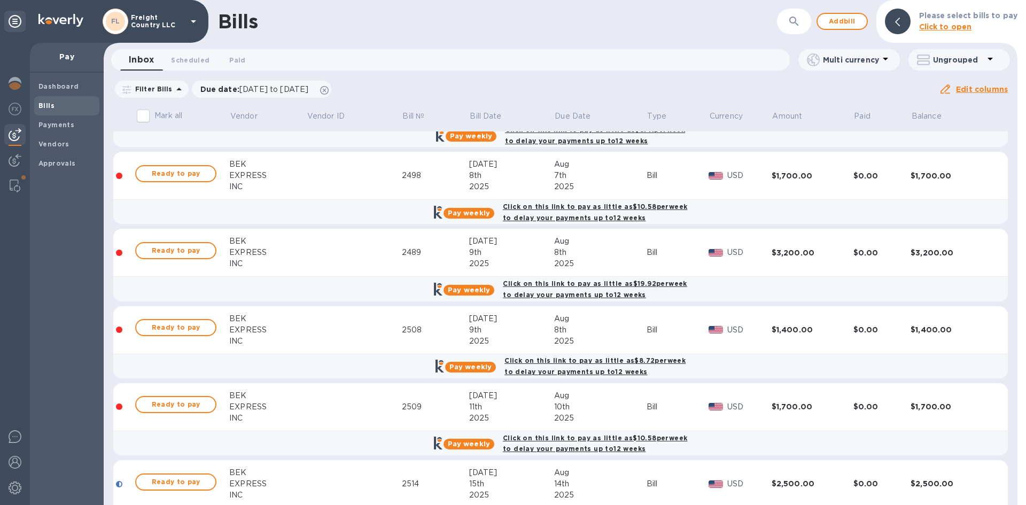
scroll to position [160, 0]
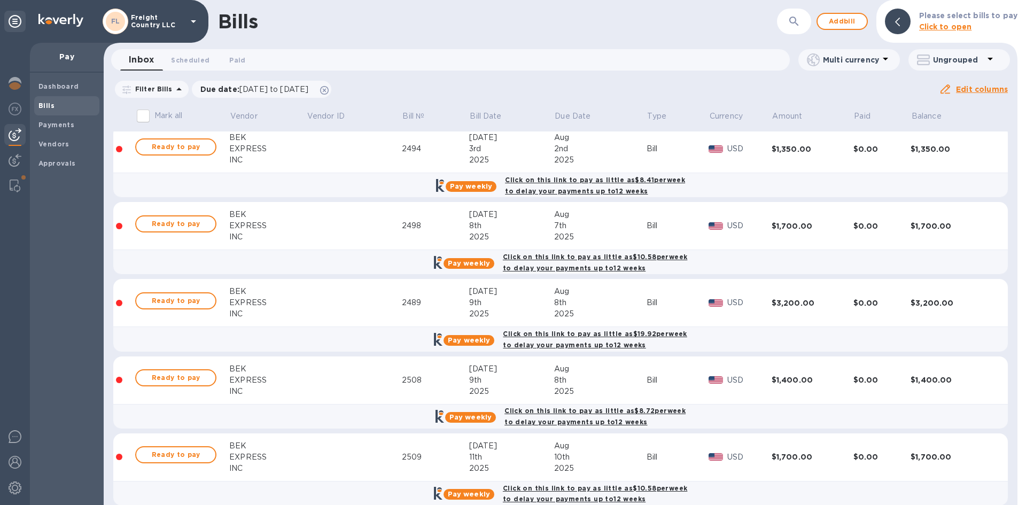
click at [798, 20] on icon "button" at bounding box center [794, 21] width 13 height 13
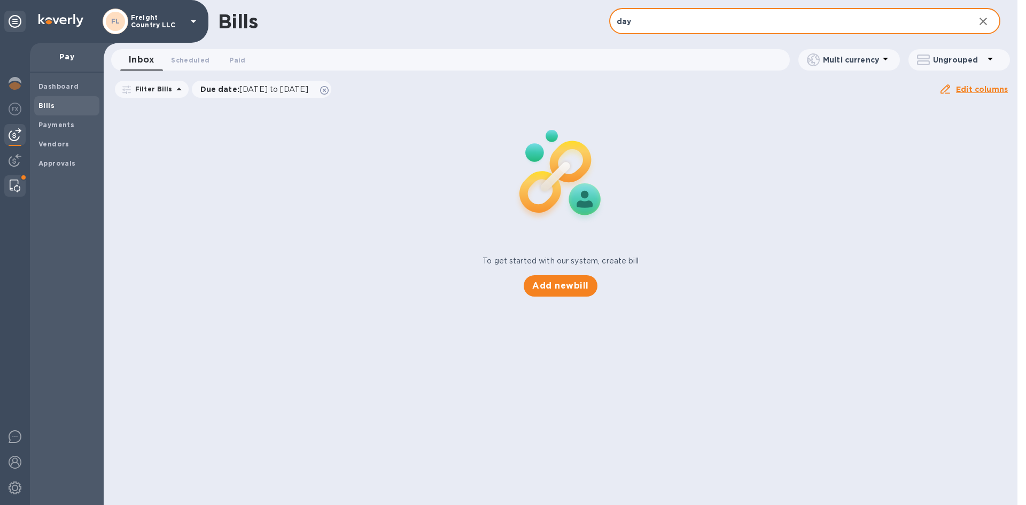
type input "day"
click at [13, 182] on img at bounding box center [15, 186] width 11 height 13
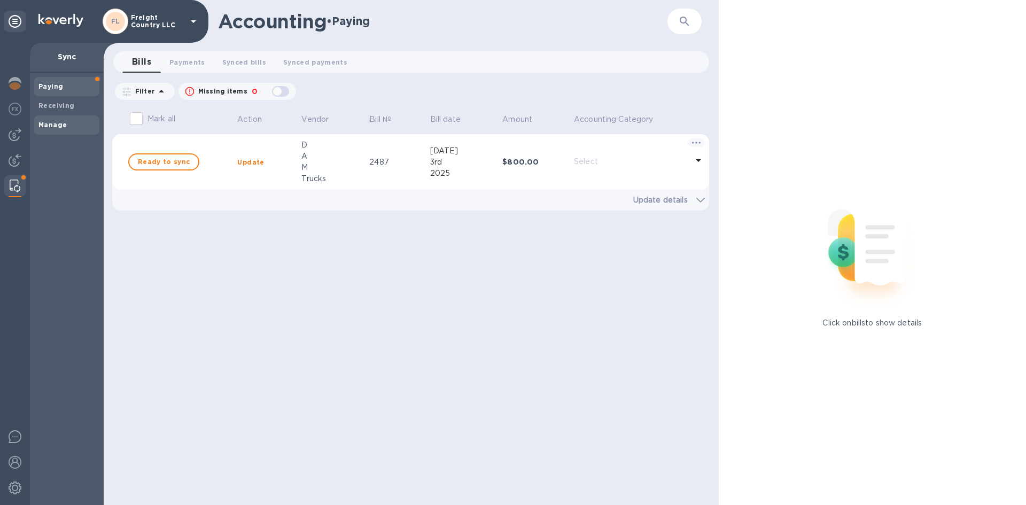
click at [50, 128] on b "Manage" at bounding box center [52, 125] width 28 height 8
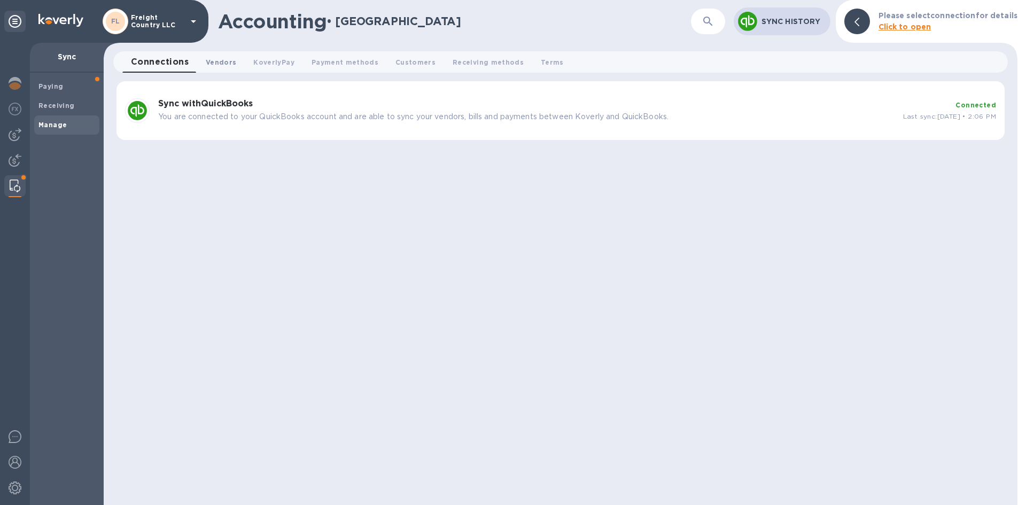
click at [217, 62] on span "Vendors 0" at bounding box center [221, 62] width 30 height 11
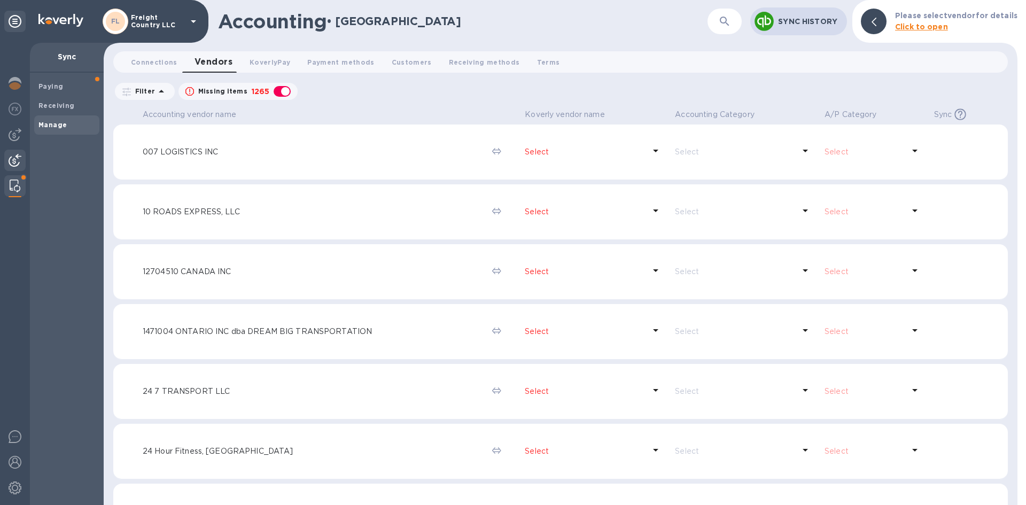
click at [13, 160] on img at bounding box center [15, 160] width 13 height 13
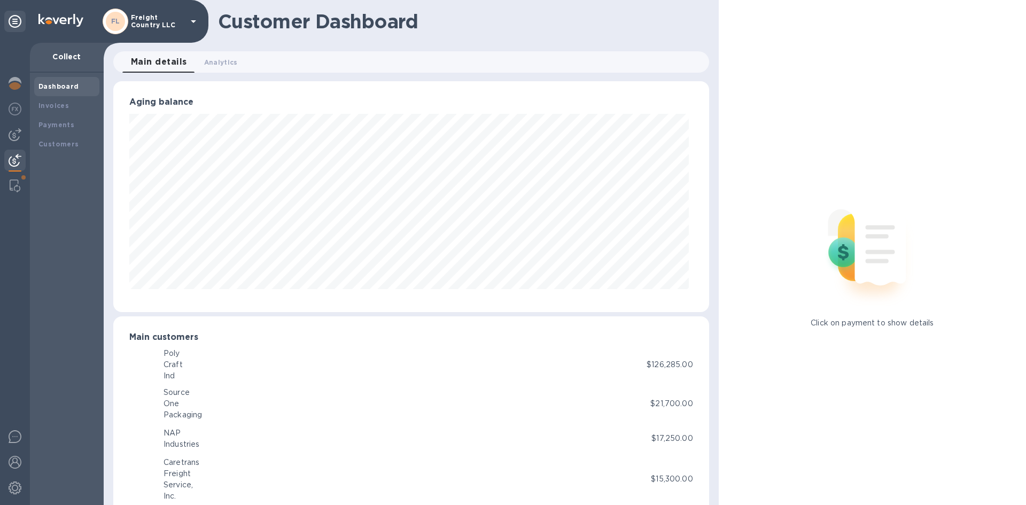
scroll to position [534387, 534026]
click at [11, 136] on img at bounding box center [15, 134] width 13 height 13
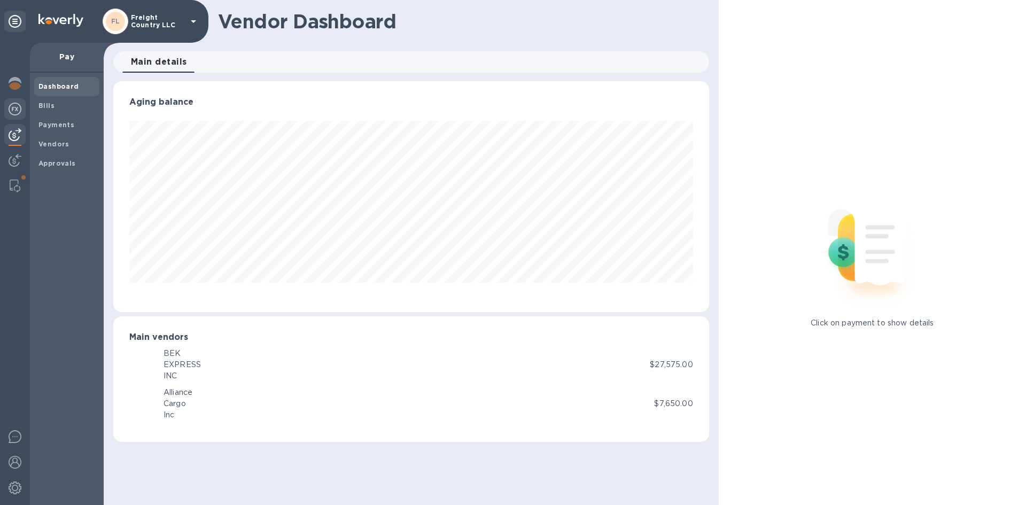
scroll to position [231, 596]
click at [17, 111] on img at bounding box center [15, 109] width 13 height 13
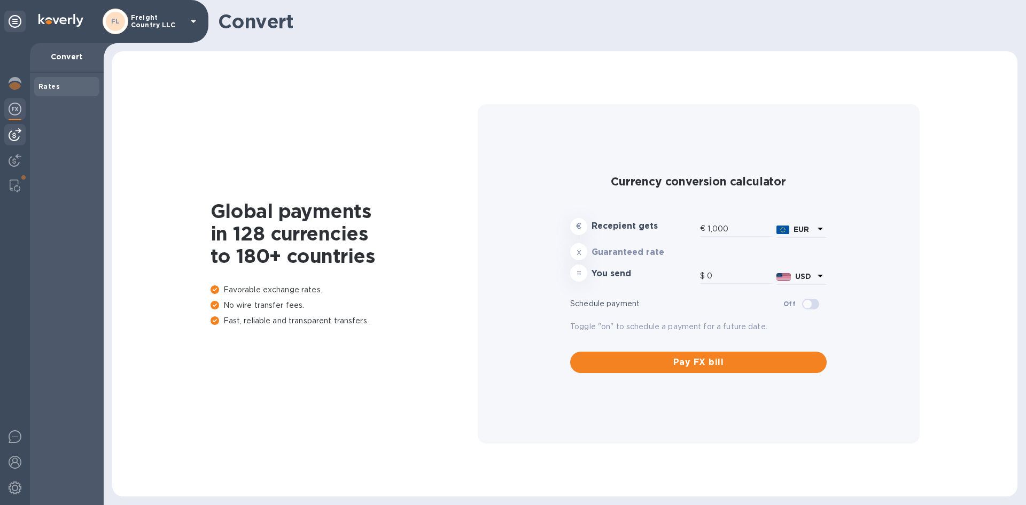
type input "1,167.72"
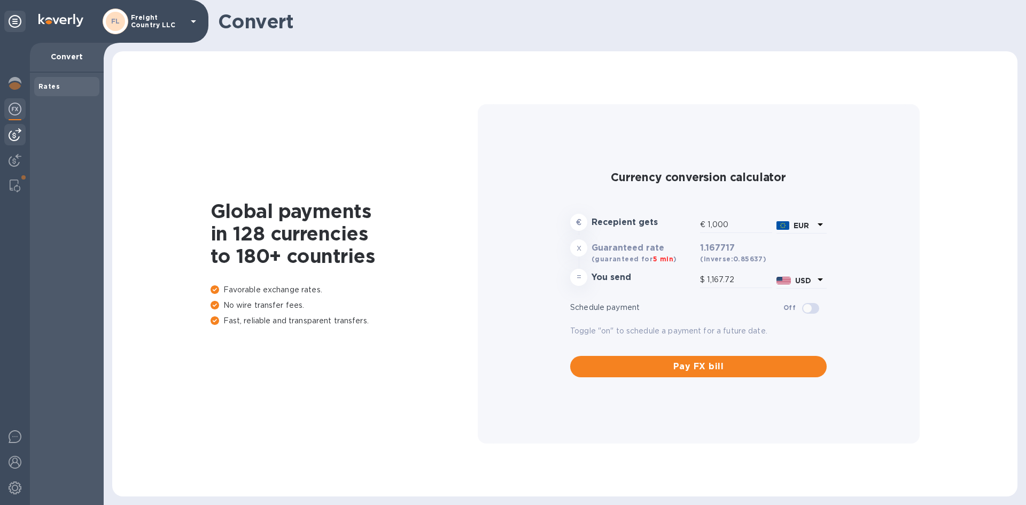
click at [9, 135] on img at bounding box center [15, 134] width 13 height 13
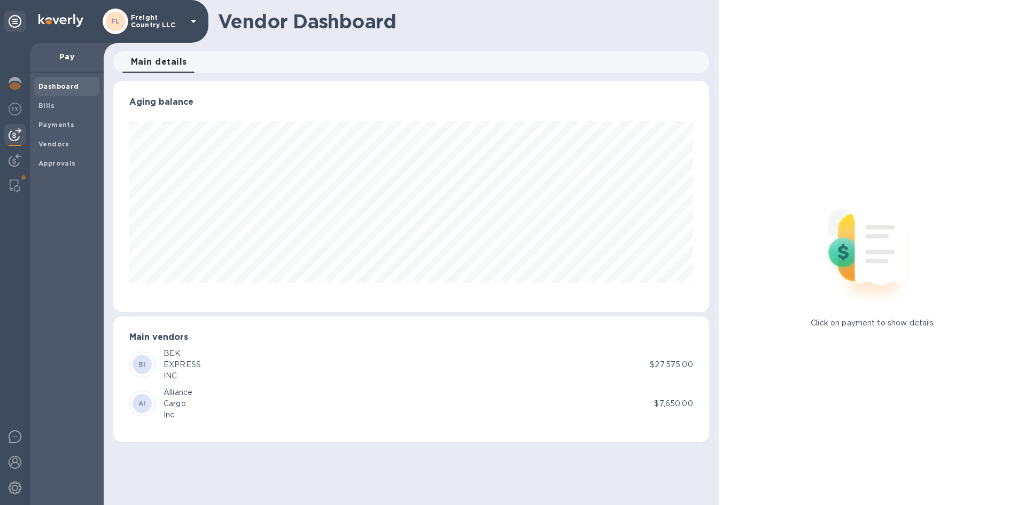
scroll to position [231, 596]
click at [46, 106] on b "Bills" at bounding box center [46, 106] width 16 height 8
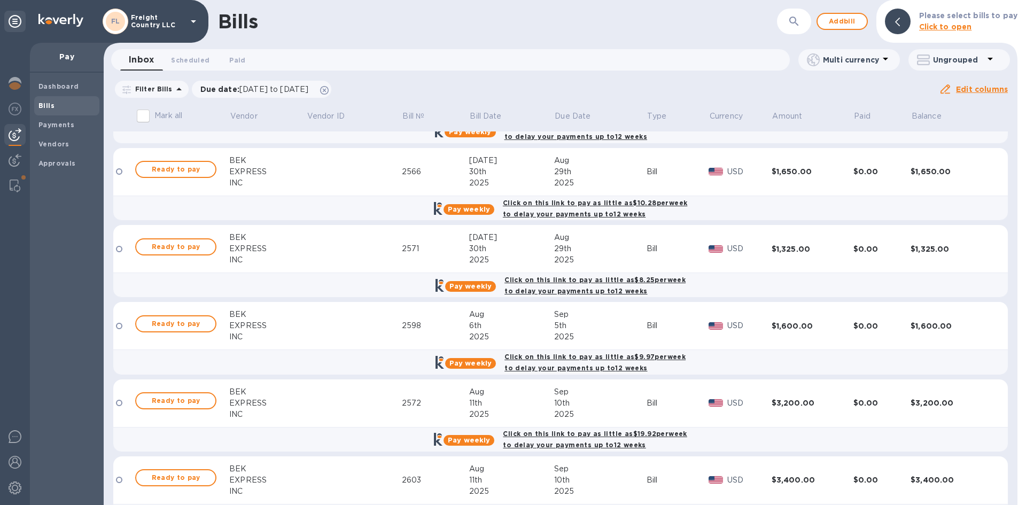
scroll to position [946, 0]
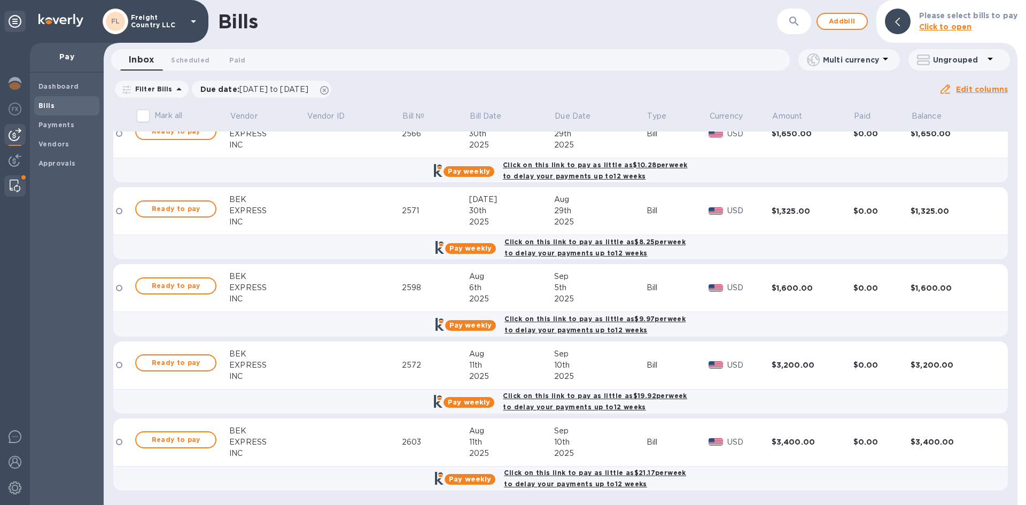
click at [14, 188] on img at bounding box center [15, 186] width 11 height 13
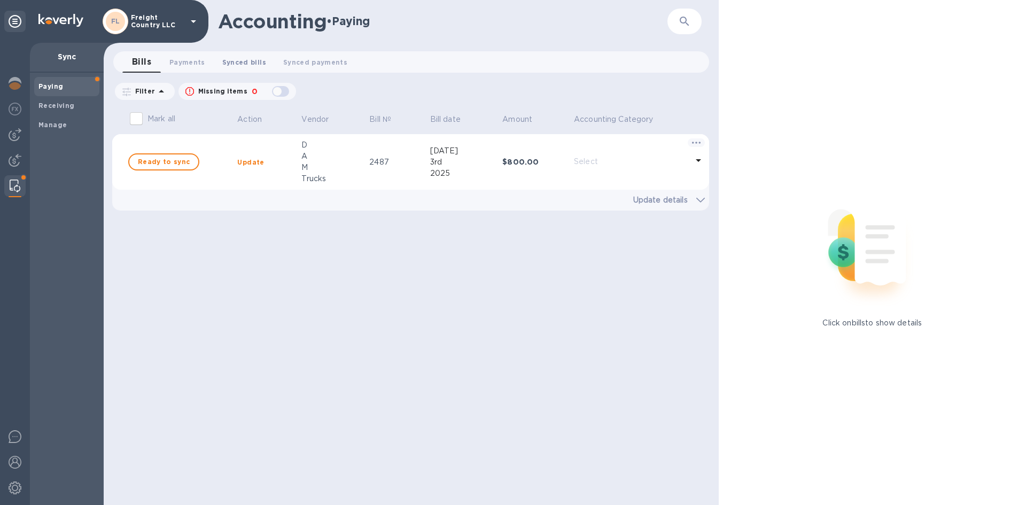
click at [237, 62] on span "Synced bills 0" at bounding box center [244, 62] width 44 height 11
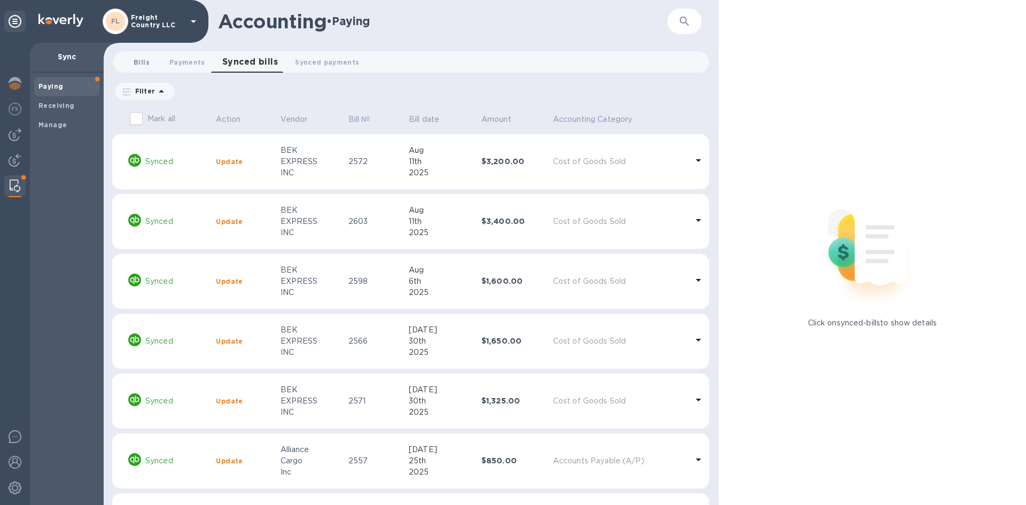
click at [142, 65] on span "Bills 0" at bounding box center [142, 62] width 16 height 11
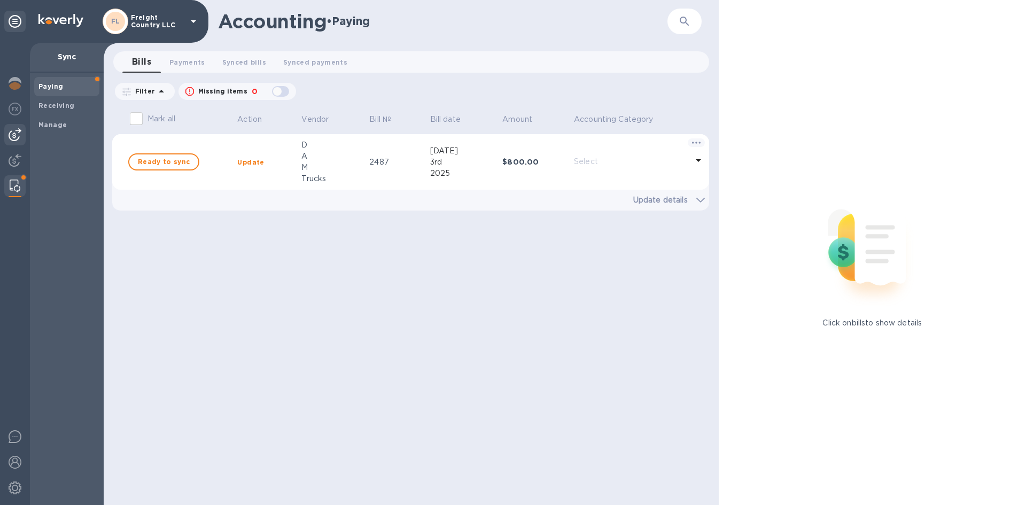
click at [16, 138] on img at bounding box center [15, 134] width 13 height 13
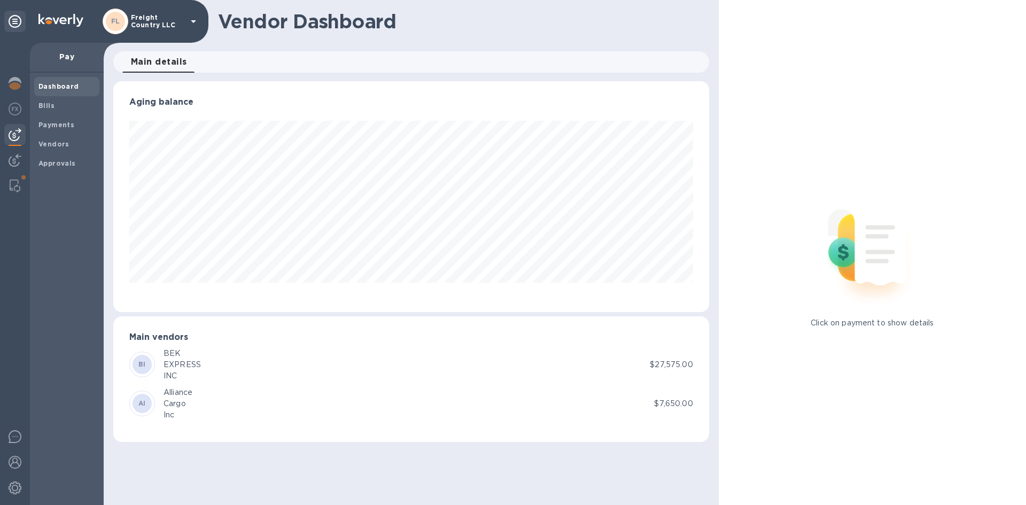
scroll to position [231, 596]
click at [16, 106] on img at bounding box center [15, 109] width 13 height 13
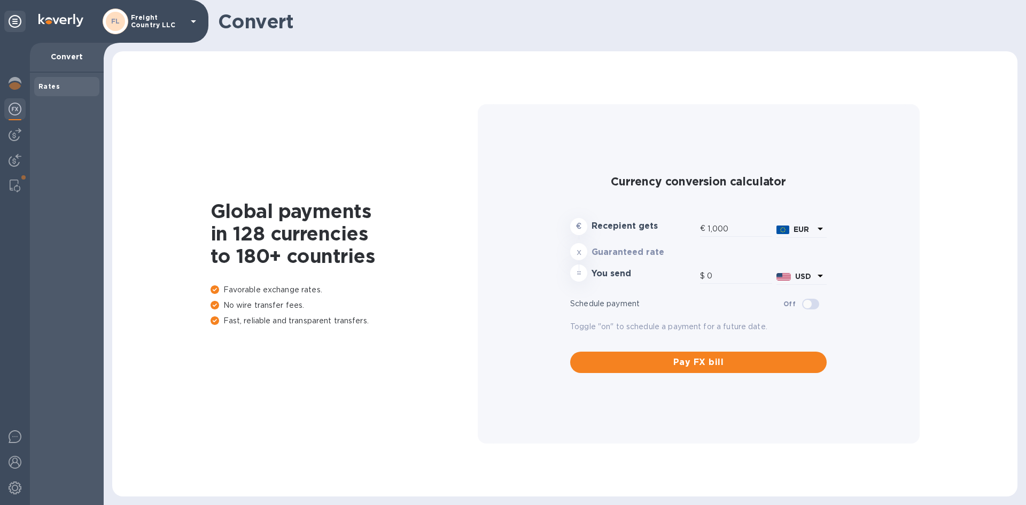
type input "1,167.72"
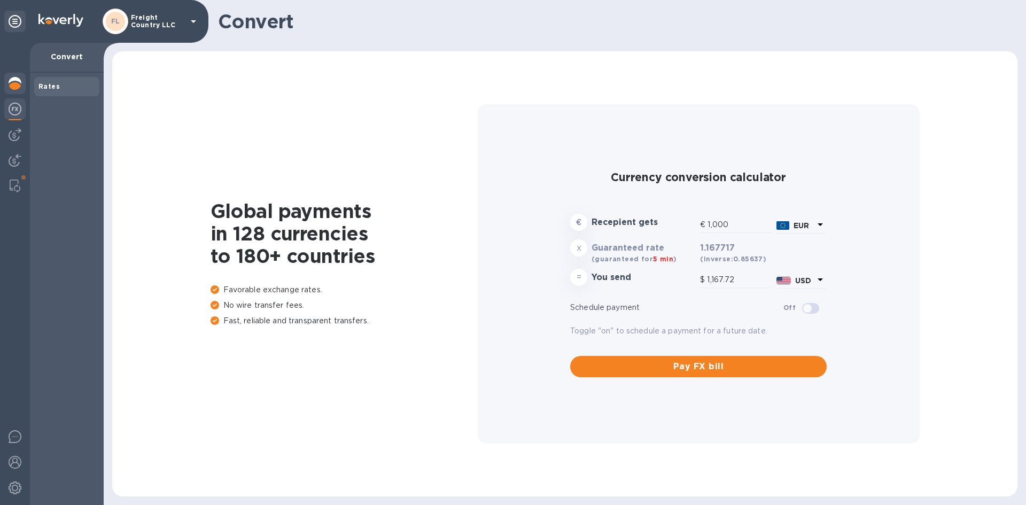
click at [11, 83] on img at bounding box center [15, 83] width 13 height 13
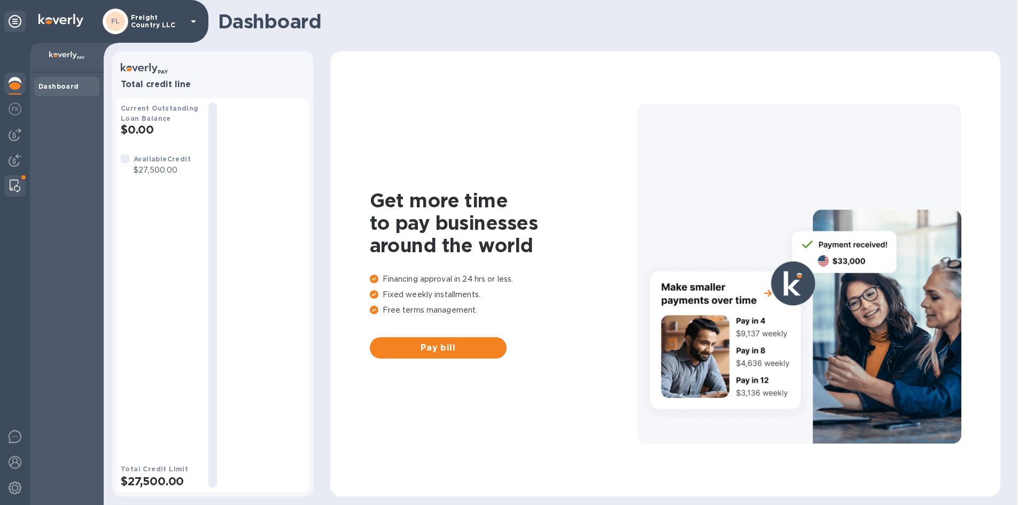
click at [14, 175] on div at bounding box center [14, 185] width 19 height 21
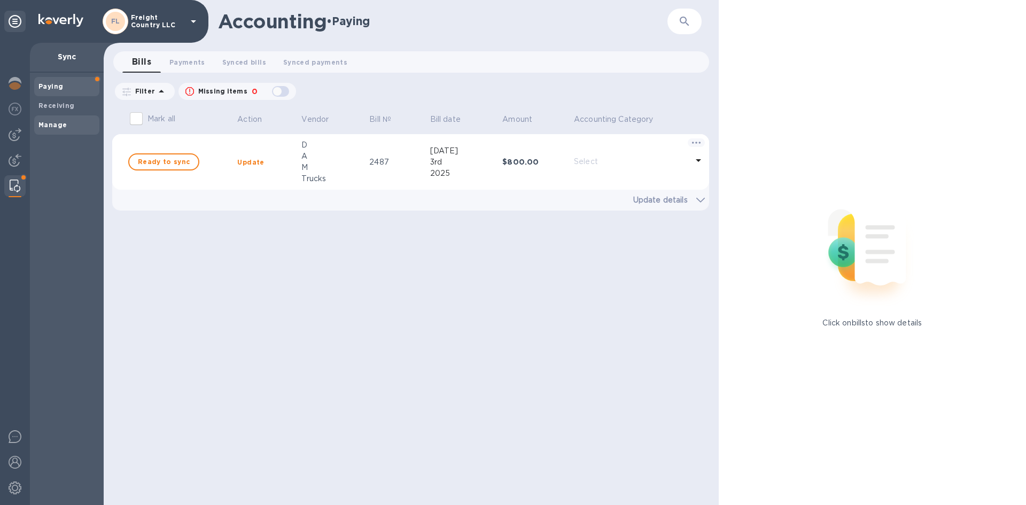
click at [45, 122] on b "Manage" at bounding box center [52, 125] width 28 height 8
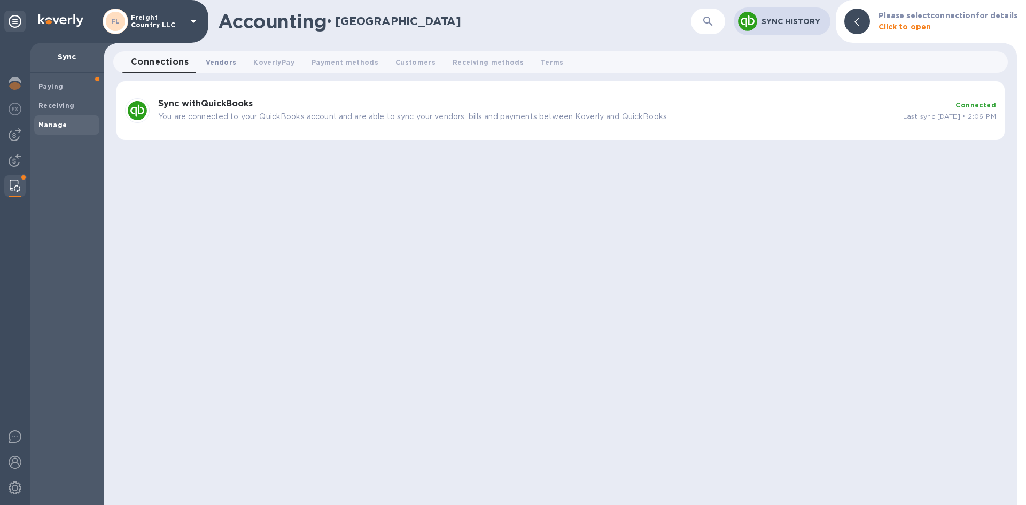
click at [211, 61] on span "Vendors 0" at bounding box center [221, 62] width 30 height 11
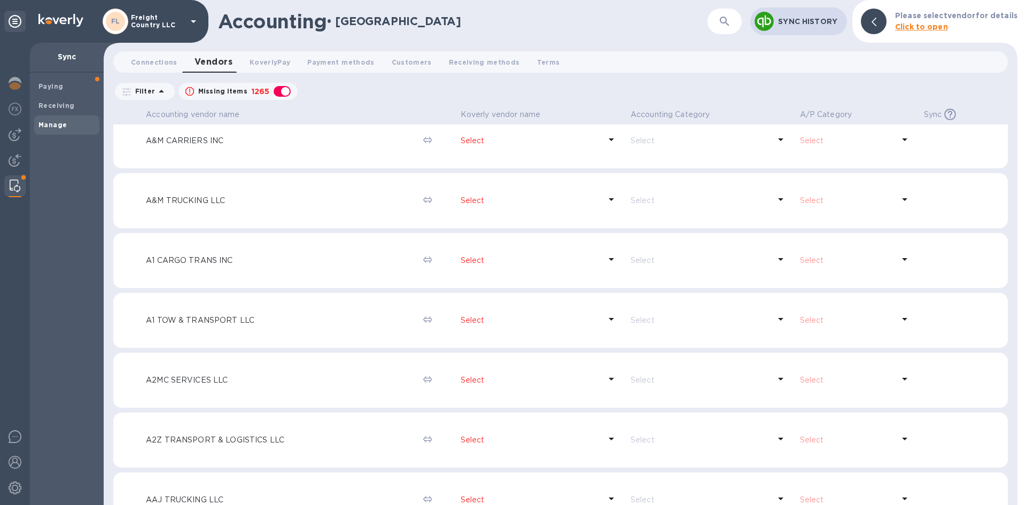
scroll to position [1337, 0]
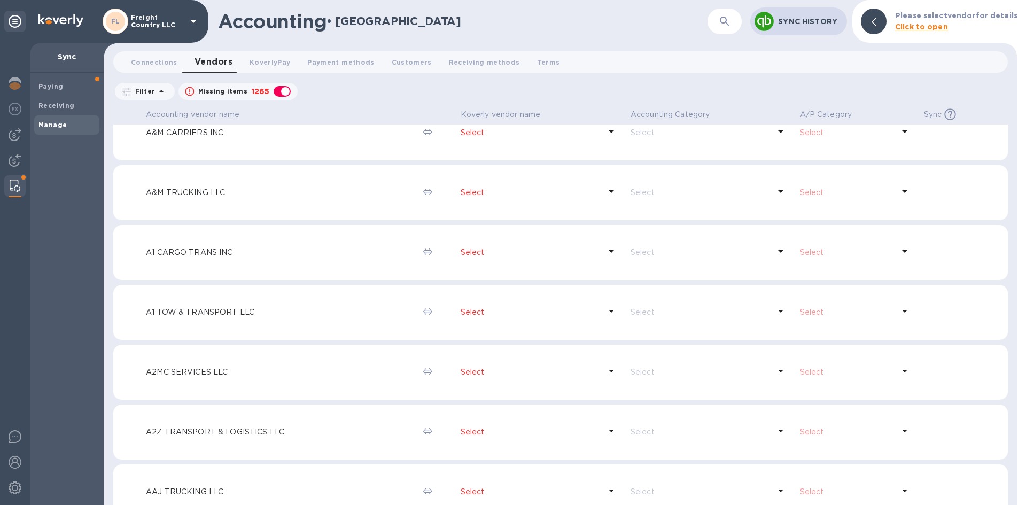
click at [721, 23] on icon "button" at bounding box center [725, 21] width 13 height 13
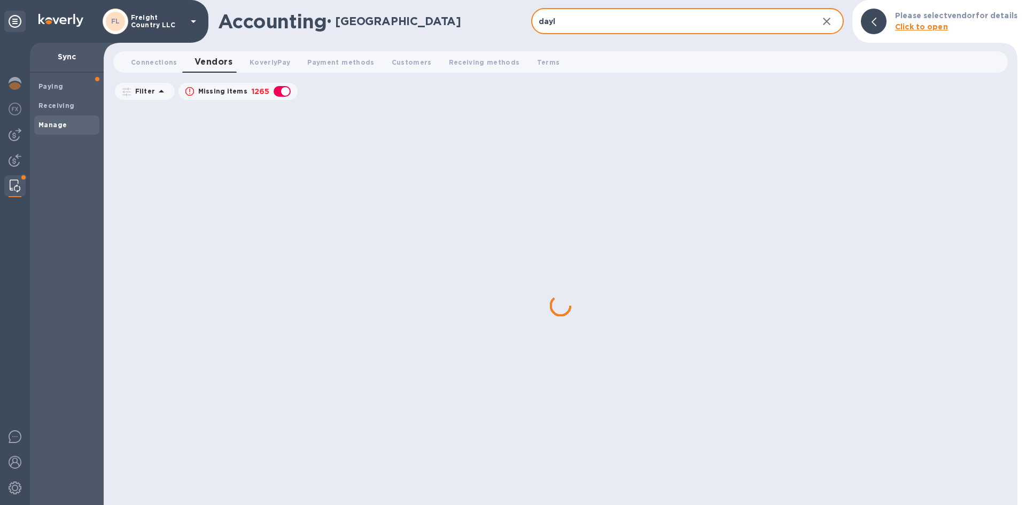
scroll to position [0, 0]
type input "daylight"
click at [16, 137] on img at bounding box center [15, 134] width 13 height 13
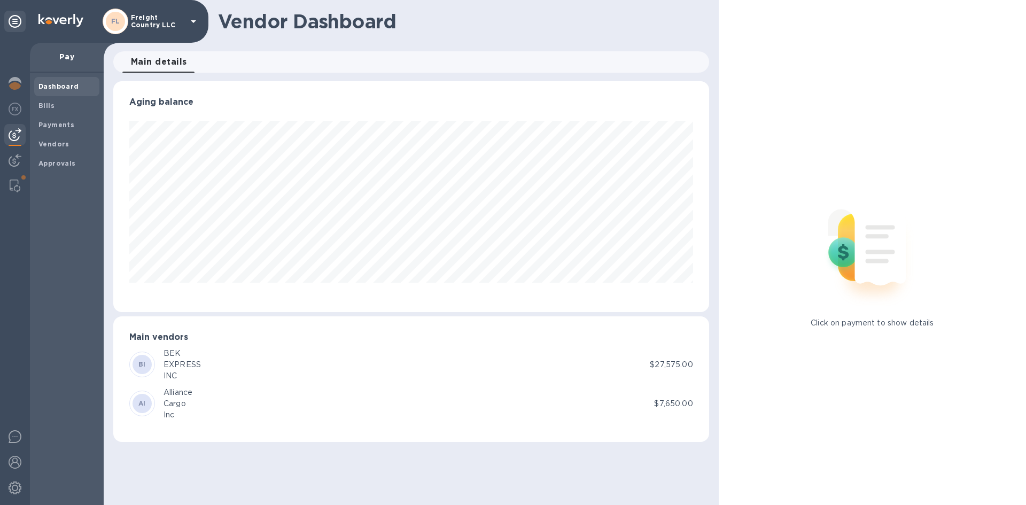
scroll to position [231, 596]
click at [45, 142] on b "Vendors" at bounding box center [53, 144] width 31 height 8
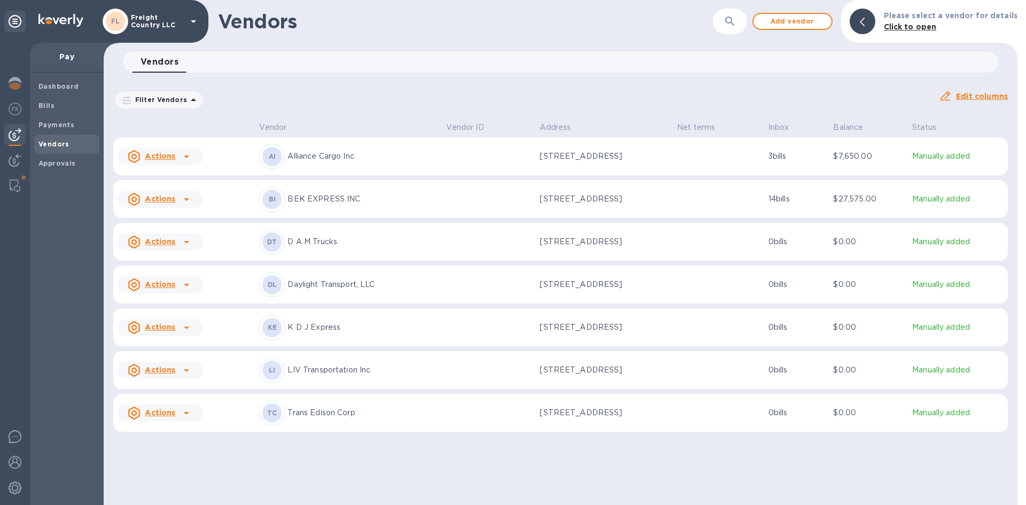
click at [278, 298] on div "DL" at bounding box center [272, 285] width 26 height 26
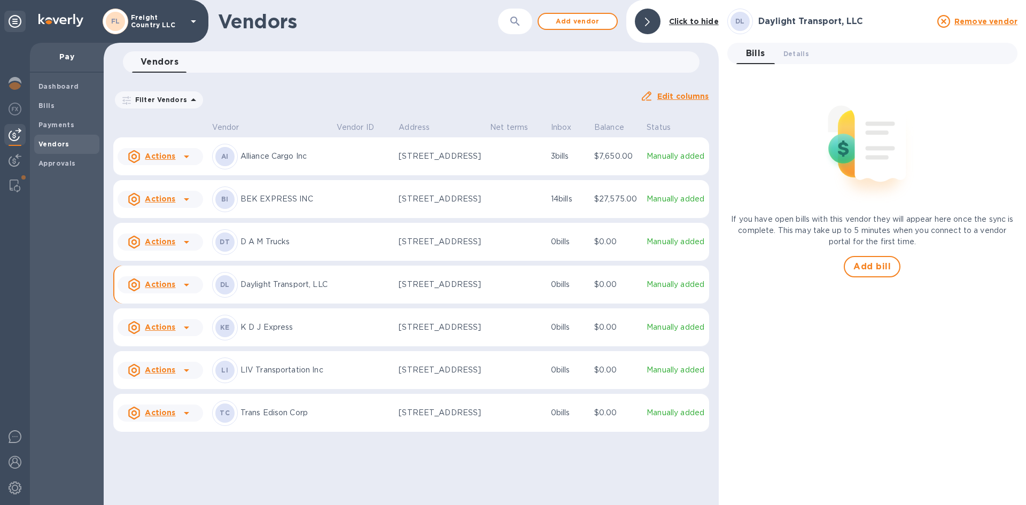
click at [266, 290] on p "Daylight Transport, LLC" at bounding box center [285, 284] width 88 height 11
click at [877, 268] on span "Add bill" at bounding box center [872, 266] width 37 height 13
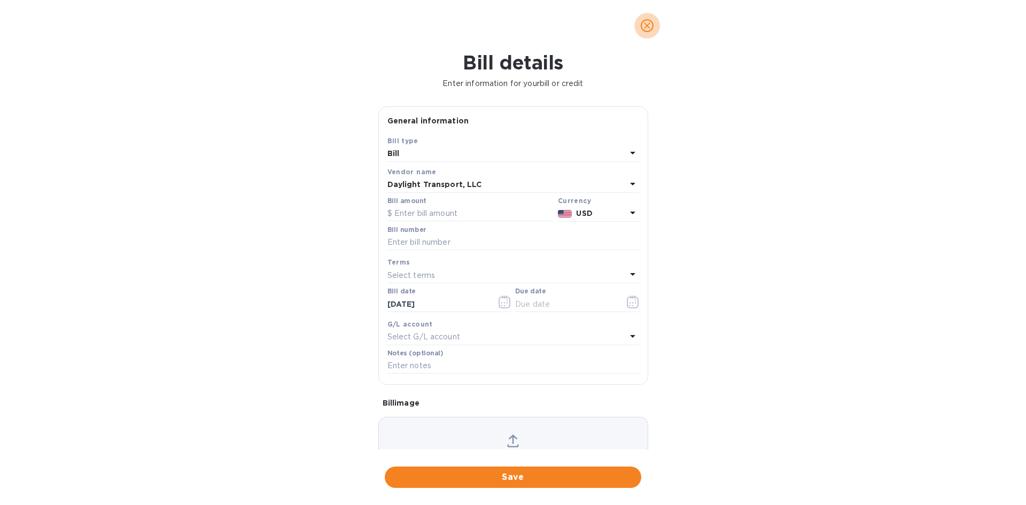
click at [646, 28] on icon "close" at bounding box center [647, 25] width 11 height 11
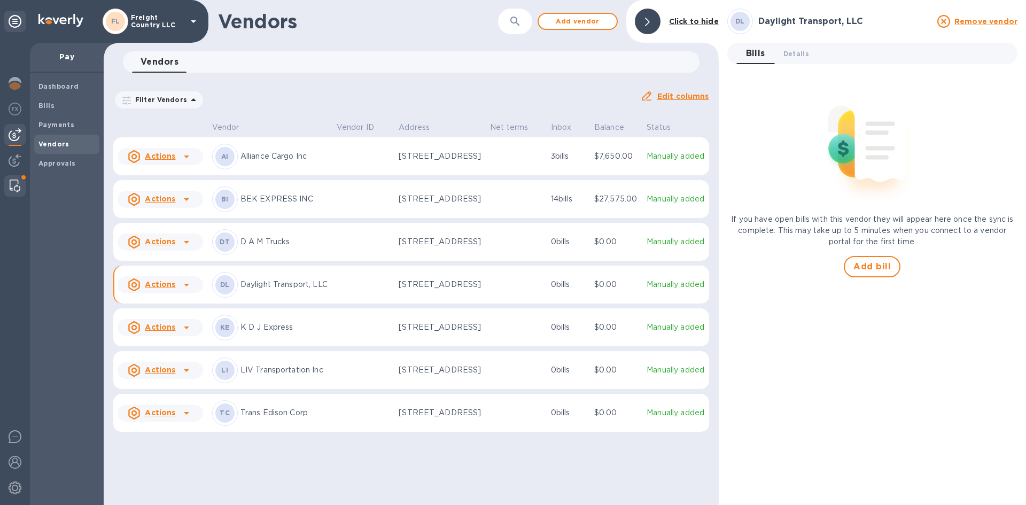
click at [12, 182] on img at bounding box center [15, 186] width 11 height 13
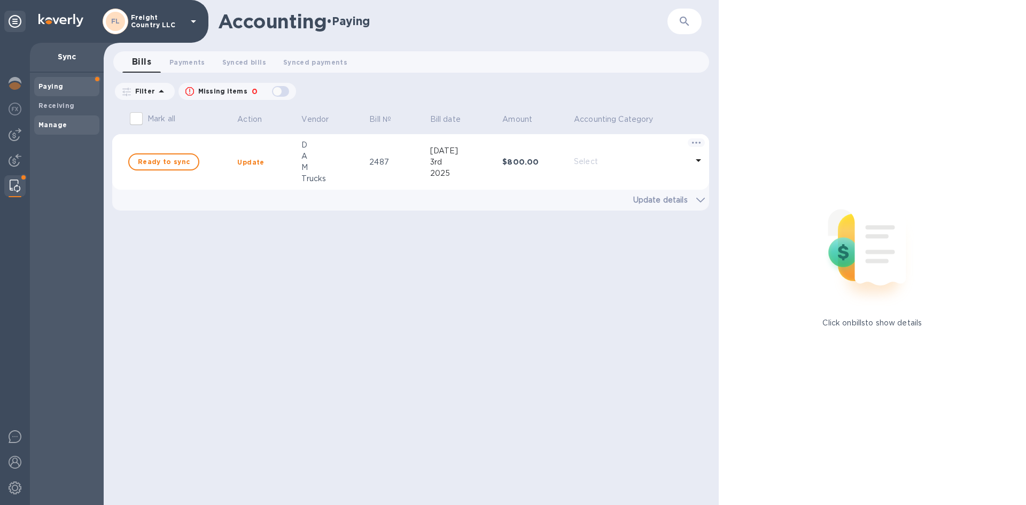
click at [55, 125] on b "Manage" at bounding box center [52, 125] width 28 height 8
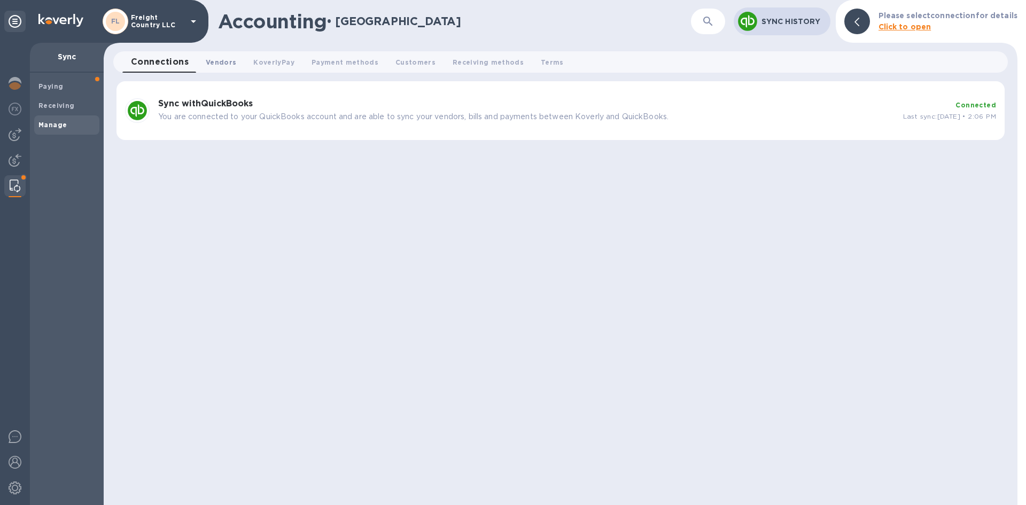
click at [222, 59] on span "Vendors 0" at bounding box center [221, 62] width 30 height 11
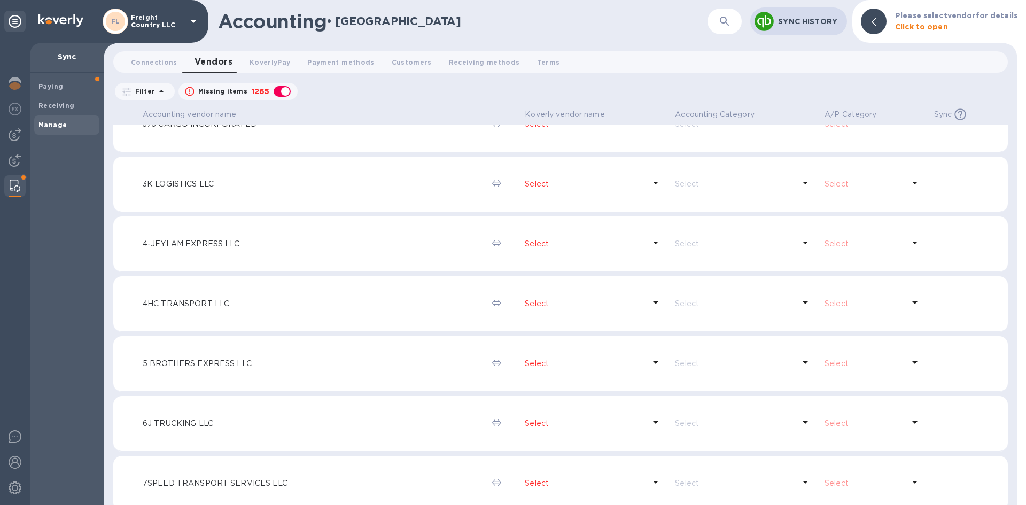
scroll to position [428, 0]
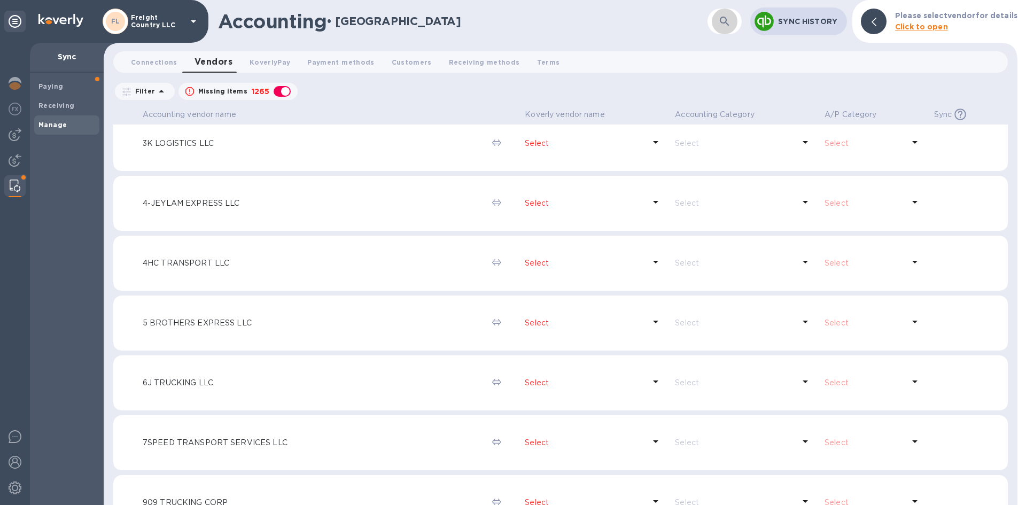
click at [729, 20] on icon "button" at bounding box center [725, 21] width 13 height 13
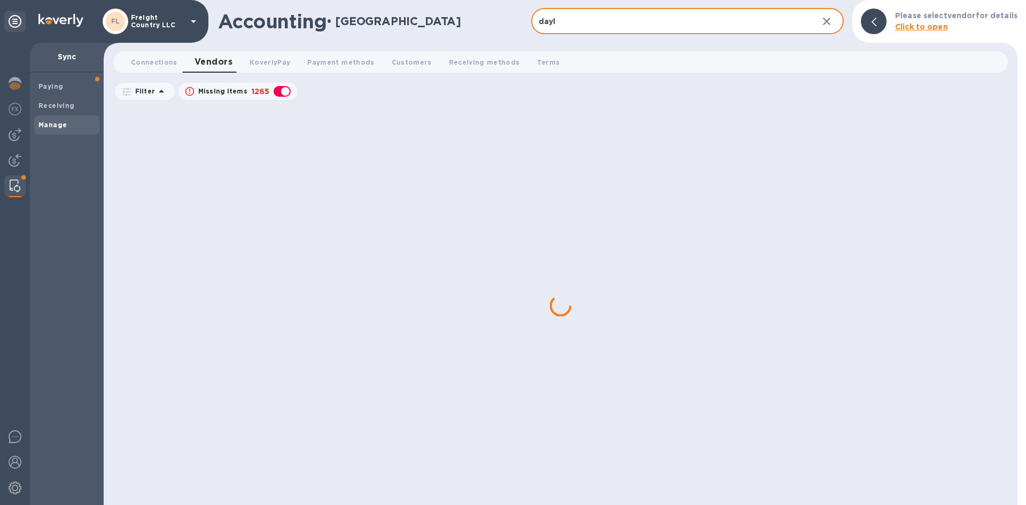
scroll to position [0, 0]
type input "d"
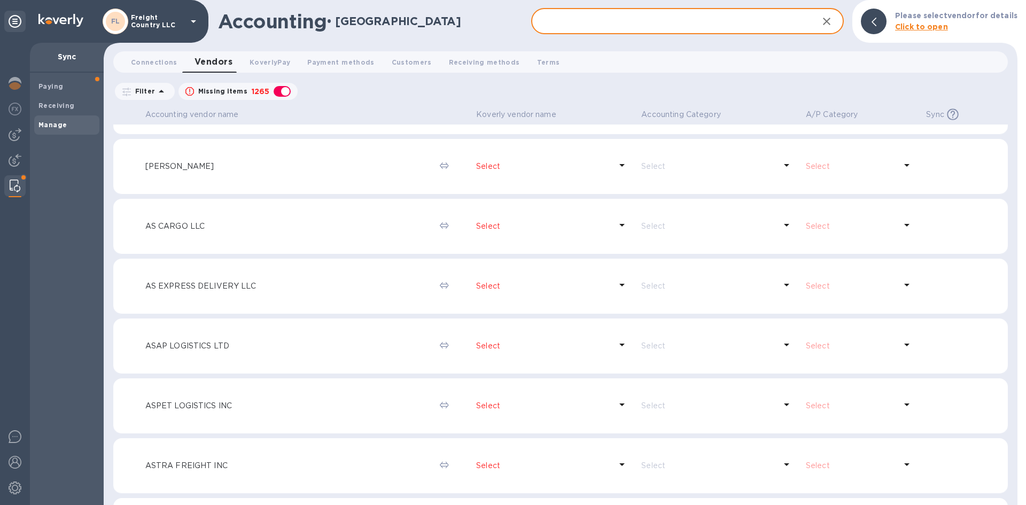
scroll to position [5607, 0]
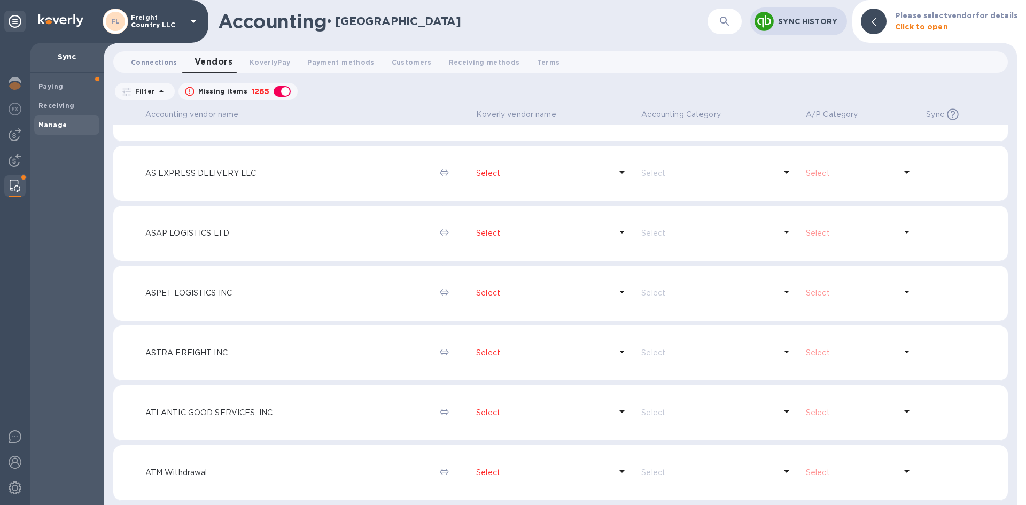
click at [150, 63] on span "Connections 0" at bounding box center [154, 62] width 47 height 11
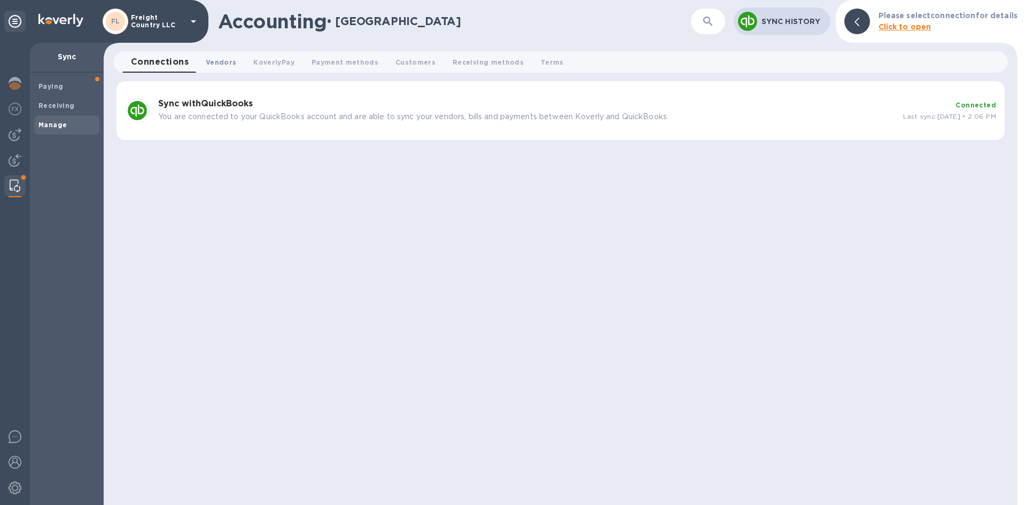
click at [214, 63] on span "Vendors 0" at bounding box center [221, 62] width 30 height 11
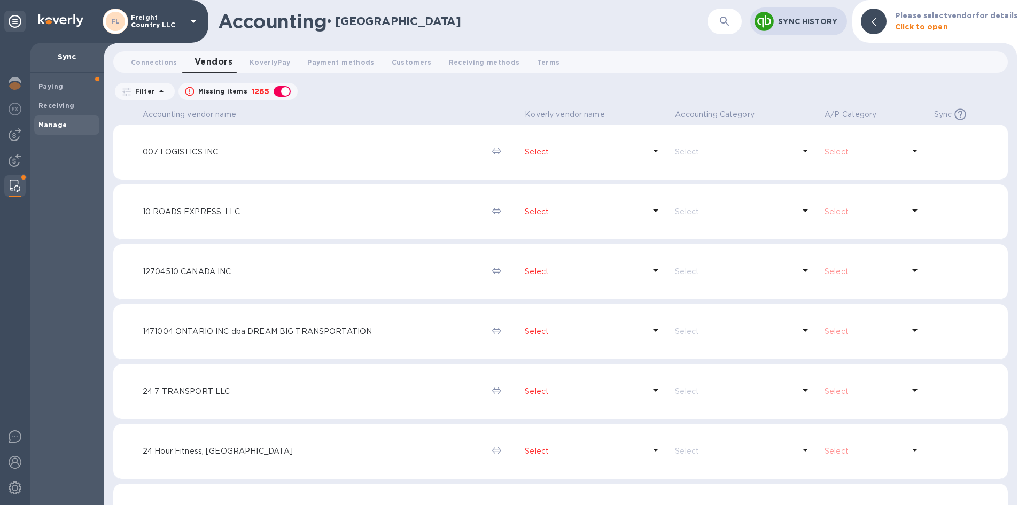
click at [726, 21] on icon "button" at bounding box center [725, 21] width 13 height 13
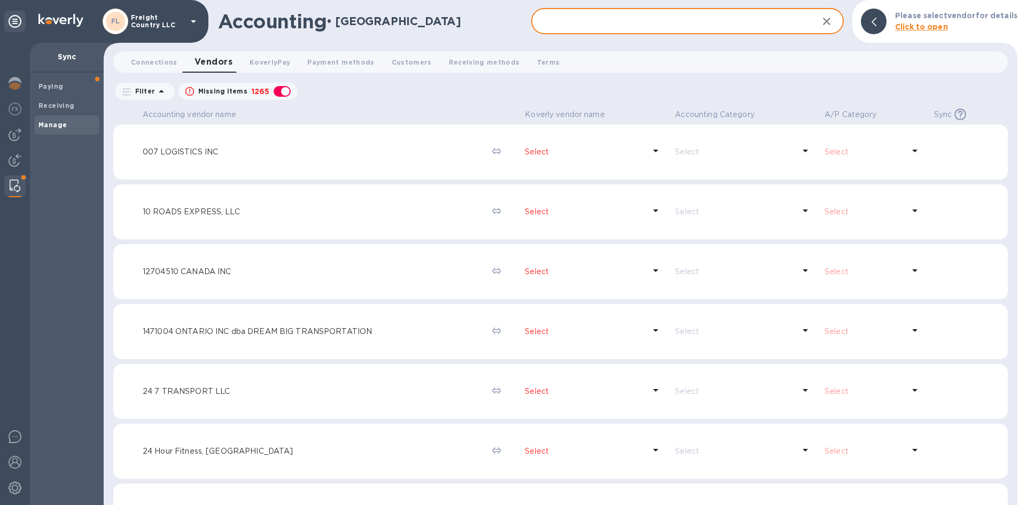
type input "d"
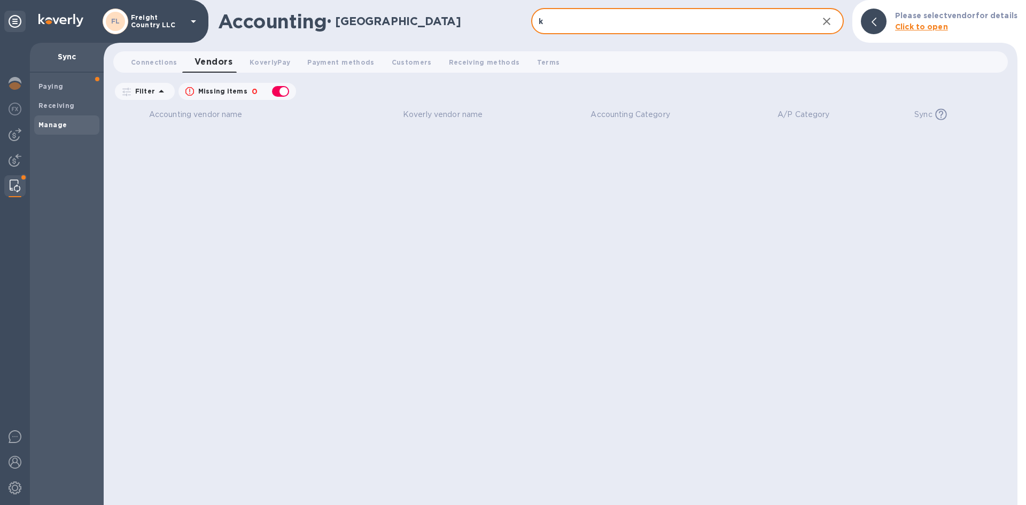
type input "k"
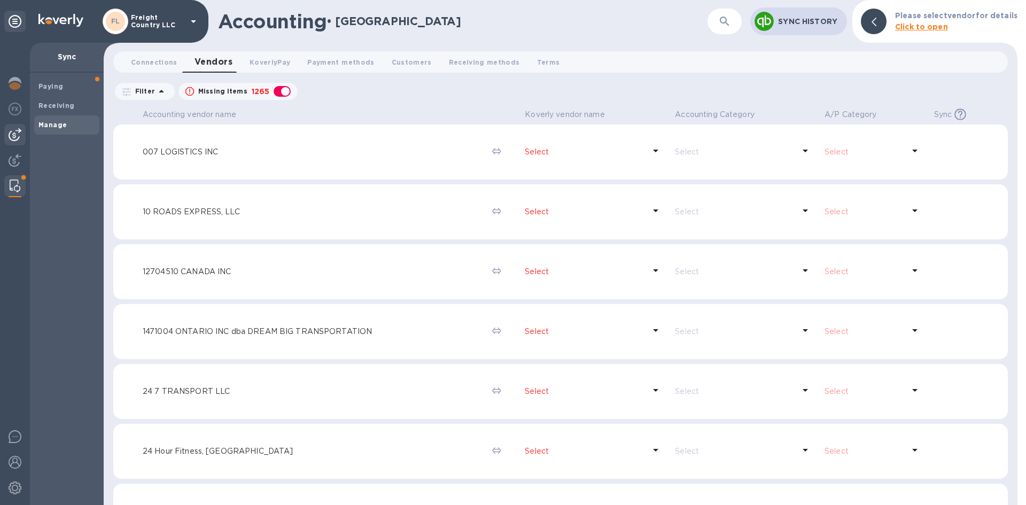
click at [16, 137] on img at bounding box center [15, 134] width 13 height 13
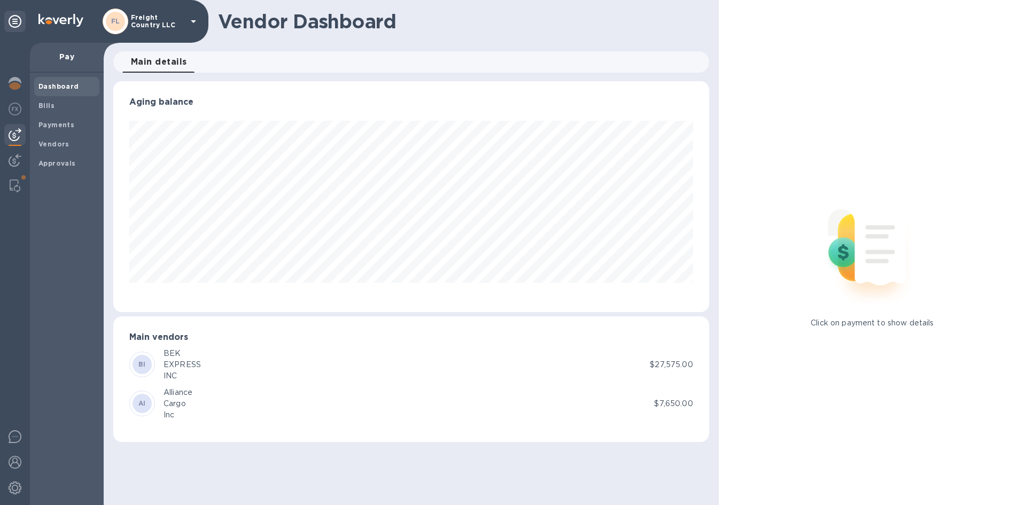
scroll to position [231, 596]
click at [58, 143] on b "Vendors" at bounding box center [53, 144] width 31 height 8
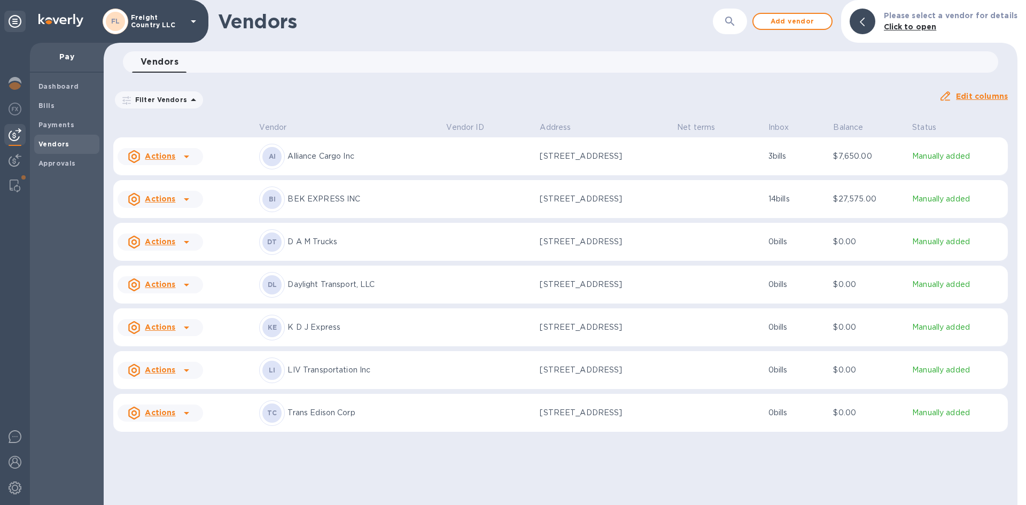
click at [184, 334] on icon at bounding box center [186, 327] width 13 height 13
click at [482, 340] on div at bounding box center [513, 252] width 1026 height 505
click at [335, 333] on p "K D J Express" at bounding box center [363, 327] width 150 height 11
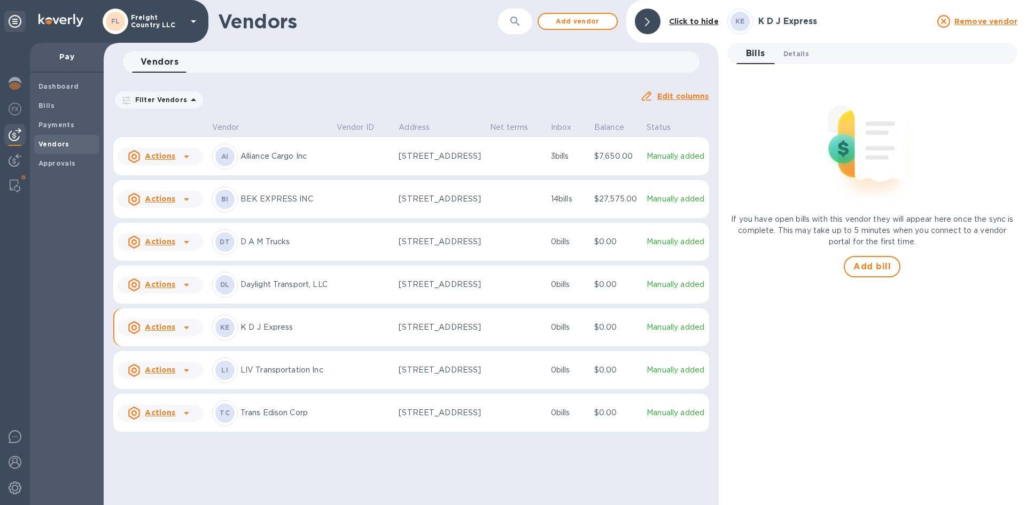
click at [796, 54] on span "Details 0" at bounding box center [797, 53] width 26 height 11
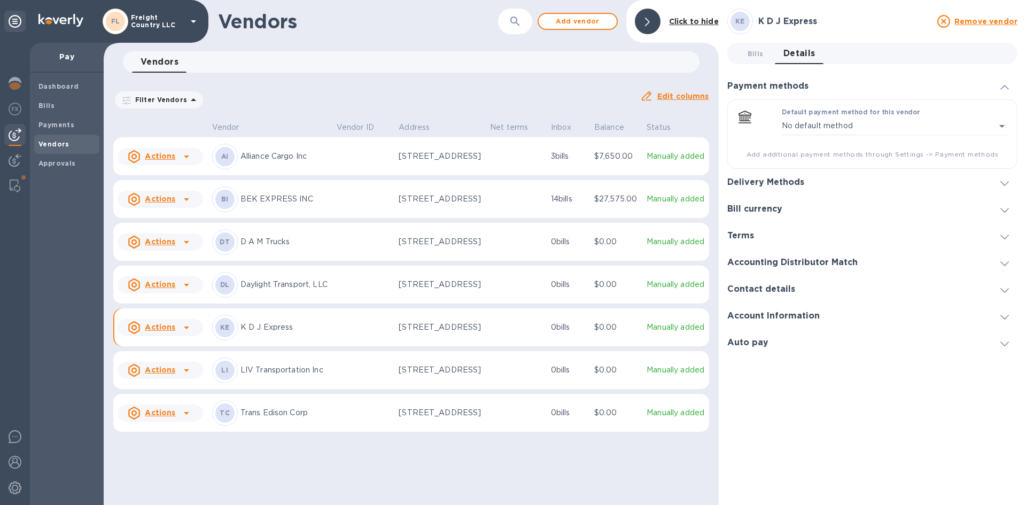
click at [771, 182] on h3 "Delivery Methods" at bounding box center [766, 182] width 77 height 10
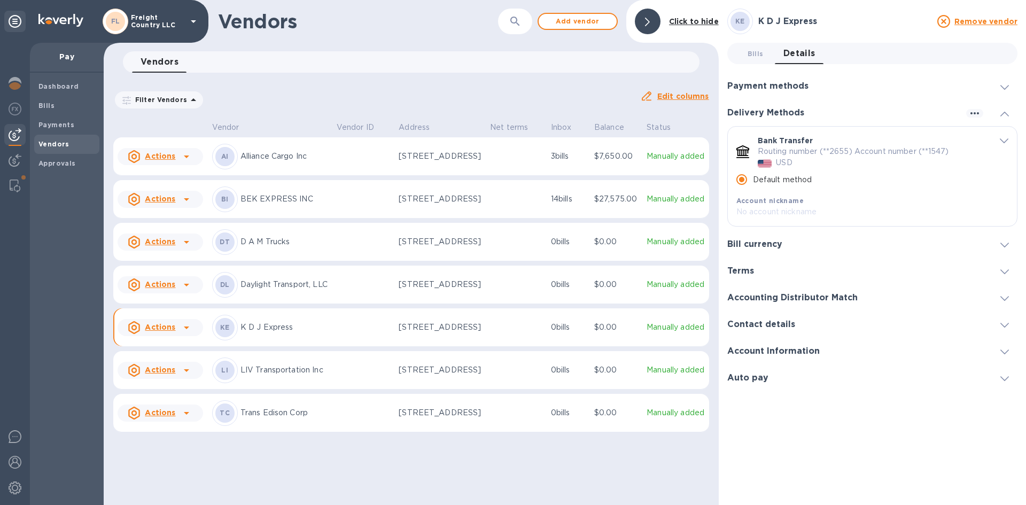
click at [757, 244] on h3 "Bill currency" at bounding box center [755, 245] width 55 height 10
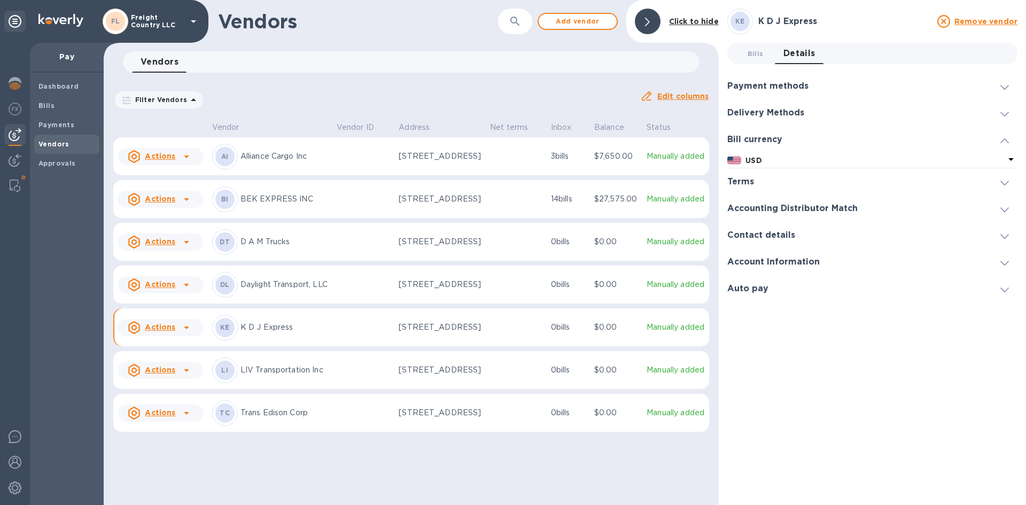
click at [747, 183] on h3 "Terms" at bounding box center [741, 182] width 27 height 10
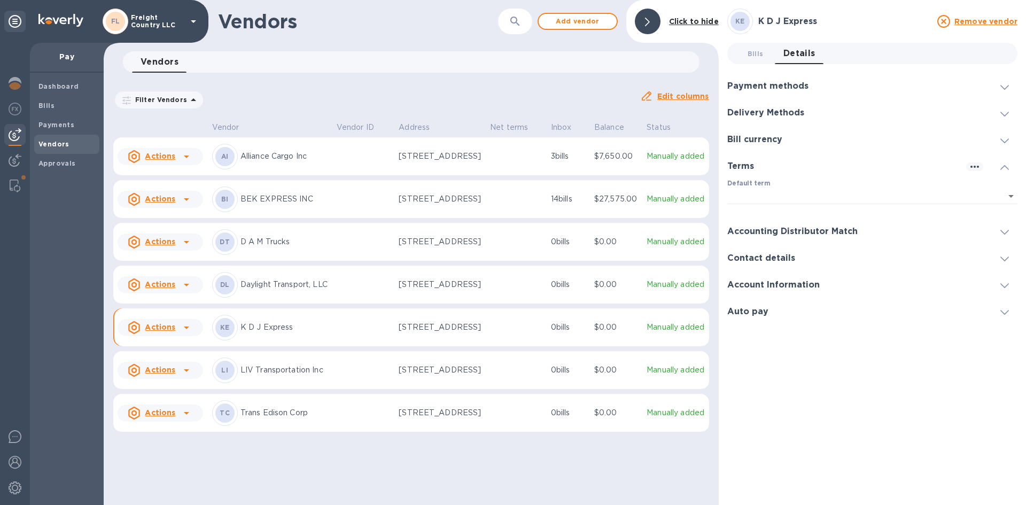
click at [761, 233] on h3 "Accounting Distributor Match" at bounding box center [793, 232] width 130 height 10
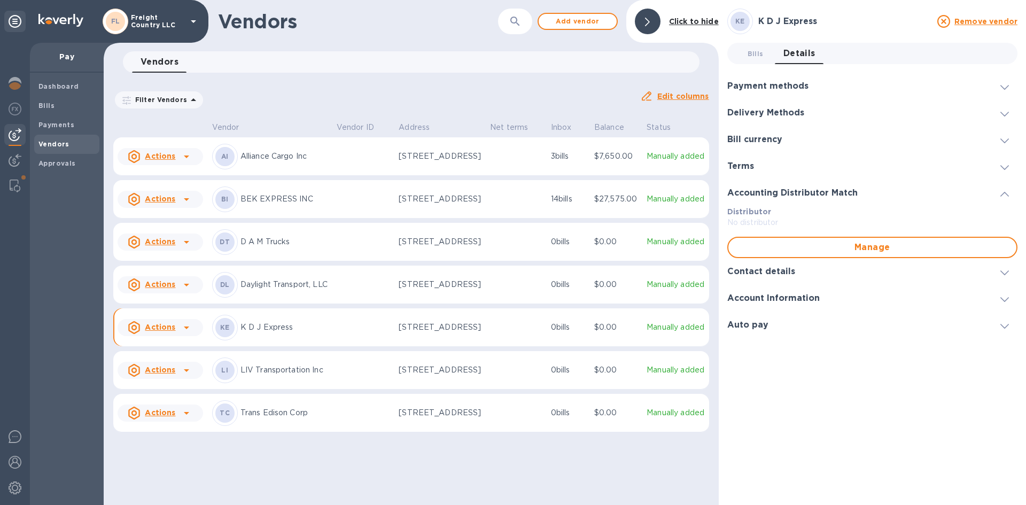
click at [765, 271] on h3 "Contact details" at bounding box center [762, 272] width 68 height 10
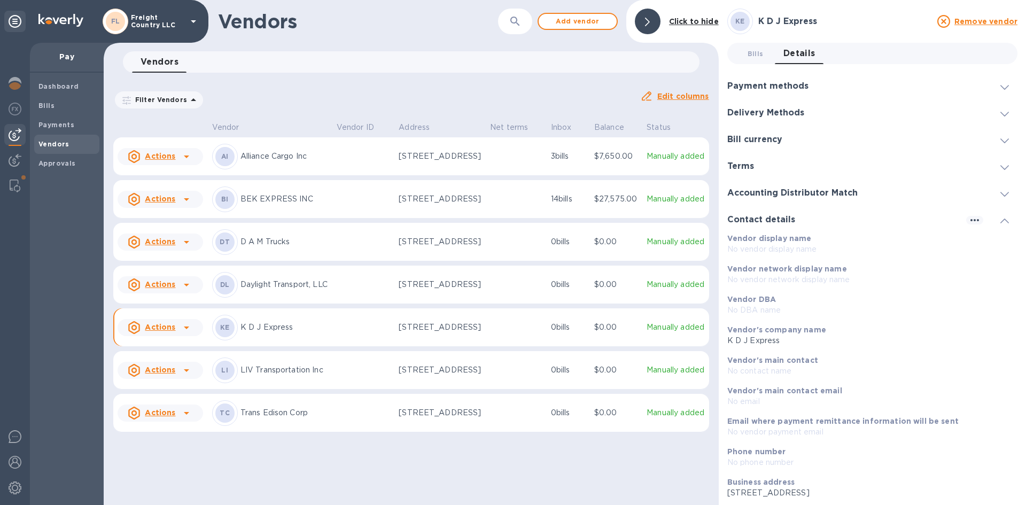
click at [1001, 219] on icon at bounding box center [1005, 221] width 9 height 5
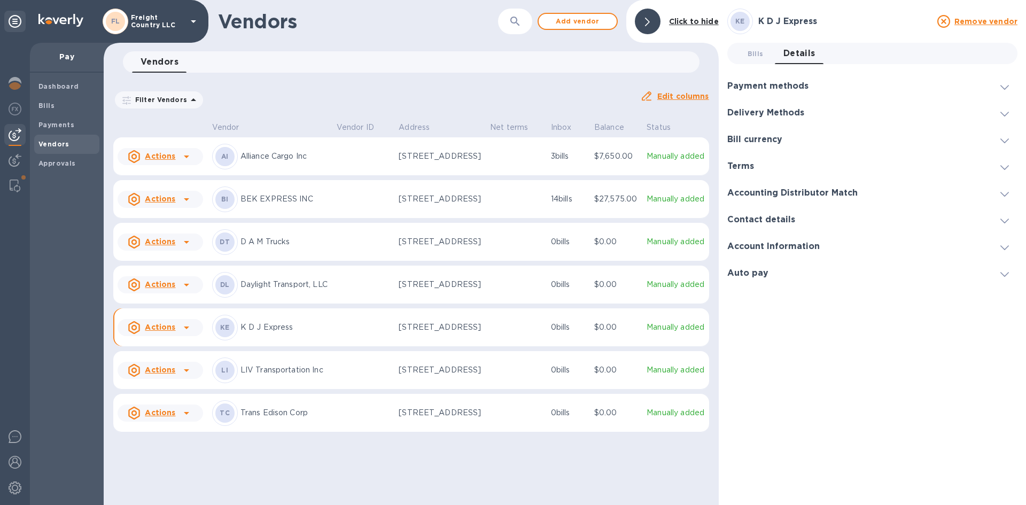
click at [451, 29] on h1 "Vendors" at bounding box center [343, 21] width 251 height 22
click at [575, 19] on span "Add vendor" at bounding box center [577, 21] width 61 height 13
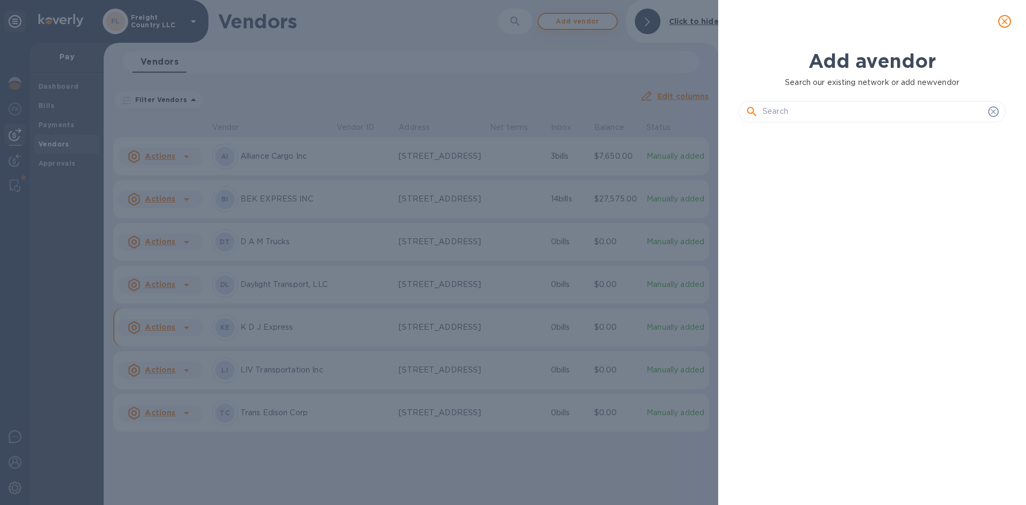
scroll to position [338, 272]
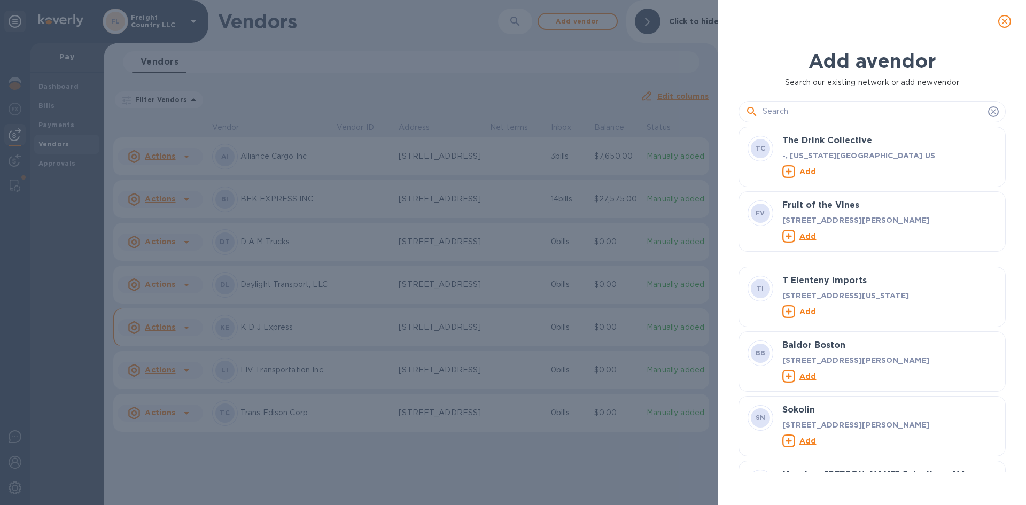
click at [813, 115] on input "text" at bounding box center [873, 112] width 221 height 16
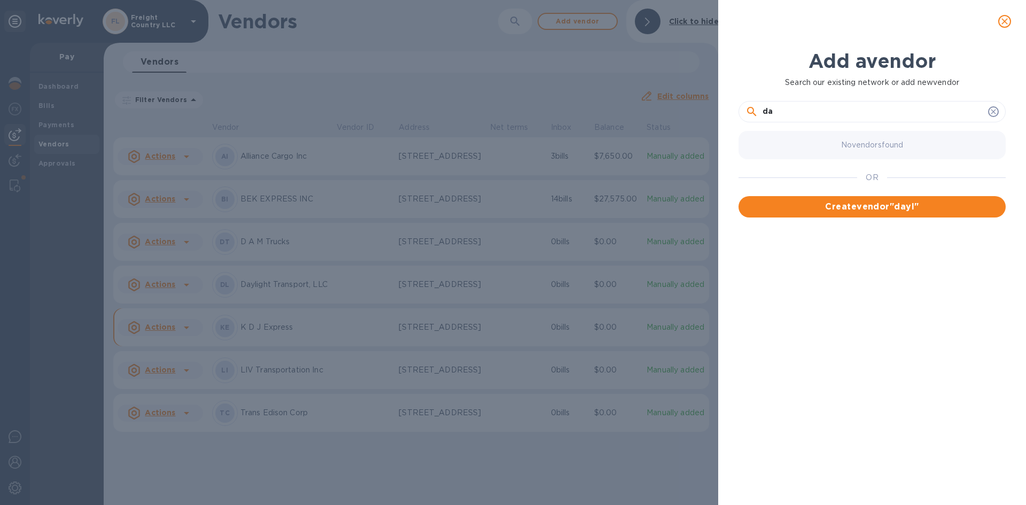
type input "d"
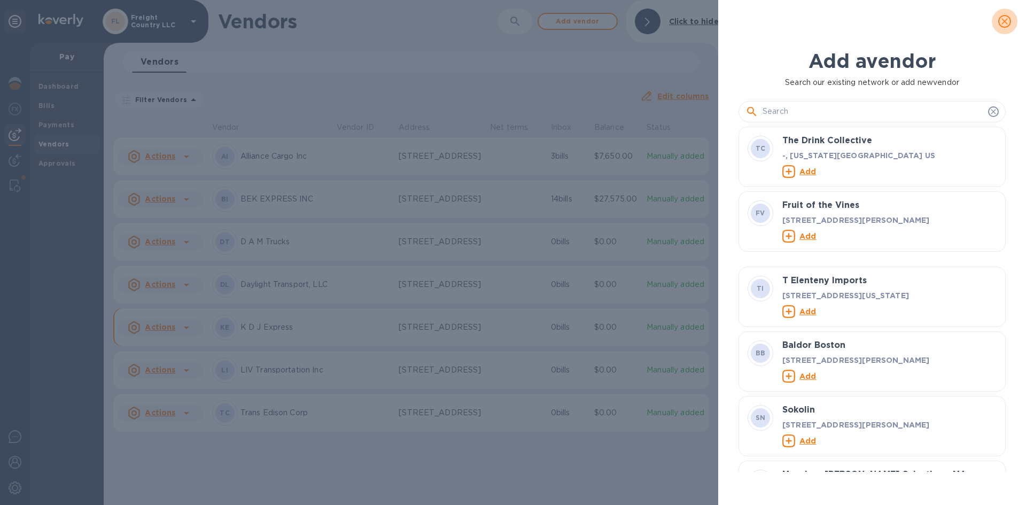
drag, startPoint x: 1007, startPoint y: 20, endPoint x: 1003, endPoint y: 12, distance: 8.6
click at [1007, 20] on icon "close" at bounding box center [1005, 21] width 11 height 11
